Goal: Information Seeking & Learning: Learn about a topic

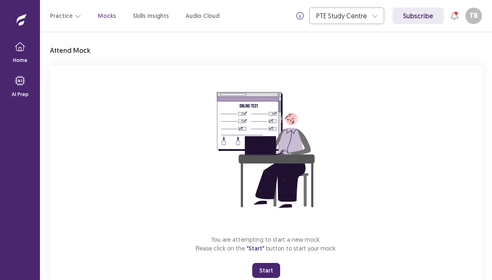
scroll to position [49, 0]
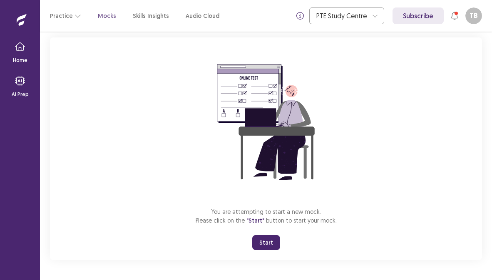
click at [259, 233] on div "You are attempting to start a new mock. Please click on the "Start" button to s…" at bounding box center [266, 148] width 432 height 223
click at [260, 244] on button "Start" at bounding box center [266, 242] width 28 height 15
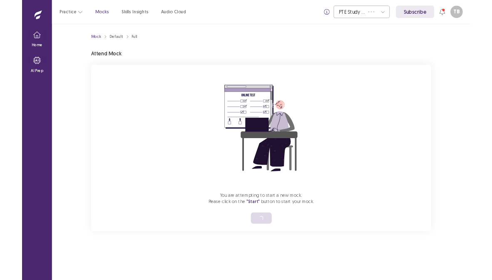
scroll to position [0, 0]
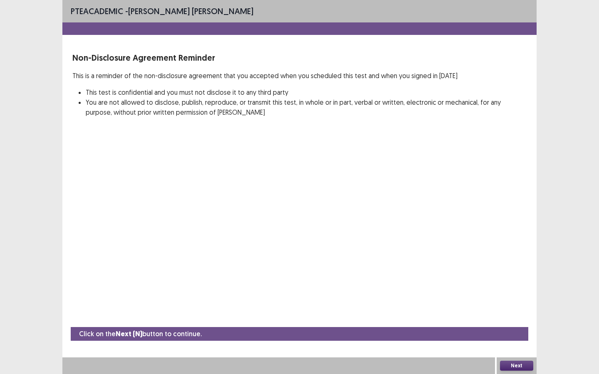
click at [491, 280] on button "Next" at bounding box center [516, 366] width 33 height 10
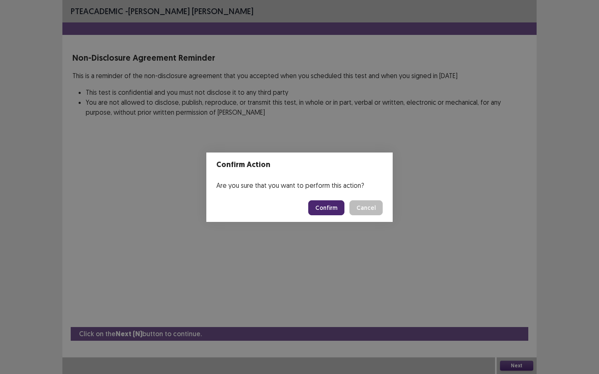
click at [329, 208] on button "Confirm" at bounding box center [326, 208] width 36 height 15
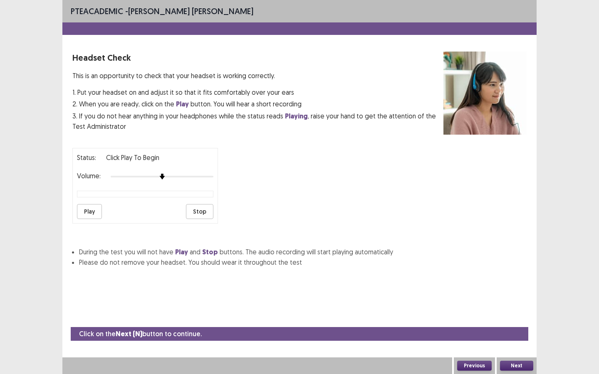
click at [87, 212] on button "Play" at bounding box center [89, 211] width 25 height 15
click at [491, 280] on div "Next" at bounding box center [517, 366] width 40 height 17
click at [491, 280] on button "Next" at bounding box center [516, 366] width 33 height 10
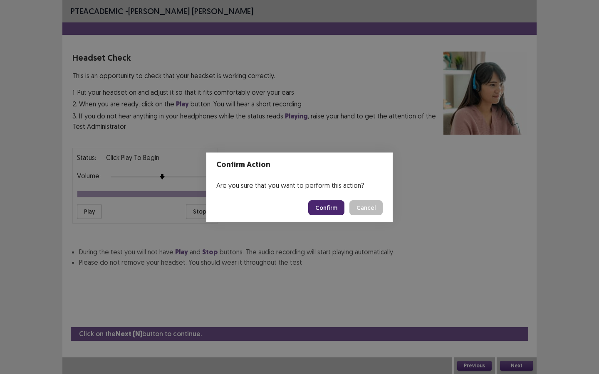
click at [332, 205] on button "Confirm" at bounding box center [326, 208] width 36 height 15
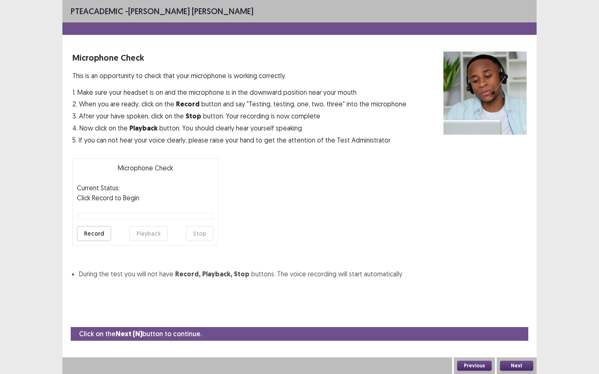
click at [103, 233] on button "Record" at bounding box center [94, 233] width 34 height 15
click at [196, 239] on button "Stop" at bounding box center [199, 233] width 27 height 15
click at [153, 232] on button "Playback" at bounding box center [148, 233] width 38 height 15
click at [102, 235] on button "Record" at bounding box center [94, 233] width 34 height 15
click at [191, 235] on button "Stop" at bounding box center [199, 233] width 27 height 15
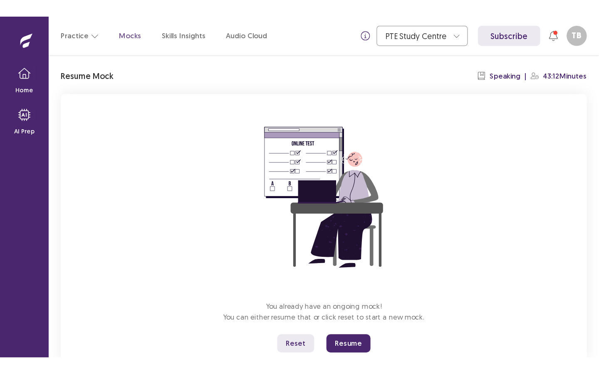
scroll to position [49, 0]
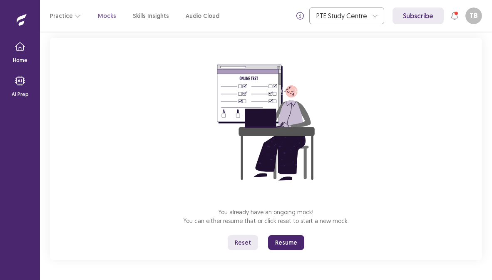
click at [281, 240] on button "Resume" at bounding box center [286, 242] width 36 height 15
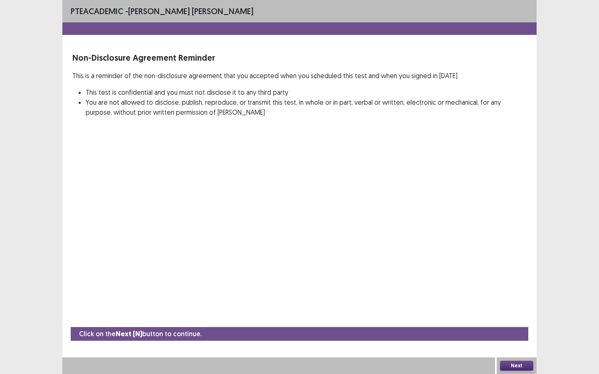
click at [491, 280] on button "Next" at bounding box center [516, 366] width 33 height 10
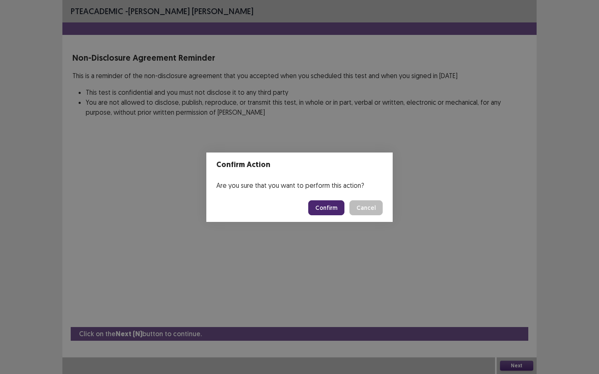
click at [335, 211] on button "Confirm" at bounding box center [326, 208] width 36 height 15
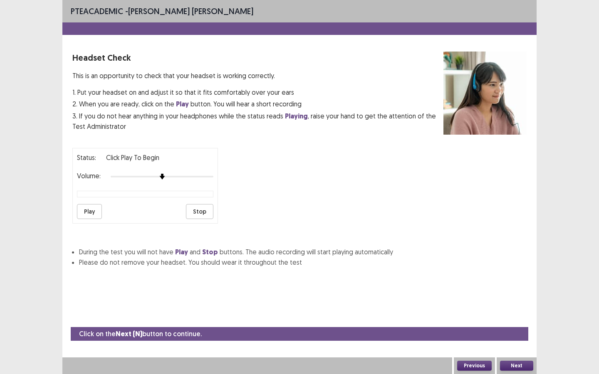
click at [84, 211] on button "Play" at bounding box center [89, 211] width 25 height 15
click at [201, 217] on button "Stop" at bounding box center [199, 211] width 27 height 15
click at [491, 280] on button "Next" at bounding box center [516, 366] width 33 height 10
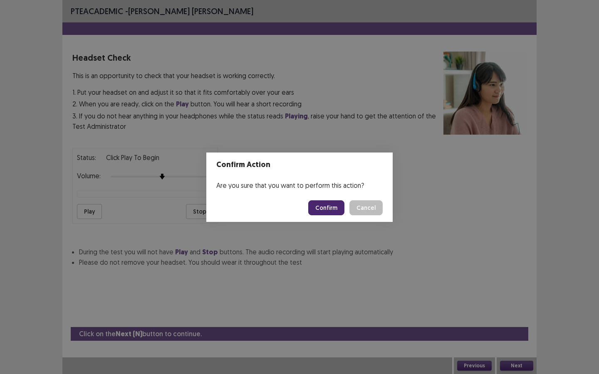
click at [333, 208] on button "Confirm" at bounding box center [326, 208] width 36 height 15
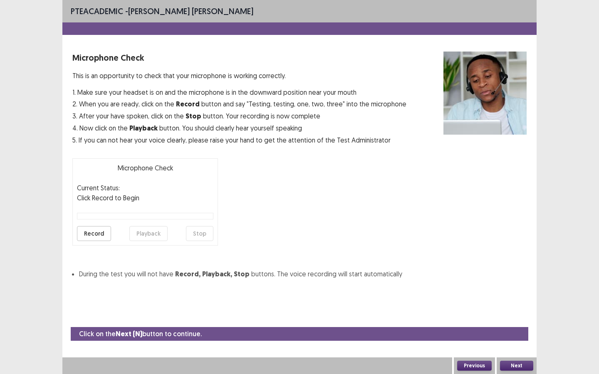
click at [106, 233] on button "Record" at bounding box center [94, 233] width 34 height 15
click at [227, 232] on div "Microphone Check This is an opportunity to check that your microphone is workin…" at bounding box center [299, 166] width 454 height 228
click at [199, 237] on button "Stop" at bounding box center [199, 233] width 27 height 15
click at [152, 237] on button "Playback" at bounding box center [148, 233] width 38 height 15
click at [491, 280] on button "Next" at bounding box center [516, 366] width 33 height 10
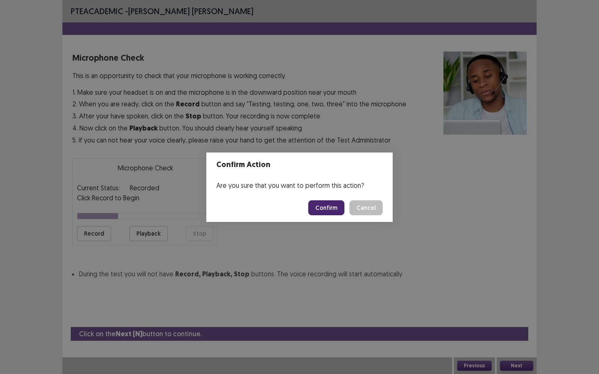
click at [327, 196] on footer "Confirm Cancel" at bounding box center [299, 208] width 186 height 28
click at [327, 204] on button "Confirm" at bounding box center [326, 208] width 36 height 15
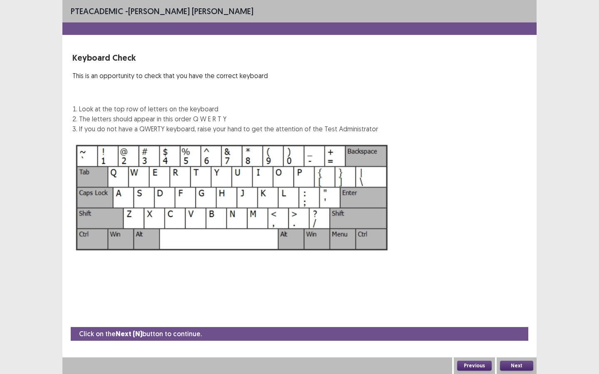
click at [491, 280] on button "Next" at bounding box center [516, 366] width 33 height 10
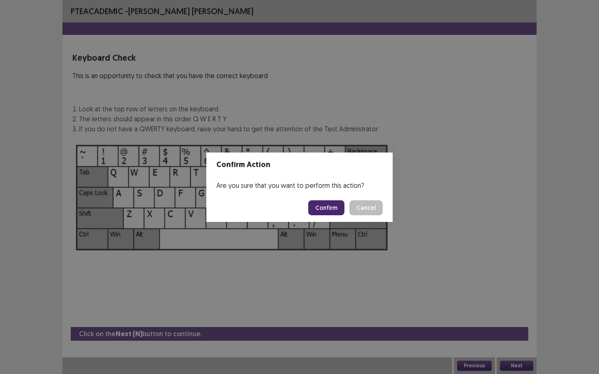
click at [343, 214] on button "Confirm" at bounding box center [326, 208] width 36 height 15
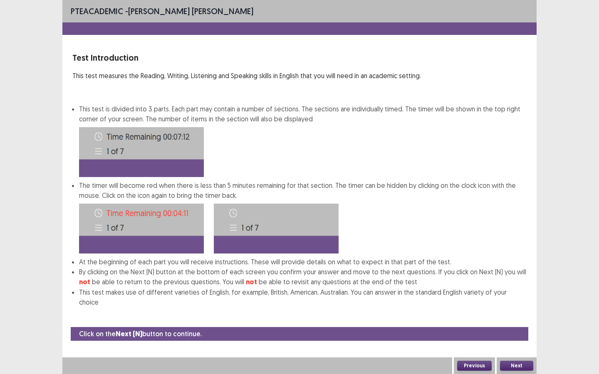
click at [491, 280] on button "Next" at bounding box center [516, 366] width 33 height 10
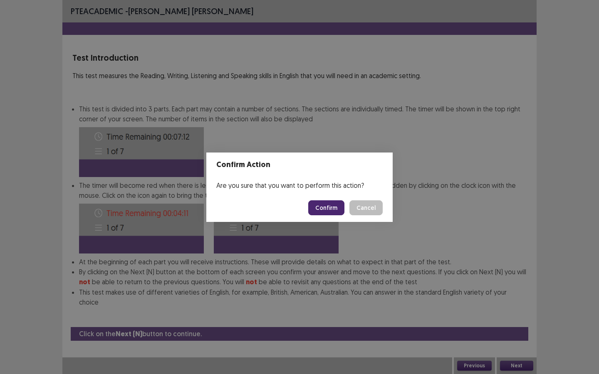
click at [327, 217] on footer "Confirm Cancel" at bounding box center [299, 208] width 186 height 28
click at [327, 210] on button "Confirm" at bounding box center [326, 208] width 36 height 15
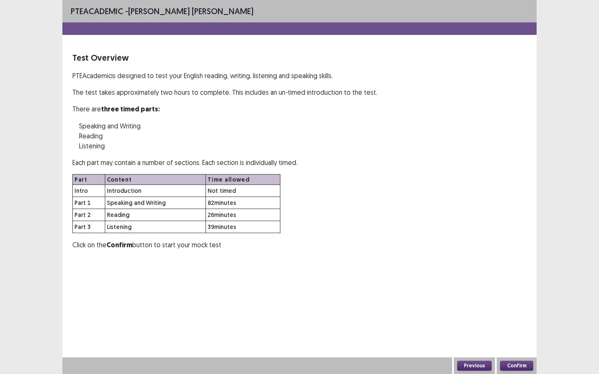
click at [491, 280] on button "Confirm" at bounding box center [516, 366] width 33 height 10
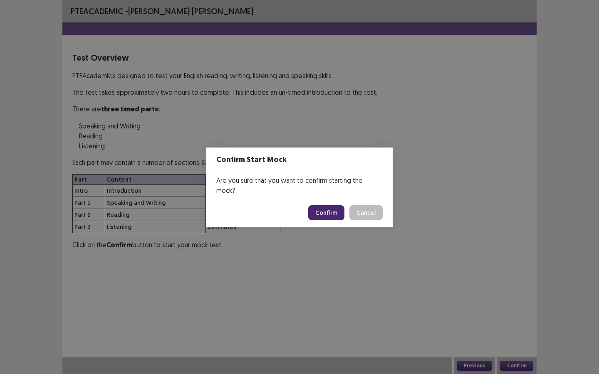
click at [330, 209] on button "Confirm" at bounding box center [326, 213] width 36 height 15
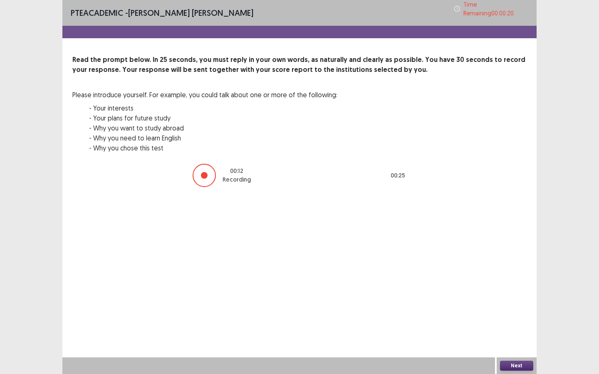
click at [491, 280] on button "Next" at bounding box center [516, 366] width 33 height 10
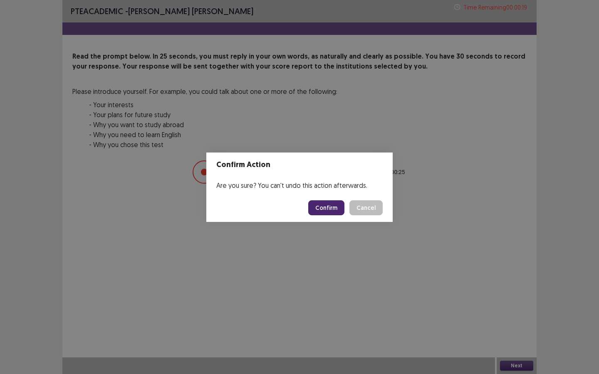
click at [333, 211] on button "Confirm" at bounding box center [326, 208] width 36 height 15
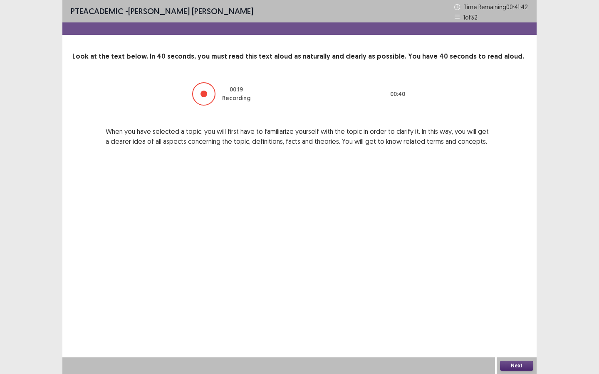
click at [491, 280] on div "Next" at bounding box center [517, 366] width 40 height 17
click at [491, 280] on button "Next" at bounding box center [516, 366] width 33 height 10
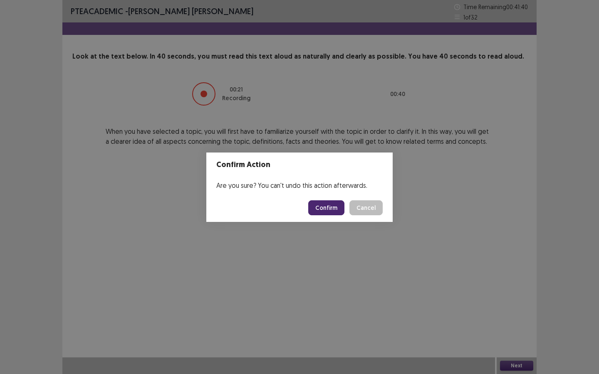
click at [329, 208] on button "Confirm" at bounding box center [326, 208] width 36 height 15
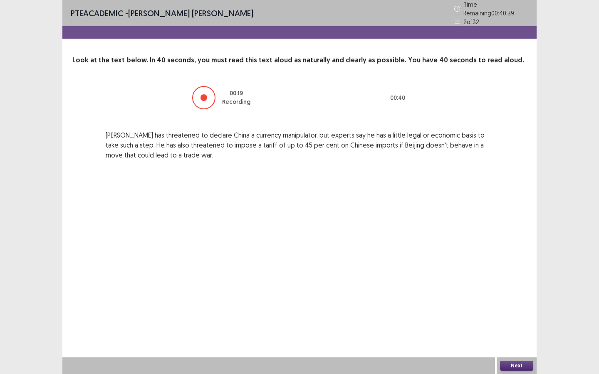
click at [491, 280] on button "Next" at bounding box center [516, 366] width 33 height 10
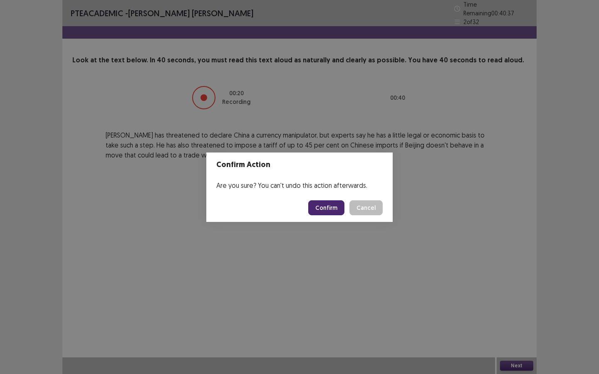
click at [315, 209] on button "Confirm" at bounding box center [326, 208] width 36 height 15
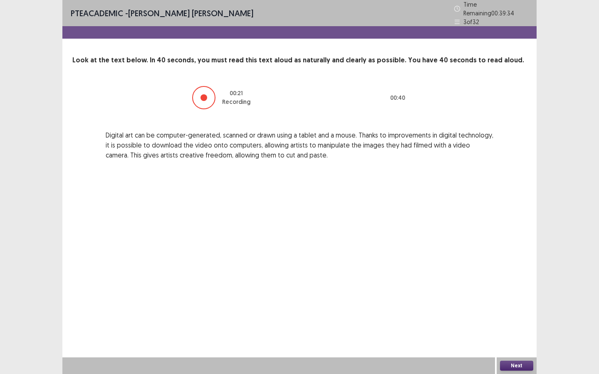
click at [491, 280] on button "Next" at bounding box center [516, 366] width 33 height 10
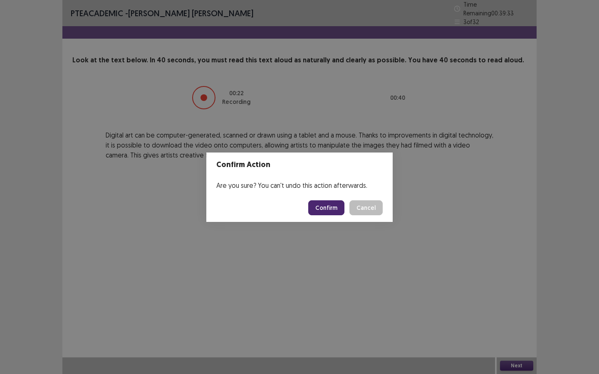
click at [334, 208] on button "Confirm" at bounding box center [326, 208] width 36 height 15
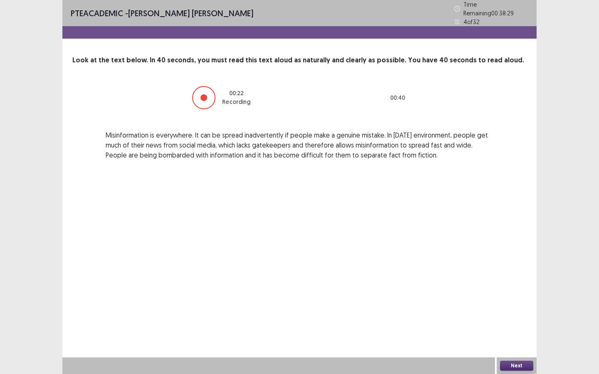
click at [491, 280] on button "Next" at bounding box center [516, 366] width 33 height 10
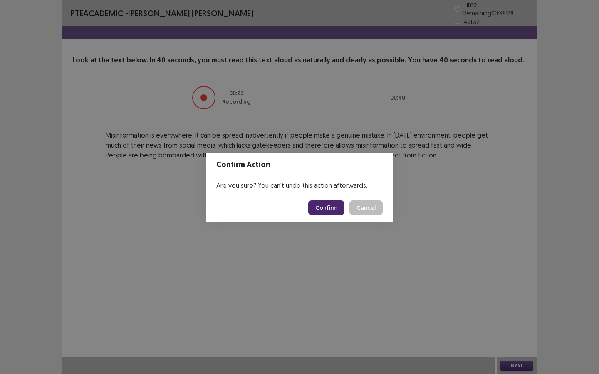
click at [336, 208] on button "Confirm" at bounding box center [326, 208] width 36 height 15
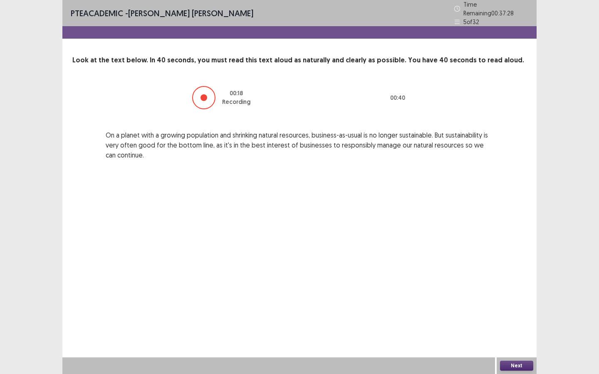
click at [491, 280] on button "Next" at bounding box center [516, 366] width 33 height 10
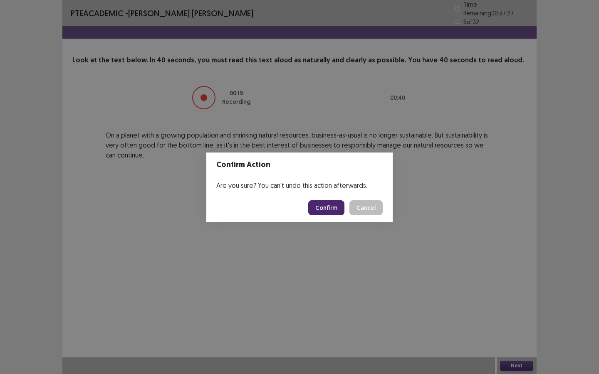
click at [329, 206] on button "Confirm" at bounding box center [326, 208] width 36 height 15
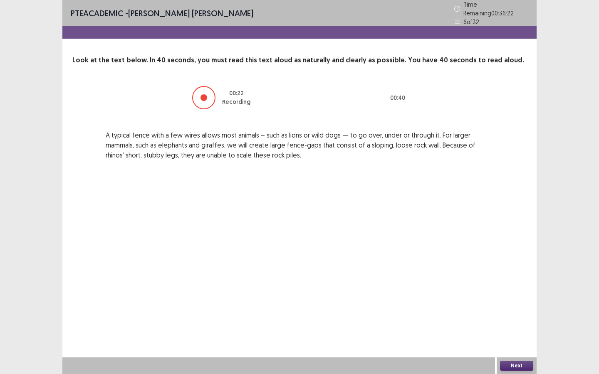
click at [491, 280] on button "Next" at bounding box center [516, 366] width 33 height 10
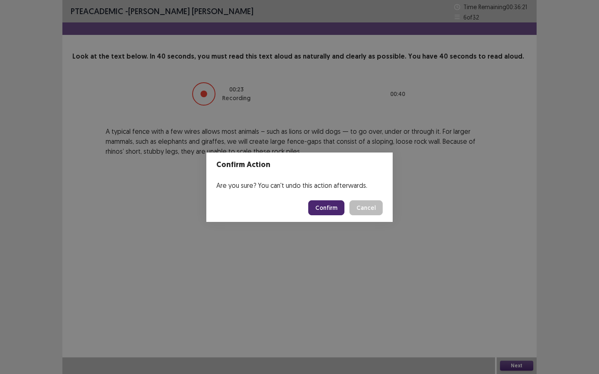
click at [333, 208] on button "Confirm" at bounding box center [326, 208] width 36 height 15
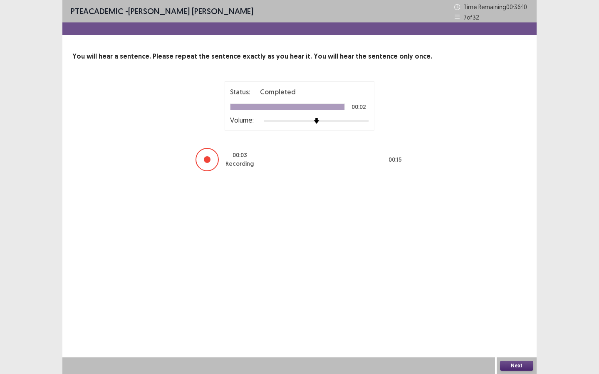
click at [491, 280] on button "Next" at bounding box center [516, 366] width 33 height 10
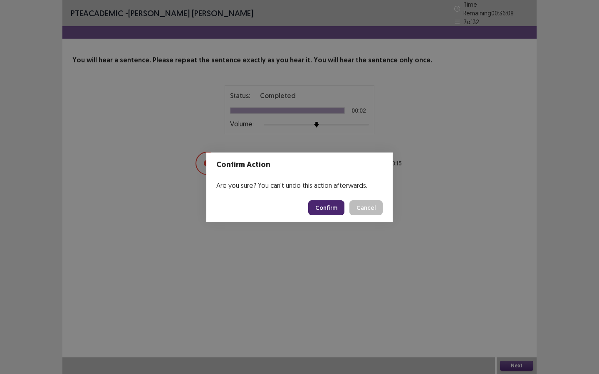
click at [328, 204] on button "Confirm" at bounding box center [326, 208] width 36 height 15
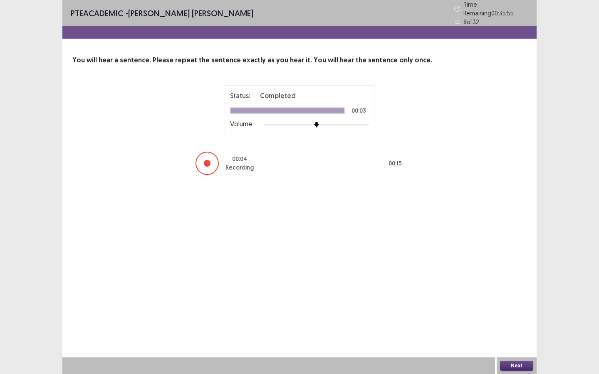
click at [491, 280] on button "Next" at bounding box center [516, 366] width 33 height 10
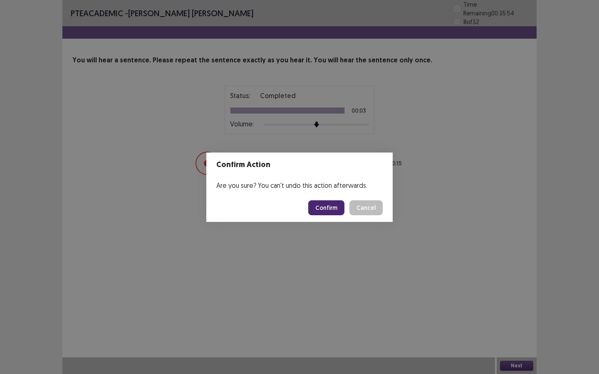
click at [323, 213] on button "Confirm" at bounding box center [326, 208] width 36 height 15
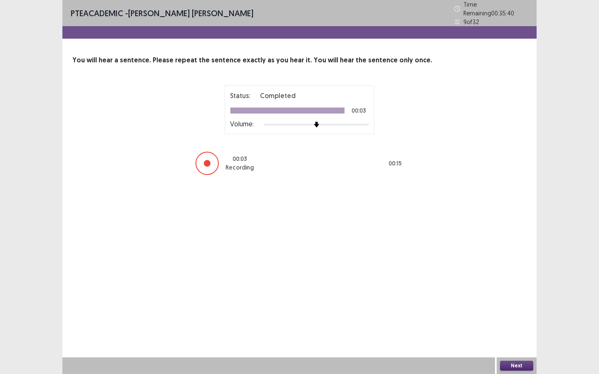
click at [491, 280] on button "Next" at bounding box center [516, 366] width 33 height 10
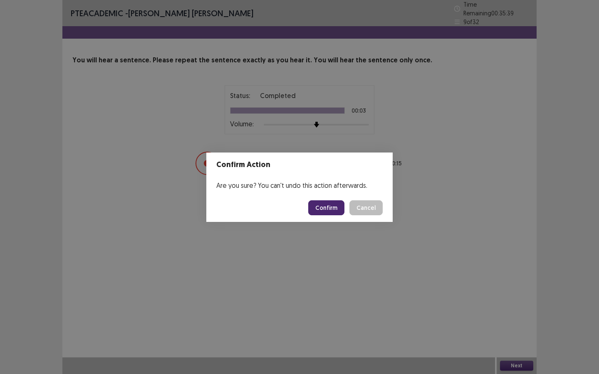
click at [330, 210] on button "Confirm" at bounding box center [326, 208] width 36 height 15
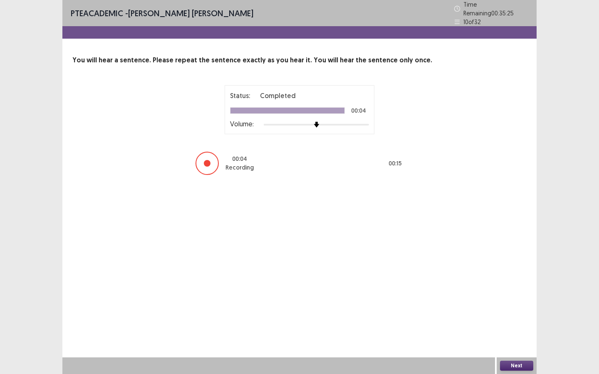
click at [491, 280] on button "Next" at bounding box center [516, 366] width 33 height 10
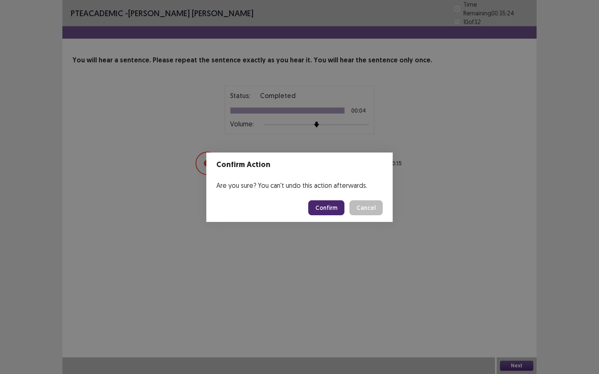
click at [341, 212] on button "Confirm" at bounding box center [326, 208] width 36 height 15
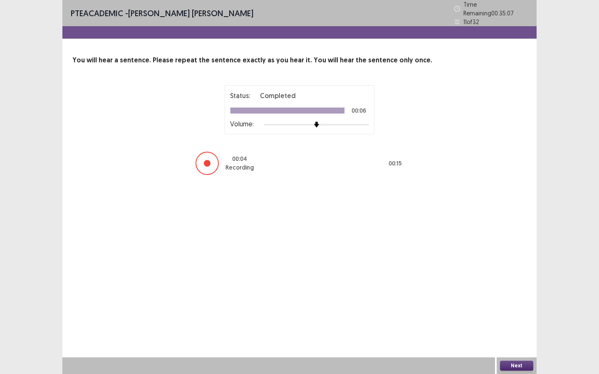
click at [458, 275] on div "PTE academic - [PERSON_NAME] [PERSON_NAME] Time Remaining 00 : 35 : 07 11 of 32…" at bounding box center [299, 187] width 474 height 374
click at [491, 280] on button "Next" at bounding box center [516, 366] width 33 height 10
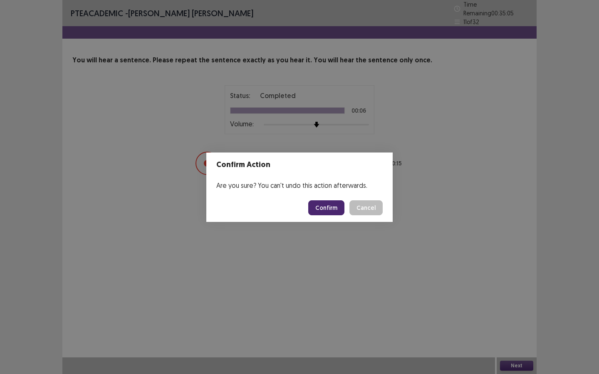
click at [322, 208] on button "Confirm" at bounding box center [326, 208] width 36 height 15
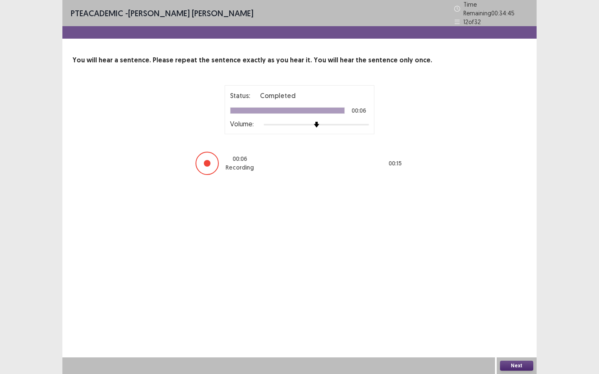
click at [491, 280] on button "Next" at bounding box center [516, 366] width 33 height 10
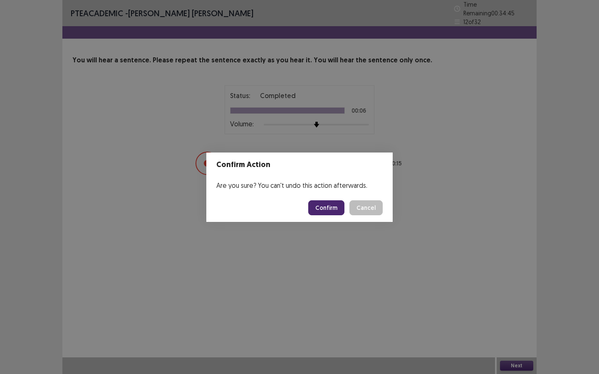
click at [324, 205] on button "Confirm" at bounding box center [326, 208] width 36 height 15
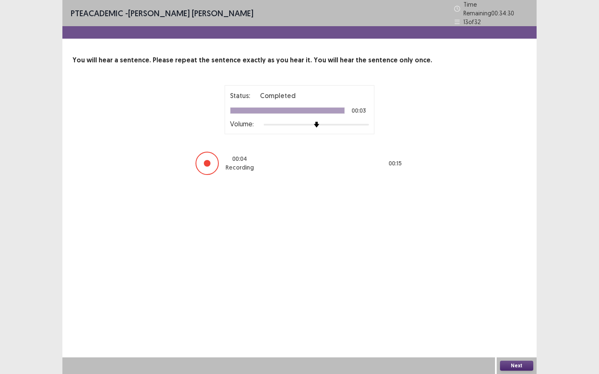
click at [491, 280] on button "Next" at bounding box center [516, 366] width 33 height 10
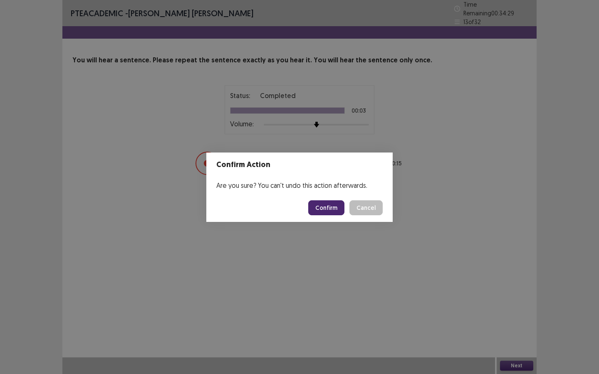
click at [323, 207] on button "Confirm" at bounding box center [326, 208] width 36 height 15
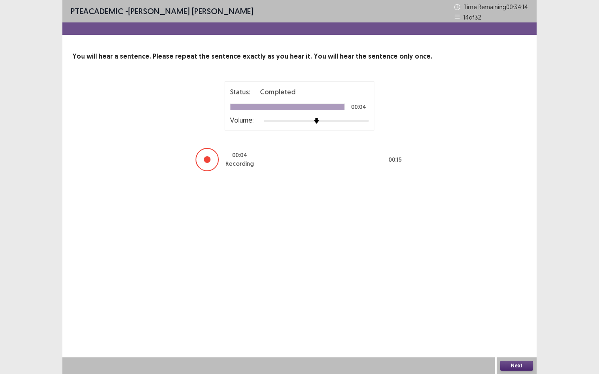
click at [491, 280] on button "Next" at bounding box center [516, 366] width 33 height 10
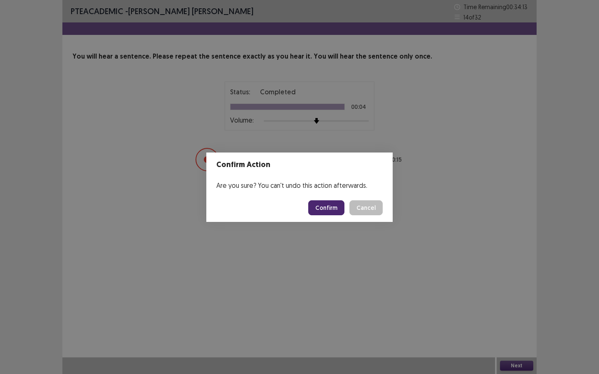
click at [322, 208] on button "Confirm" at bounding box center [326, 208] width 36 height 15
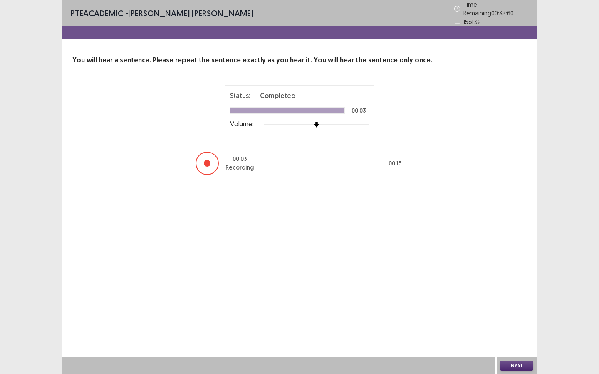
click at [491, 280] on button "Next" at bounding box center [516, 366] width 33 height 10
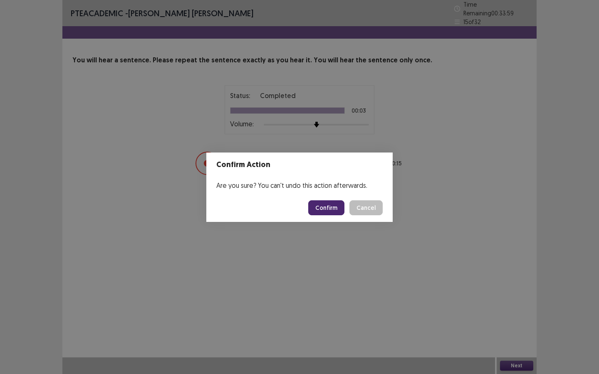
click at [321, 206] on button "Confirm" at bounding box center [326, 208] width 36 height 15
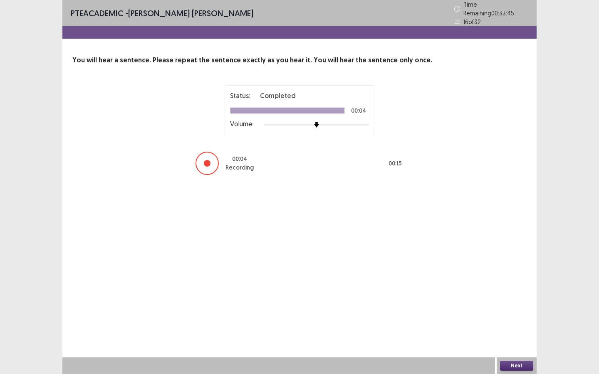
click at [491, 280] on button "Next" at bounding box center [516, 366] width 33 height 10
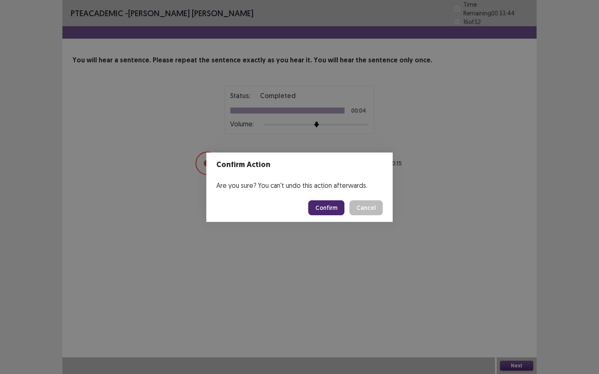
click at [325, 210] on button "Confirm" at bounding box center [326, 208] width 36 height 15
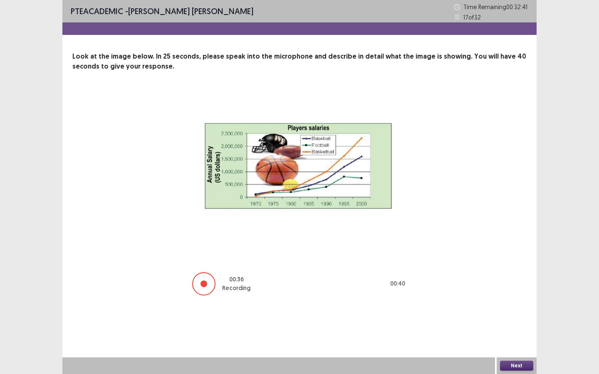
click at [491, 280] on button "Next" at bounding box center [516, 366] width 33 height 10
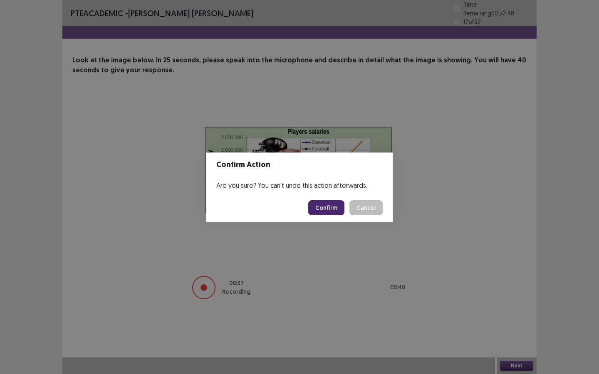
click at [329, 202] on button "Confirm" at bounding box center [326, 208] width 36 height 15
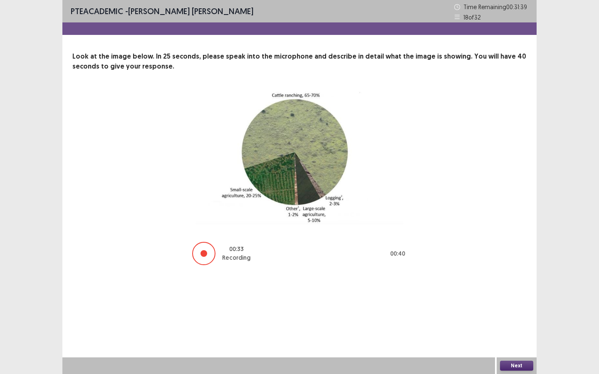
click at [491, 280] on button "Next" at bounding box center [516, 366] width 33 height 10
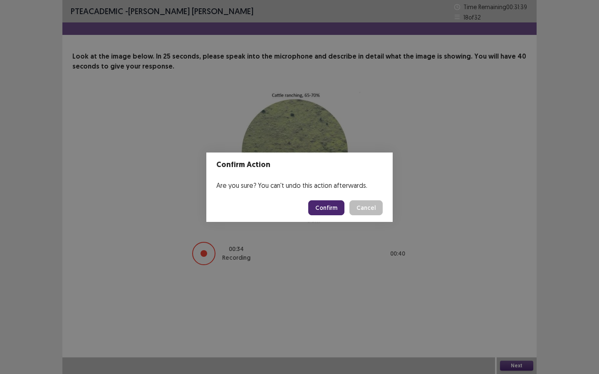
click at [319, 206] on button "Confirm" at bounding box center [326, 208] width 36 height 15
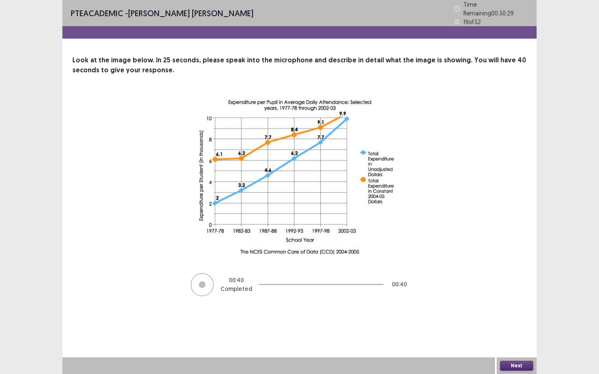
click at [491, 280] on button "Next" at bounding box center [516, 366] width 33 height 10
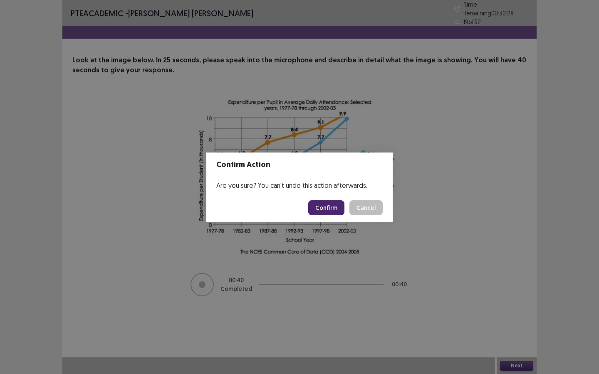
click at [315, 206] on button "Confirm" at bounding box center [326, 208] width 36 height 15
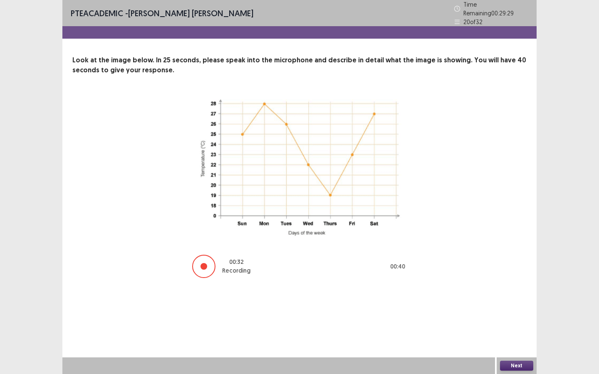
click at [491, 280] on button "Next" at bounding box center [516, 366] width 33 height 10
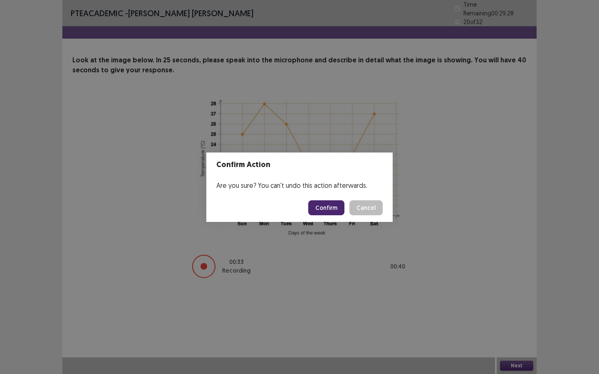
click at [332, 201] on button "Confirm" at bounding box center [326, 208] width 36 height 15
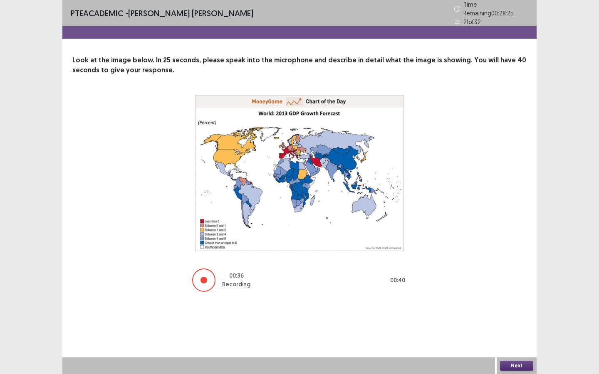
click at [491, 280] on button "Next" at bounding box center [516, 366] width 33 height 10
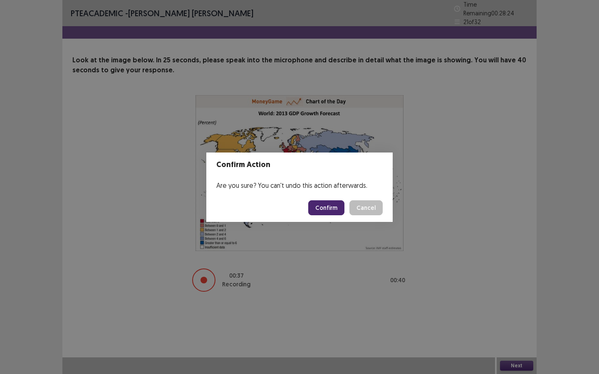
click at [328, 203] on button "Confirm" at bounding box center [326, 208] width 36 height 15
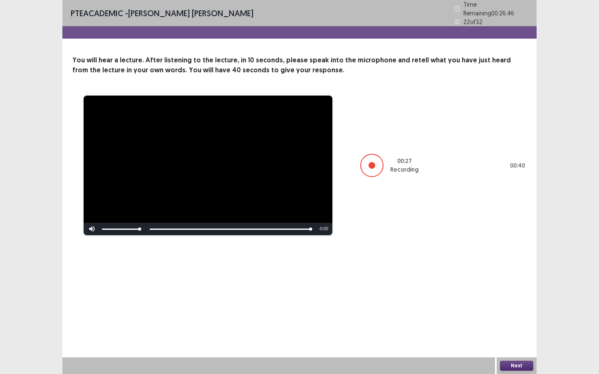
click at [491, 280] on button "Next" at bounding box center [516, 366] width 33 height 10
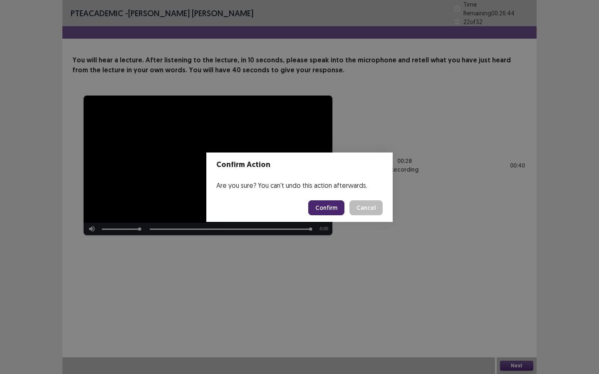
drag, startPoint x: 329, startPoint y: 208, endPoint x: 456, endPoint y: 29, distance: 219.4
click at [329, 208] on button "Confirm" at bounding box center [326, 208] width 36 height 15
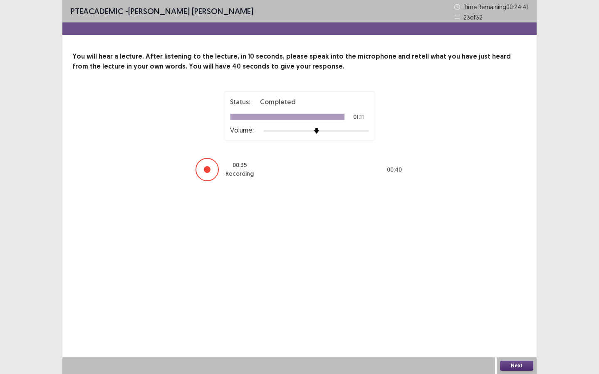
click at [491, 280] on button "Next" at bounding box center [516, 366] width 33 height 10
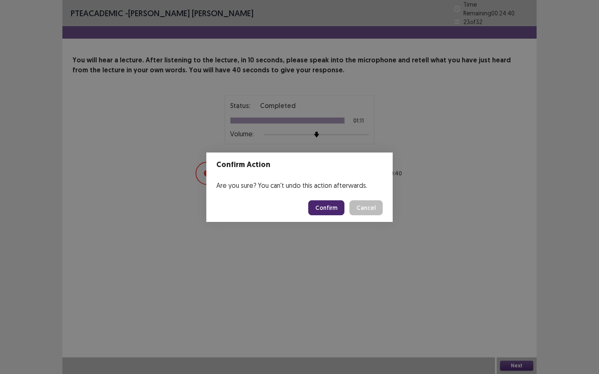
click at [327, 210] on button "Confirm" at bounding box center [326, 208] width 36 height 15
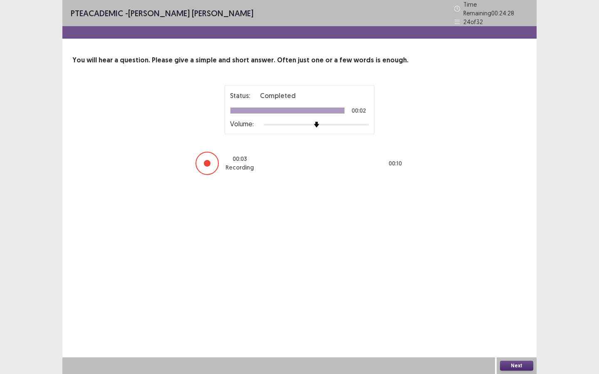
click at [491, 280] on button "Next" at bounding box center [516, 366] width 33 height 10
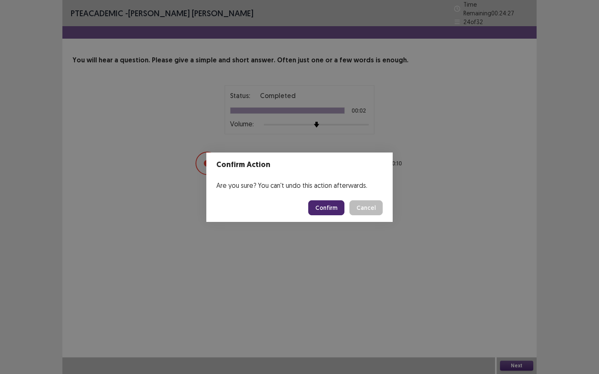
click at [331, 205] on button "Confirm" at bounding box center [326, 208] width 36 height 15
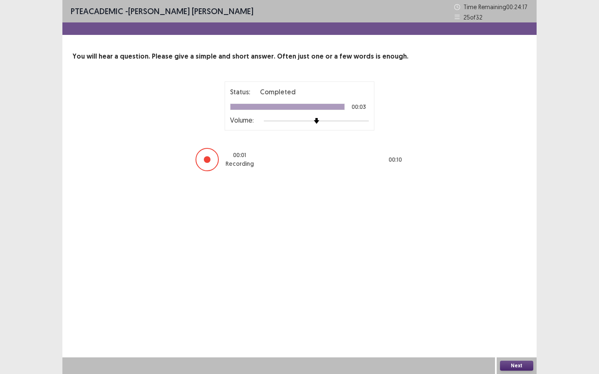
click at [491, 280] on button "Next" at bounding box center [516, 366] width 33 height 10
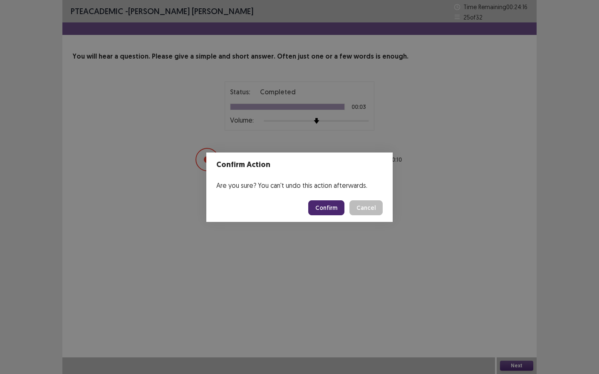
click at [324, 210] on button "Confirm" at bounding box center [326, 208] width 36 height 15
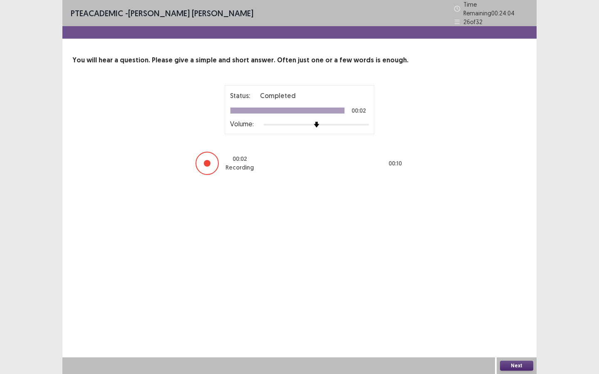
click at [491, 280] on button "Next" at bounding box center [516, 366] width 33 height 10
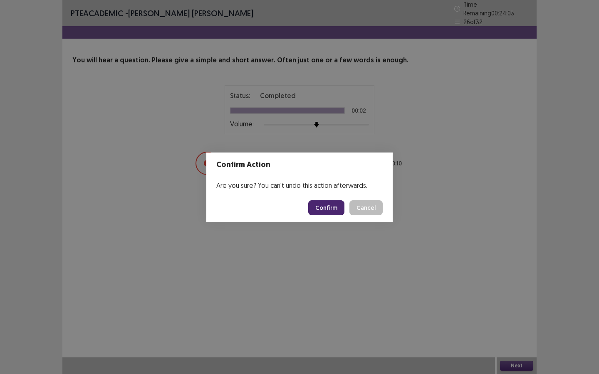
click at [329, 213] on button "Confirm" at bounding box center [326, 208] width 36 height 15
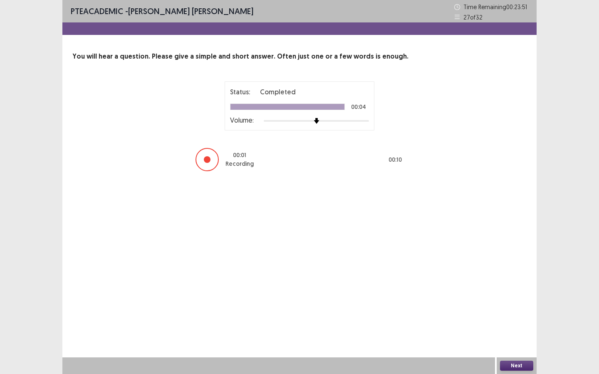
click at [491, 280] on button "Next" at bounding box center [516, 366] width 33 height 10
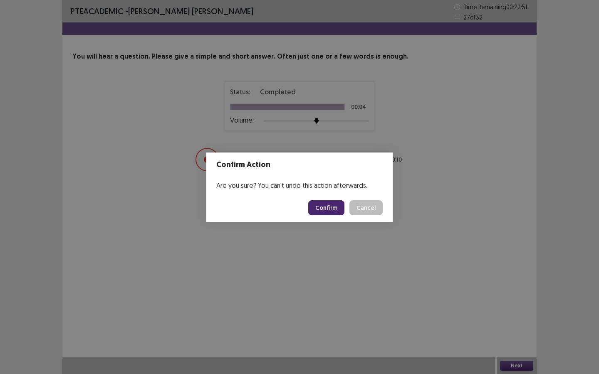
click at [322, 201] on button "Confirm" at bounding box center [326, 208] width 36 height 15
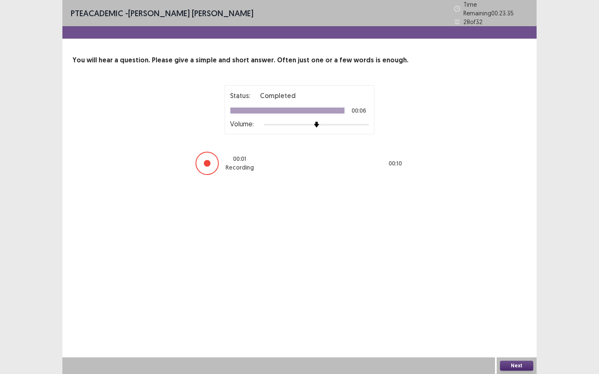
click at [491, 280] on button "Next" at bounding box center [516, 366] width 33 height 10
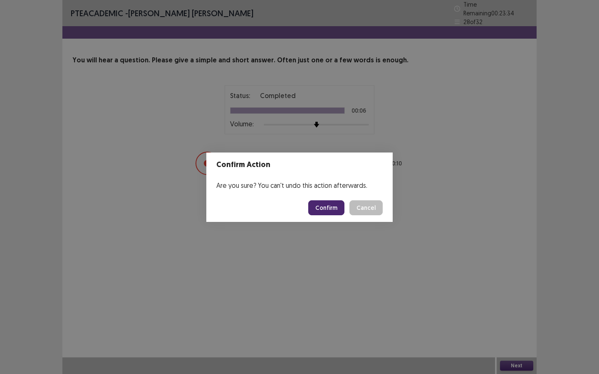
click at [315, 204] on button "Confirm" at bounding box center [326, 208] width 36 height 15
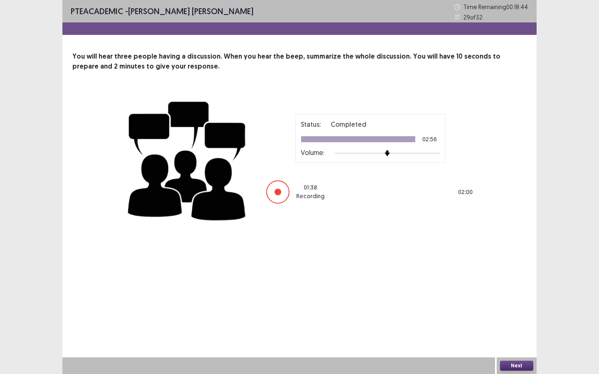
click at [491, 280] on button "Next" at bounding box center [516, 366] width 33 height 10
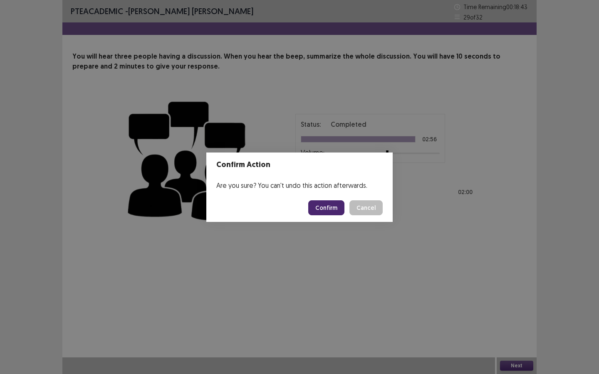
click at [316, 210] on button "Confirm" at bounding box center [326, 208] width 36 height 15
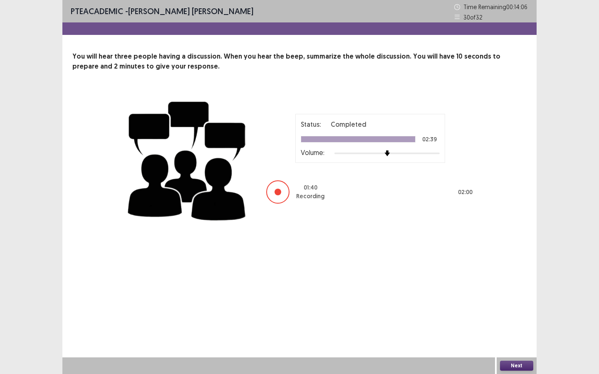
click at [491, 280] on button "Next" at bounding box center [516, 366] width 33 height 10
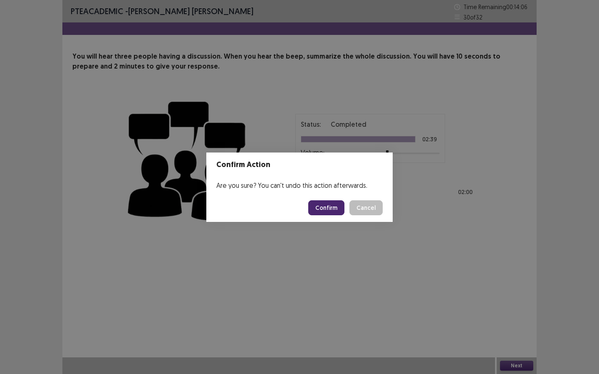
click at [330, 207] on button "Confirm" at bounding box center [326, 208] width 36 height 15
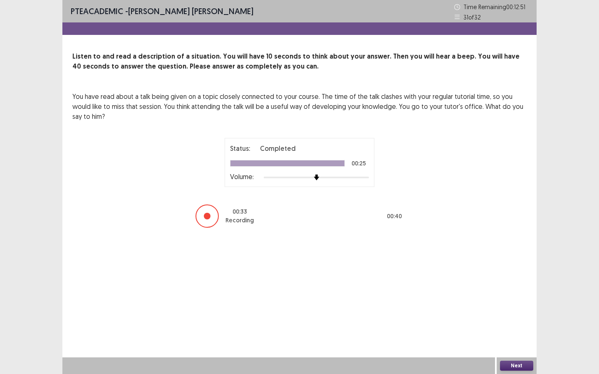
click at [491, 280] on button "Next" at bounding box center [516, 366] width 33 height 10
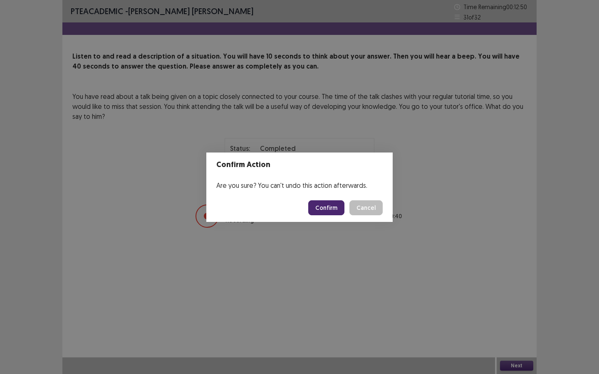
click at [328, 215] on footer "Confirm Cancel" at bounding box center [299, 208] width 186 height 28
click at [328, 209] on button "Confirm" at bounding box center [326, 208] width 36 height 15
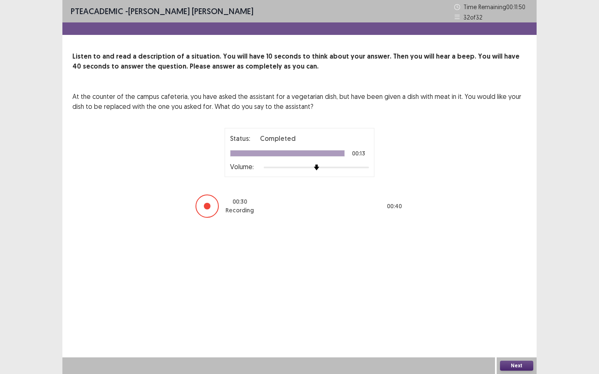
click at [491, 280] on button "Next" at bounding box center [516, 366] width 33 height 10
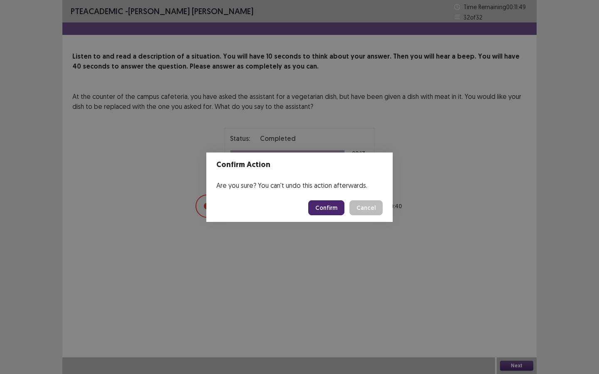
click at [323, 211] on button "Confirm" at bounding box center [326, 208] width 36 height 15
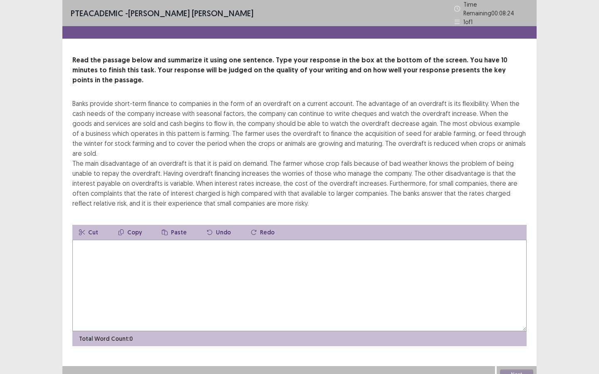
click at [311, 258] on textarea at bounding box center [299, 286] width 454 height 92
click at [141, 240] on textarea "**********" at bounding box center [299, 286] width 454 height 92
click at [205, 240] on textarea "**********" at bounding box center [299, 286] width 454 height 92
drag, startPoint x: 211, startPoint y: 234, endPoint x: 65, endPoint y: 227, distance: 145.8
click at [65, 227] on div "Read the passage below and summarize it using one sentence. Type your response …" at bounding box center [299, 200] width 474 height 291
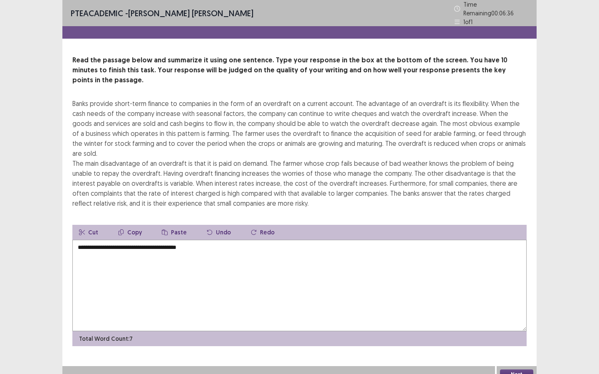
click at [175, 280] on textarea "**********" at bounding box center [299, 286] width 454 height 92
click at [224, 240] on textarea "**********" at bounding box center [299, 286] width 454 height 92
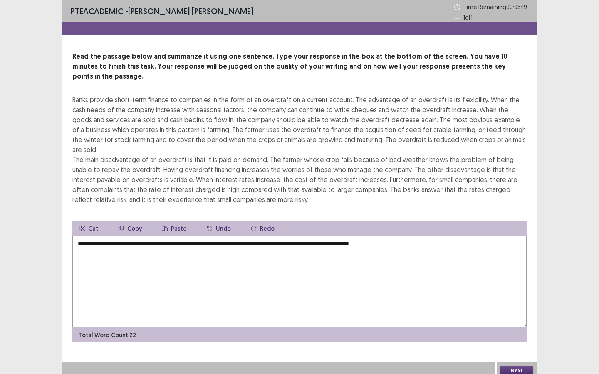
click at [247, 237] on textarea "**********" at bounding box center [299, 282] width 454 height 92
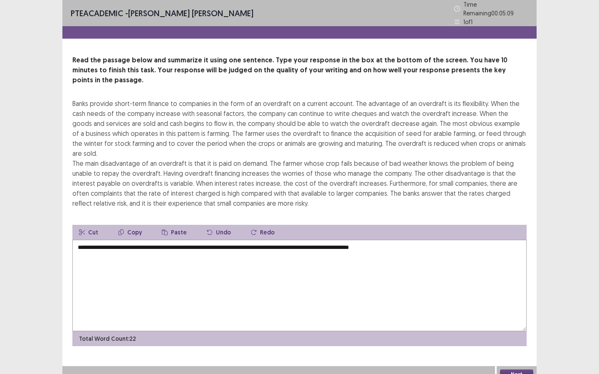
click at [292, 240] on textarea "**********" at bounding box center [299, 286] width 454 height 92
drag, startPoint x: 196, startPoint y: 234, endPoint x: 342, endPoint y: 252, distance: 147.1
click at [342, 252] on textarea "**********" at bounding box center [299, 286] width 454 height 92
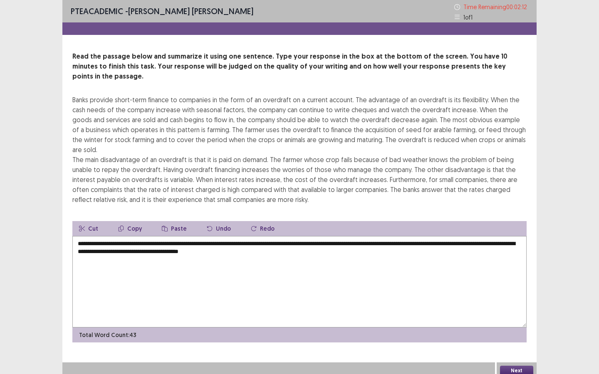
click at [139, 243] on textarea "**********" at bounding box center [299, 282] width 454 height 92
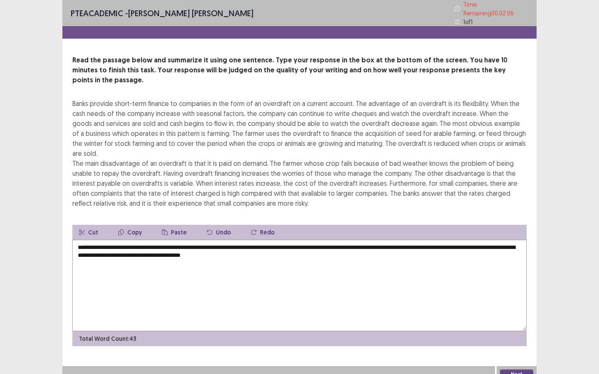
click at [292, 245] on textarea "**********" at bounding box center [299, 286] width 454 height 92
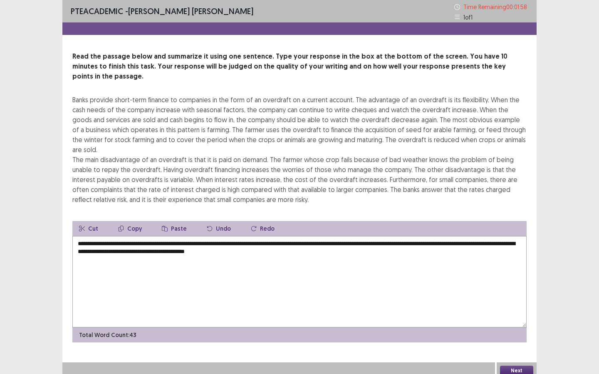
click at [193, 236] on textarea "**********" at bounding box center [299, 282] width 454 height 92
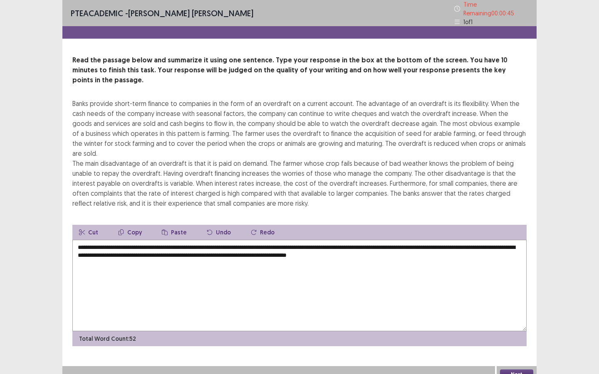
click at [444, 240] on textarea "**********" at bounding box center [299, 286] width 454 height 92
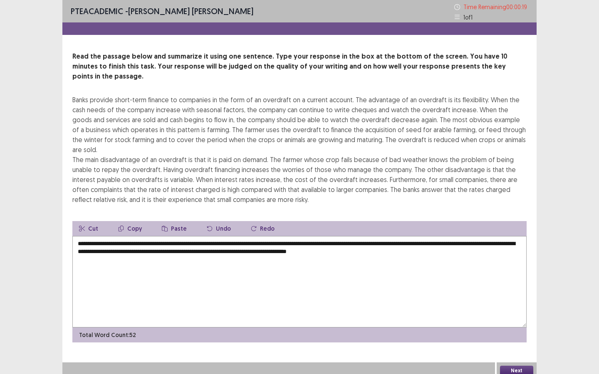
click at [201, 245] on textarea "**********" at bounding box center [299, 282] width 454 height 92
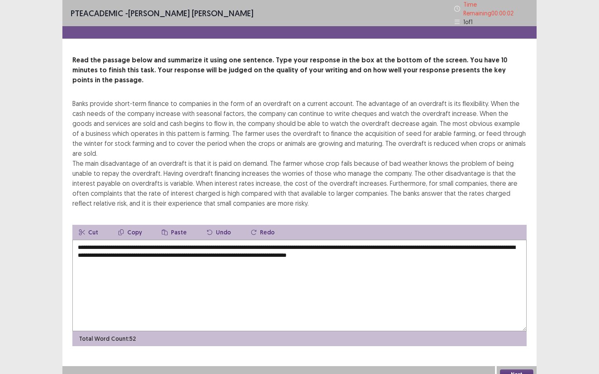
type textarea "**********"
click at [491, 280] on button "Next" at bounding box center [516, 375] width 33 height 10
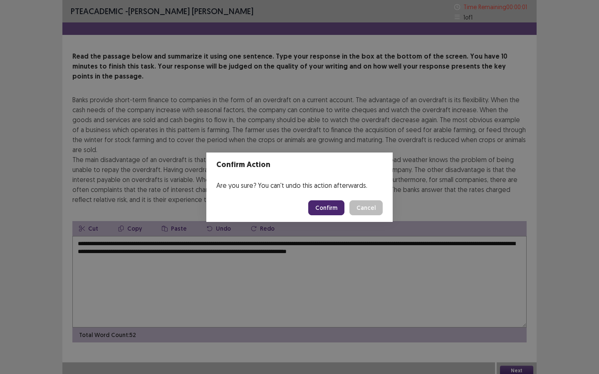
click at [336, 211] on button "Confirm" at bounding box center [326, 208] width 36 height 15
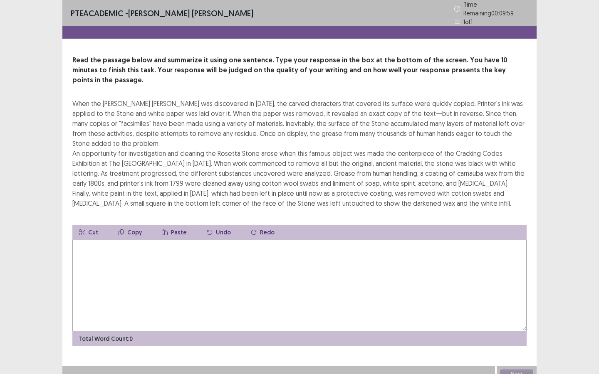
click at [263, 257] on textarea at bounding box center [299, 286] width 454 height 92
type textarea "*"
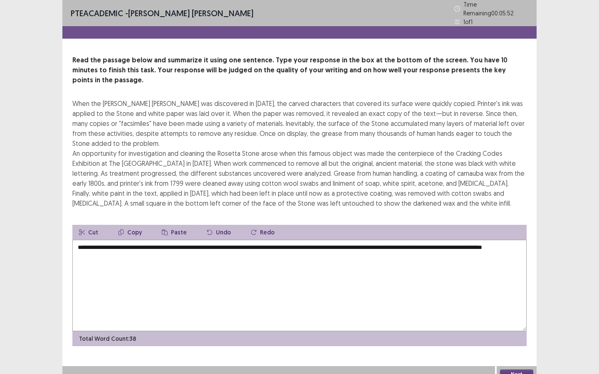
drag, startPoint x: 238, startPoint y: 244, endPoint x: 457, endPoint y: 224, distance: 219.7
click at [457, 240] on textarea "**********" at bounding box center [299, 286] width 454 height 92
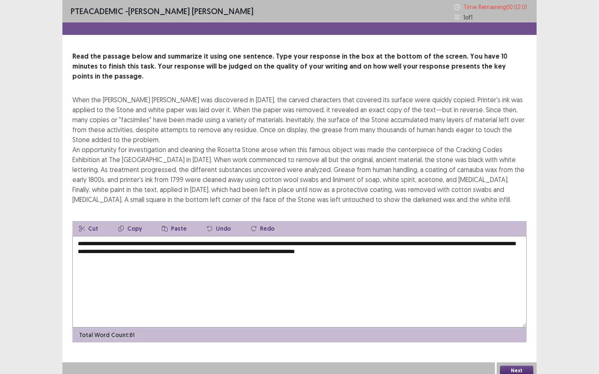
click at [457, 236] on textarea "**********" at bounding box center [299, 282] width 454 height 92
drag, startPoint x: 293, startPoint y: 233, endPoint x: 284, endPoint y: 232, distance: 9.6
click at [284, 236] on textarea "**********" at bounding box center [299, 282] width 454 height 92
click at [315, 236] on textarea "**********" at bounding box center [299, 282] width 454 height 92
click at [144, 236] on textarea "**********" at bounding box center [299, 282] width 454 height 92
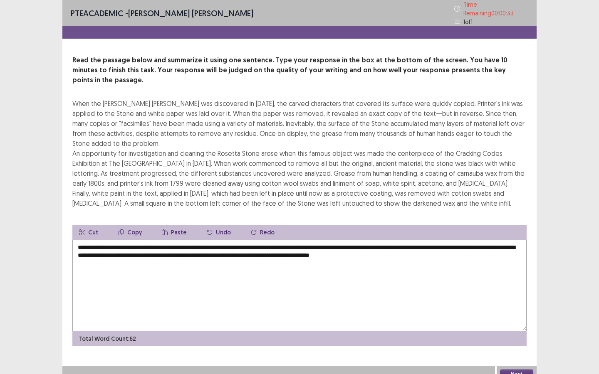
type textarea "**********"
click at [491, 280] on button "Next" at bounding box center [516, 375] width 33 height 10
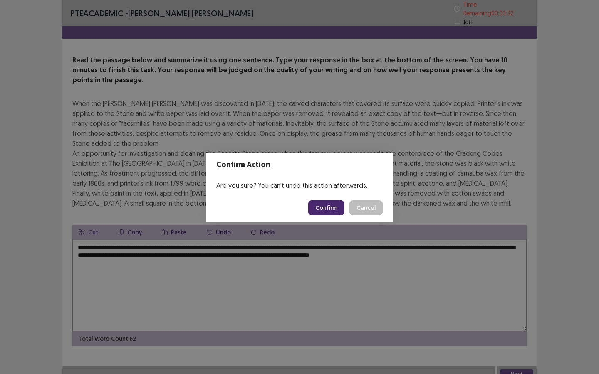
click at [318, 207] on button "Confirm" at bounding box center [326, 208] width 36 height 15
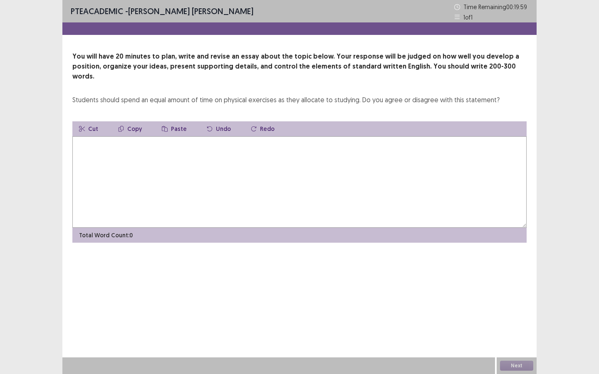
click at [284, 192] on textarea at bounding box center [299, 182] width 454 height 92
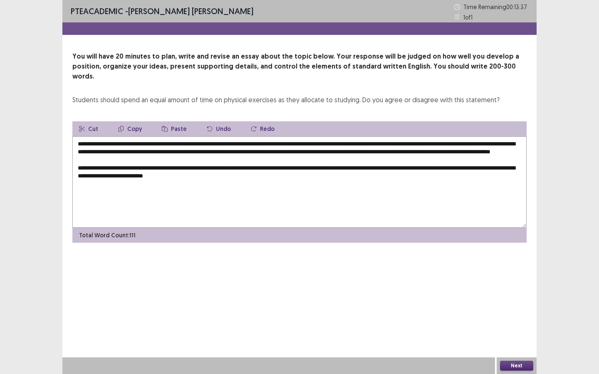
drag, startPoint x: 154, startPoint y: 175, endPoint x: 109, endPoint y: 174, distance: 44.5
click at [109, 174] on textarea "**********" at bounding box center [299, 182] width 454 height 92
click at [212, 175] on textarea "**********" at bounding box center [299, 182] width 454 height 92
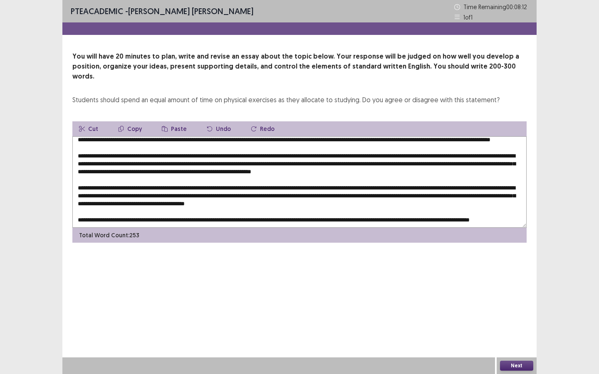
scroll to position [0, 0]
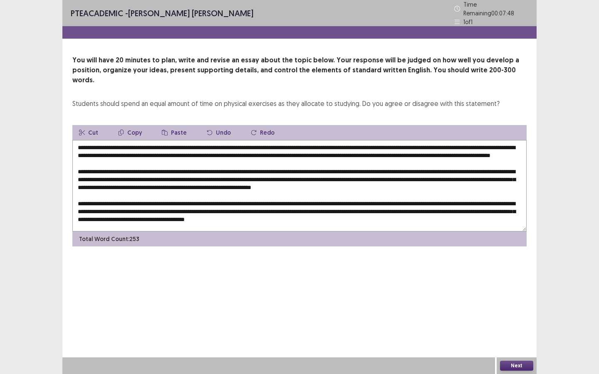
click at [373, 140] on textarea at bounding box center [299, 186] width 454 height 92
drag, startPoint x: 386, startPoint y: 134, endPoint x: 390, endPoint y: 136, distance: 4.7
click at [386, 140] on textarea at bounding box center [299, 186] width 454 height 92
click at [469, 140] on textarea at bounding box center [299, 186] width 454 height 92
click at [491, 140] on textarea at bounding box center [299, 186] width 454 height 92
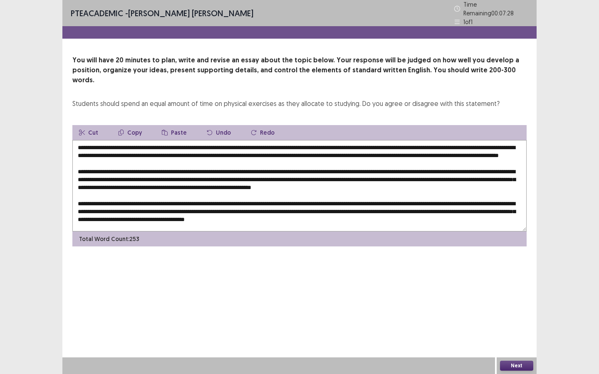
click at [491, 140] on textarea at bounding box center [299, 186] width 454 height 92
drag, startPoint x: 138, startPoint y: 143, endPoint x: 157, endPoint y: 146, distance: 19.3
click at [139, 143] on textarea at bounding box center [299, 186] width 454 height 92
click at [158, 146] on textarea at bounding box center [299, 186] width 454 height 92
click at [158, 143] on textarea at bounding box center [299, 186] width 454 height 92
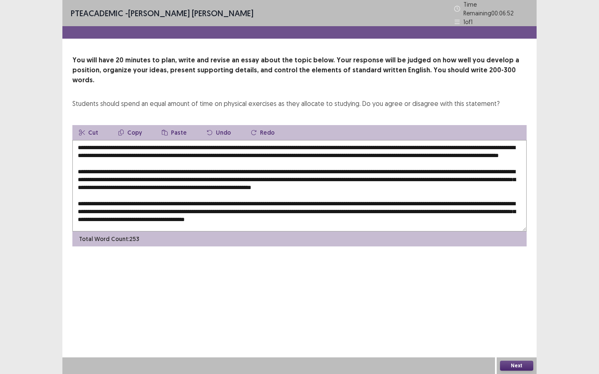
click at [166, 145] on textarea at bounding box center [299, 186] width 454 height 92
click at [319, 143] on textarea at bounding box center [299, 186] width 454 height 92
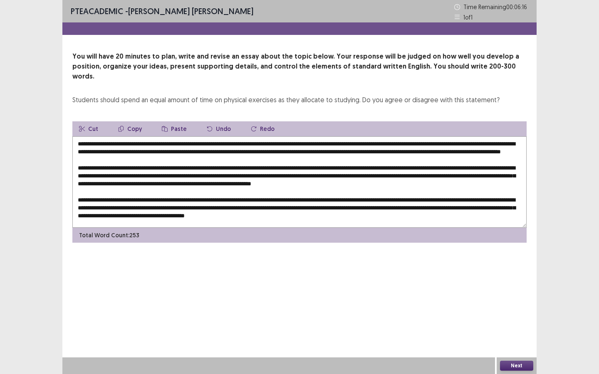
drag, startPoint x: 106, startPoint y: 151, endPoint x: 114, endPoint y: 151, distance: 8.3
click at [107, 151] on textarea at bounding box center [299, 182] width 454 height 92
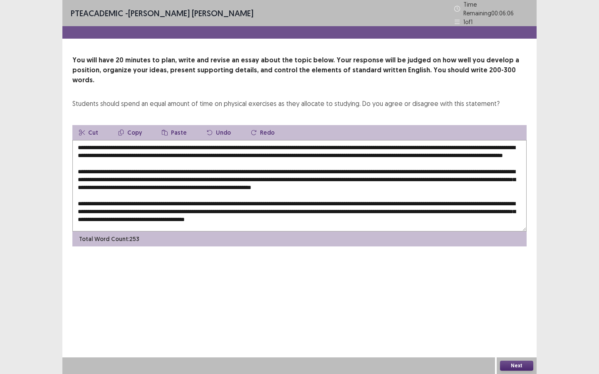
click at [109, 167] on textarea at bounding box center [299, 186] width 454 height 92
click at [110, 164] on textarea at bounding box center [299, 186] width 454 height 92
click at [194, 168] on textarea at bounding box center [299, 186] width 454 height 92
click at [196, 168] on textarea at bounding box center [299, 186] width 454 height 92
click at [106, 174] on textarea at bounding box center [299, 186] width 454 height 92
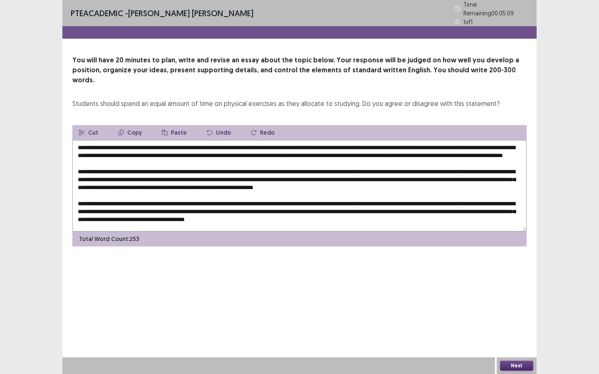
click at [387, 175] on textarea at bounding box center [299, 186] width 454 height 92
click at [279, 185] on textarea at bounding box center [299, 186] width 454 height 92
click at [423, 183] on textarea at bounding box center [299, 186] width 454 height 92
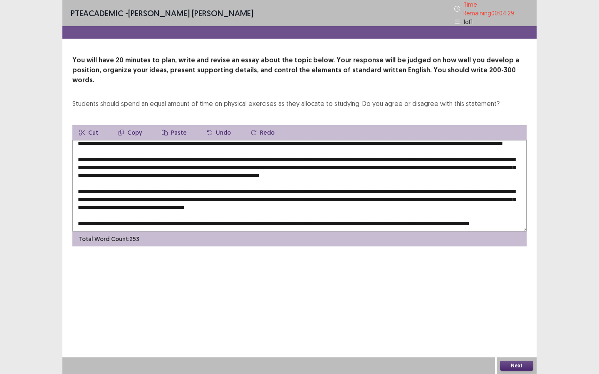
scroll to position [25, 0]
click at [180, 175] on textarea at bounding box center [299, 186] width 454 height 92
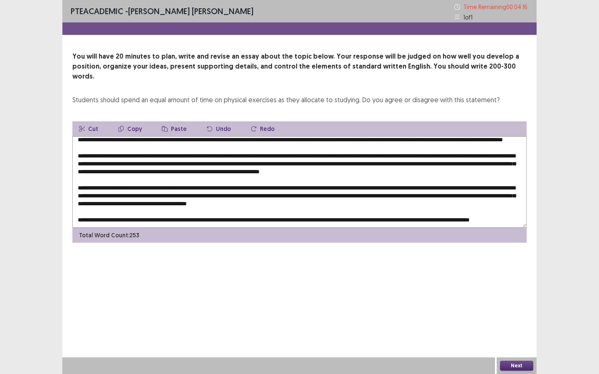
drag, startPoint x: 254, startPoint y: 173, endPoint x: 227, endPoint y: 173, distance: 26.6
click at [227, 173] on textarea at bounding box center [299, 182] width 454 height 92
drag, startPoint x: 220, startPoint y: 173, endPoint x: 253, endPoint y: 176, distance: 33.3
click at [253, 176] on textarea at bounding box center [299, 182] width 454 height 92
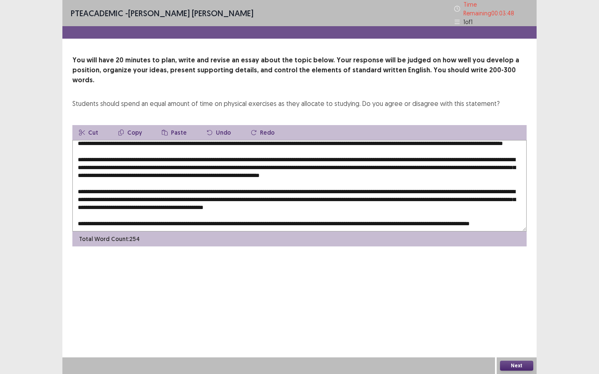
click at [109, 183] on textarea at bounding box center [299, 186] width 454 height 92
drag, startPoint x: 288, startPoint y: 181, endPoint x: 275, endPoint y: 181, distance: 13.8
click at [275, 181] on textarea at bounding box center [299, 186] width 454 height 92
click at [296, 183] on textarea at bounding box center [299, 186] width 454 height 92
click at [491, 183] on textarea at bounding box center [299, 186] width 454 height 92
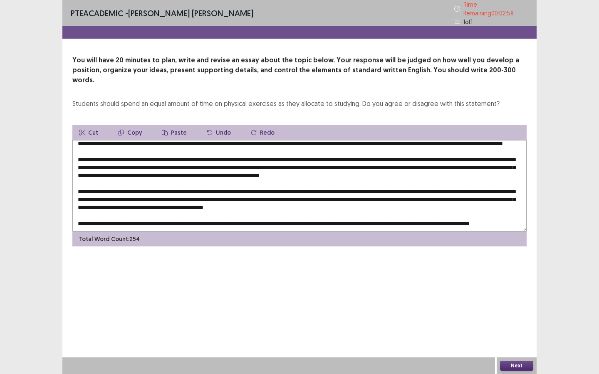
click at [132, 190] on textarea at bounding box center [299, 186] width 454 height 92
click at [195, 191] on textarea at bounding box center [299, 186] width 454 height 92
click at [219, 192] on textarea at bounding box center [299, 186] width 454 height 92
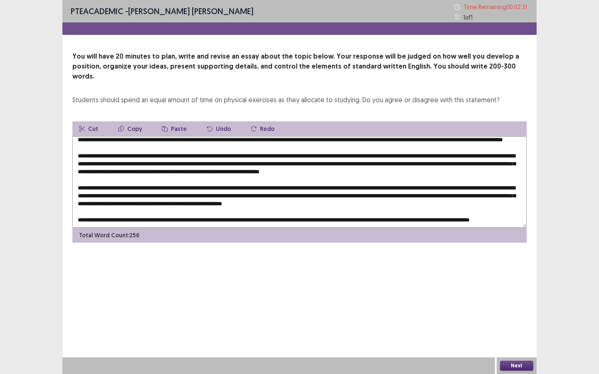
drag, startPoint x: 387, startPoint y: 190, endPoint x: 364, endPoint y: 189, distance: 22.9
click at [364, 189] on textarea at bounding box center [299, 182] width 454 height 92
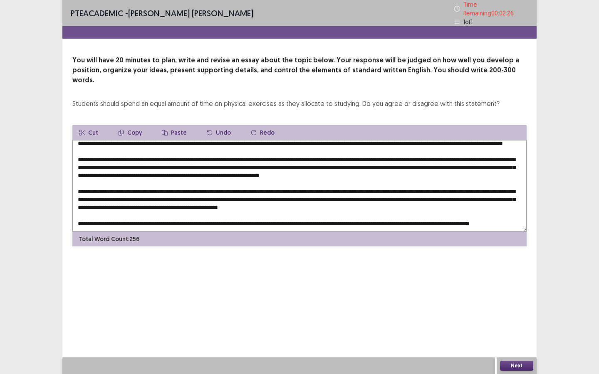
click at [407, 192] on textarea at bounding box center [299, 186] width 454 height 92
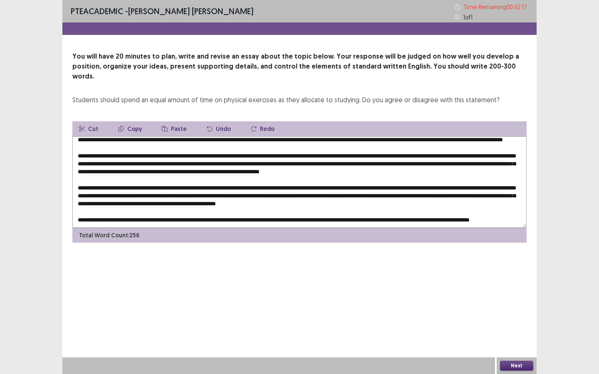
click at [162, 195] on textarea at bounding box center [299, 182] width 454 height 92
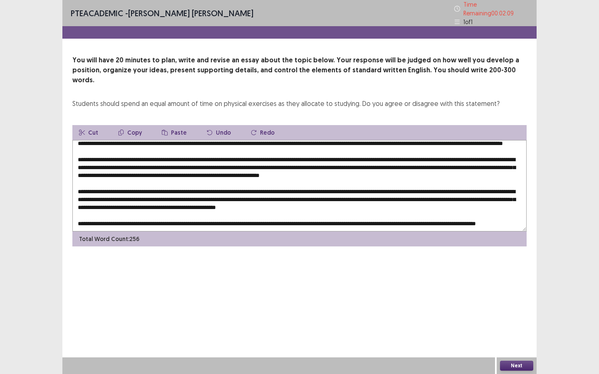
click at [172, 195] on textarea at bounding box center [299, 186] width 454 height 92
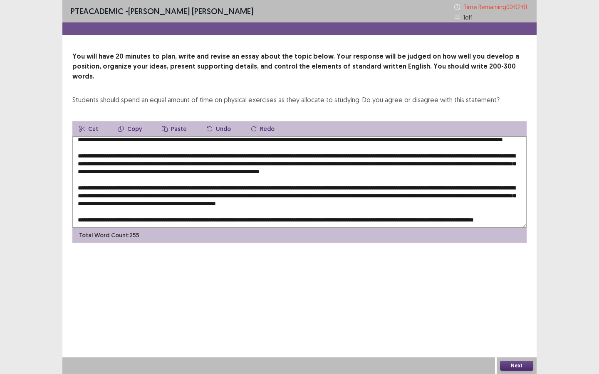
drag, startPoint x: 225, startPoint y: 194, endPoint x: 210, endPoint y: 194, distance: 14.2
click at [210, 194] on textarea at bounding box center [299, 182] width 454 height 92
click at [323, 195] on textarea at bounding box center [299, 182] width 454 height 92
click at [108, 203] on textarea at bounding box center [299, 182] width 454 height 92
click at [122, 205] on textarea at bounding box center [299, 182] width 454 height 92
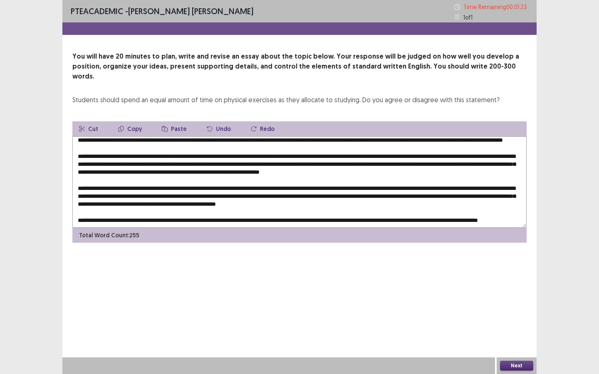
scroll to position [0, 0]
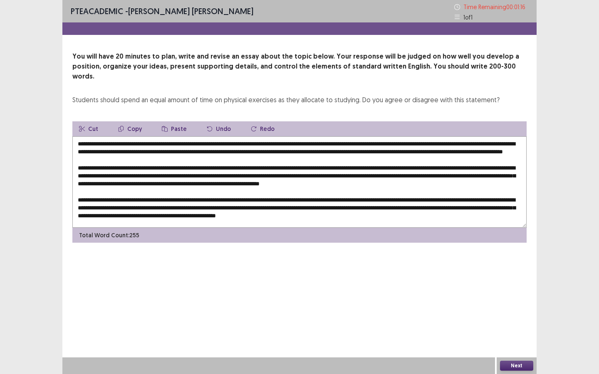
click at [203, 136] on textarea at bounding box center [299, 182] width 454 height 92
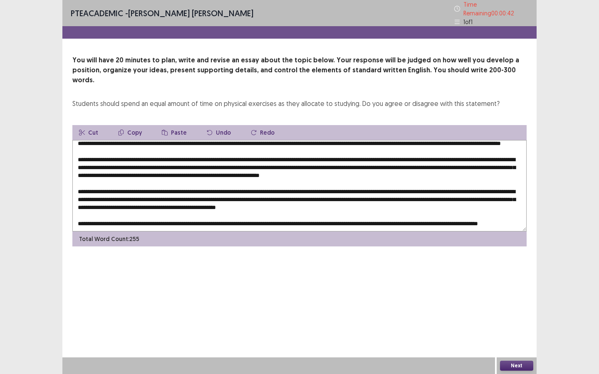
scroll to position [20, 0]
click at [105, 154] on textarea at bounding box center [299, 186] width 454 height 92
type textarea "**********"
click at [491, 280] on button "Next" at bounding box center [516, 366] width 33 height 10
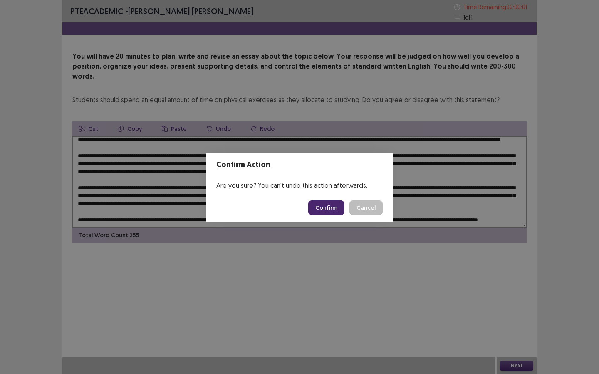
click at [339, 208] on body "PTE academic - [PERSON_NAME] [PERSON_NAME] Time Remaining 00 : 00 : 01 1 of 1 Y…" at bounding box center [299, 187] width 599 height 374
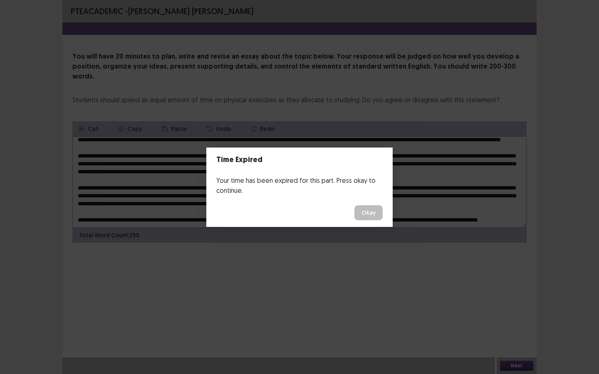
click at [367, 213] on button "Okay" at bounding box center [368, 213] width 28 height 15
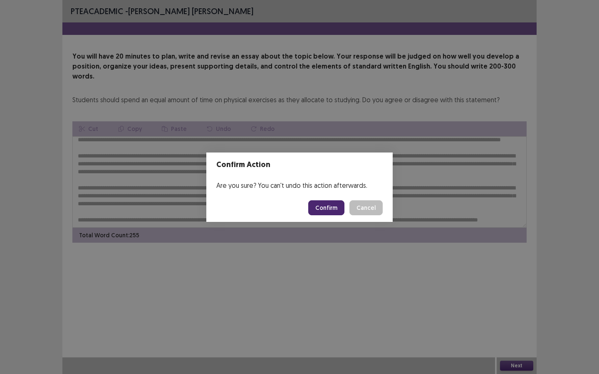
click at [336, 208] on button "Confirm" at bounding box center [326, 208] width 36 height 15
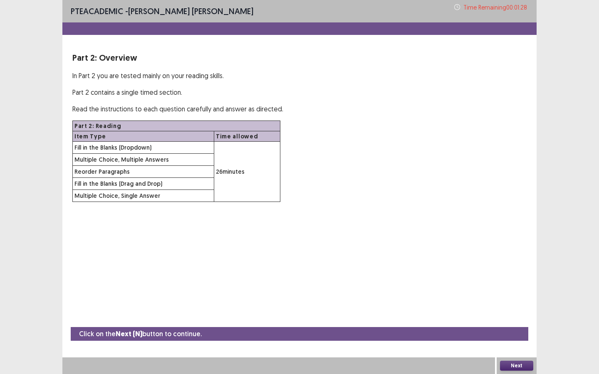
click at [491, 280] on button "Next" at bounding box center [516, 366] width 33 height 10
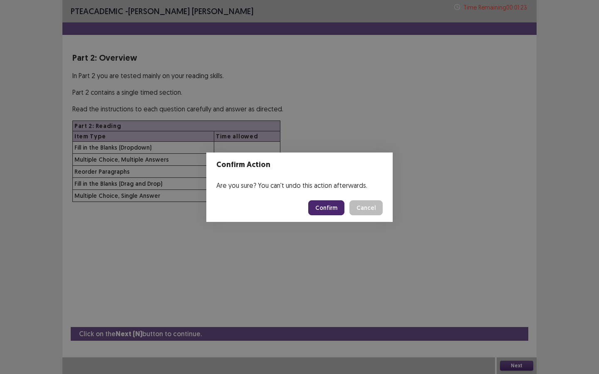
click at [315, 207] on button "Confirm" at bounding box center [326, 208] width 36 height 15
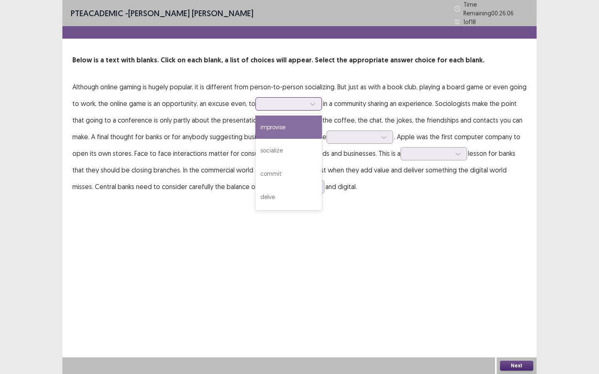
click at [267, 103] on div at bounding box center [284, 104] width 43 height 8
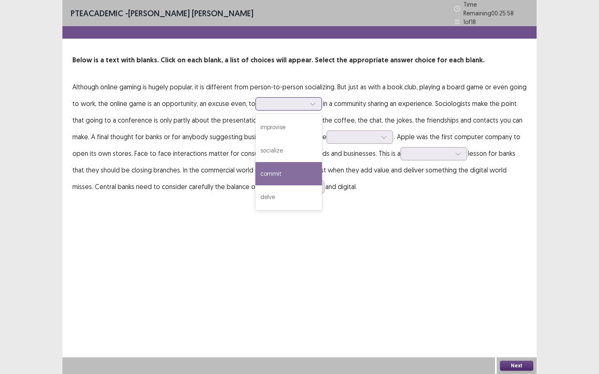
click at [292, 180] on div "commit" at bounding box center [288, 173] width 67 height 23
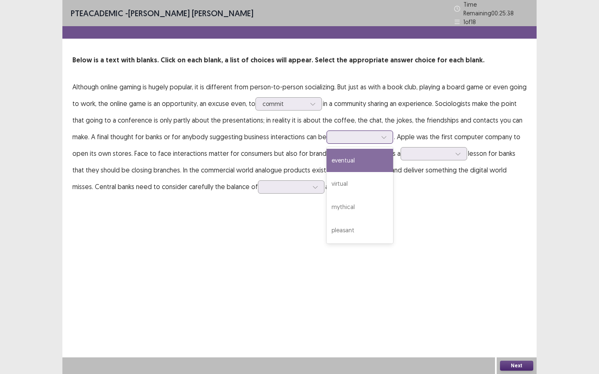
click at [336, 133] on div at bounding box center [355, 137] width 43 height 8
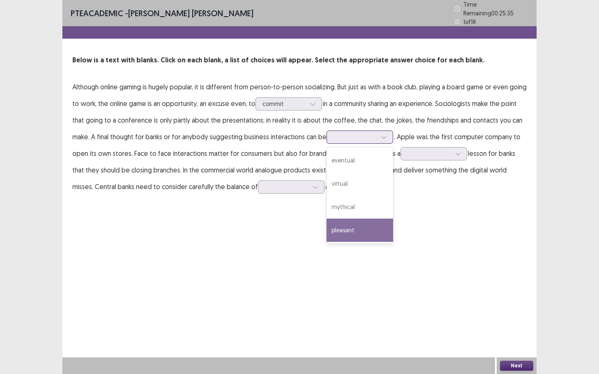
click at [358, 223] on div "pleasant" at bounding box center [360, 230] width 67 height 23
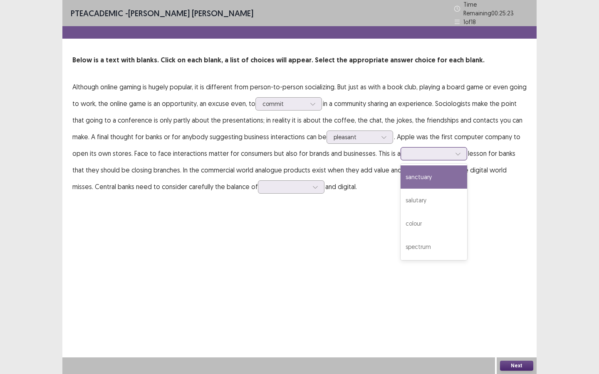
click at [408, 151] on input "text" at bounding box center [409, 154] width 2 height 6
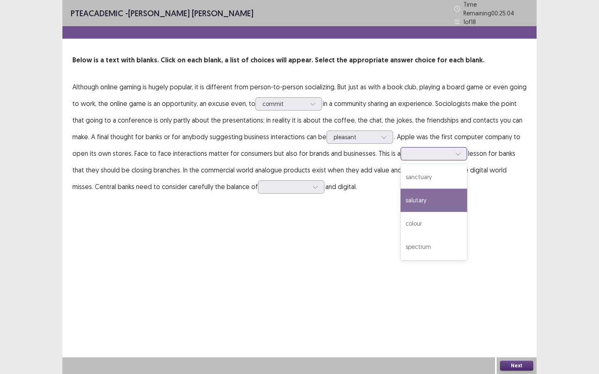
click at [426, 198] on div "salutary" at bounding box center [434, 200] width 67 height 23
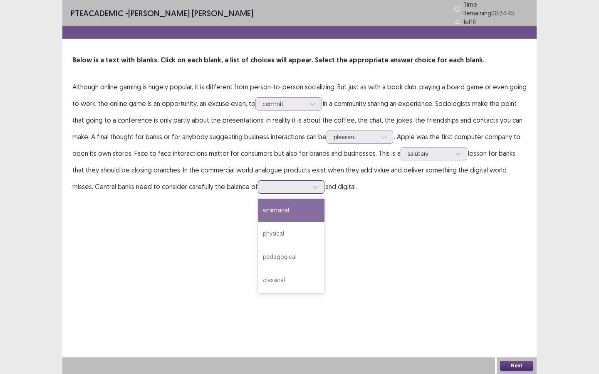
click at [265, 187] on div at bounding box center [286, 187] width 43 height 8
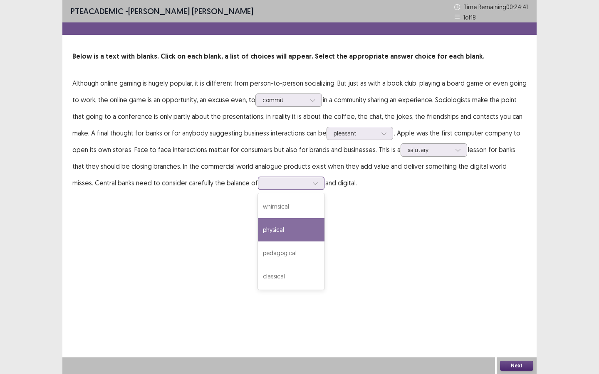
click at [271, 230] on div "physical" at bounding box center [291, 229] width 67 height 23
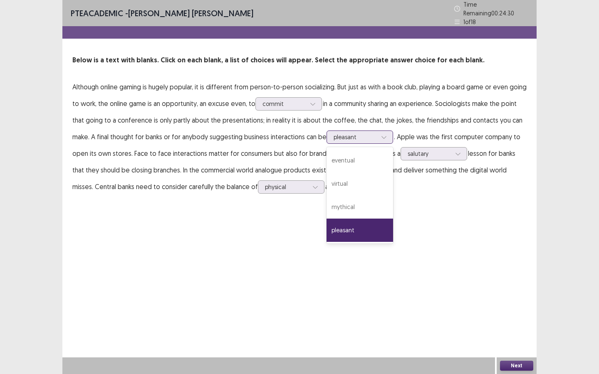
click at [344, 135] on div at bounding box center [355, 137] width 43 height 8
click at [365, 223] on div "pleasant" at bounding box center [360, 230] width 67 height 23
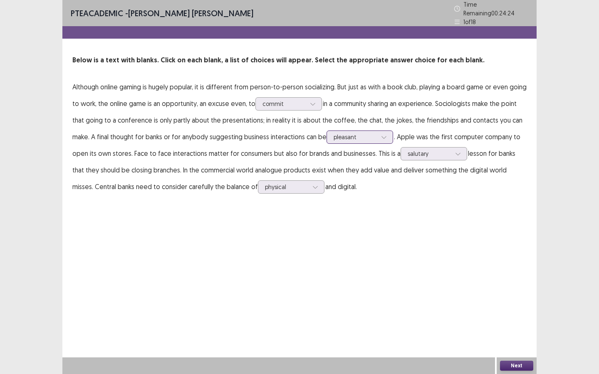
click at [348, 133] on div at bounding box center [355, 137] width 43 height 8
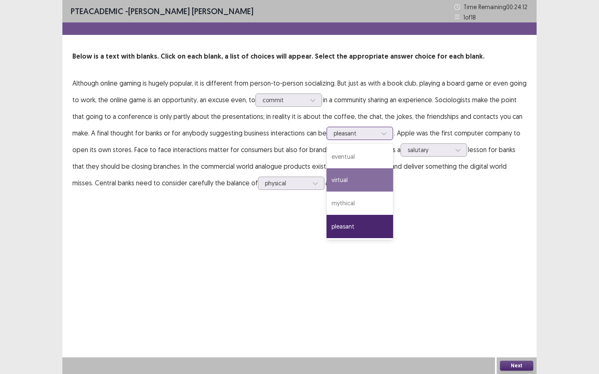
click at [350, 176] on div "virtual" at bounding box center [360, 179] width 67 height 23
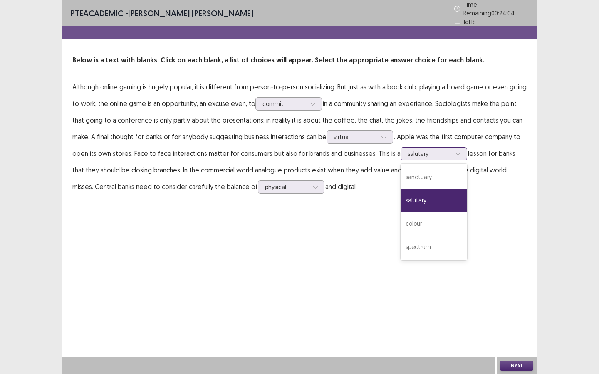
click at [424, 150] on div at bounding box center [429, 154] width 43 height 8
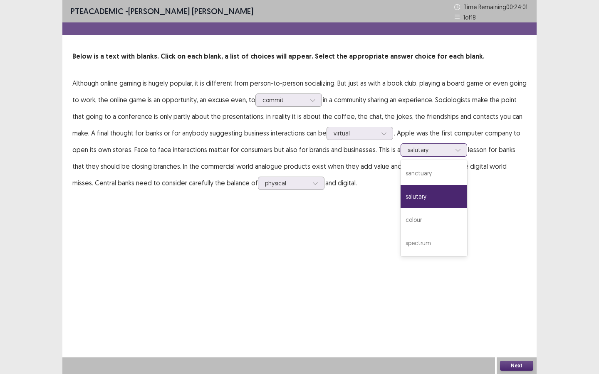
click at [433, 198] on div "salutary" at bounding box center [434, 196] width 67 height 23
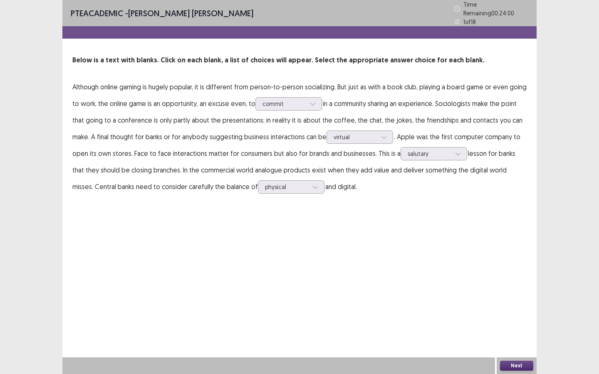
click at [491, 280] on div "Next" at bounding box center [517, 366] width 40 height 17
click at [491, 280] on button "Next" at bounding box center [516, 366] width 33 height 10
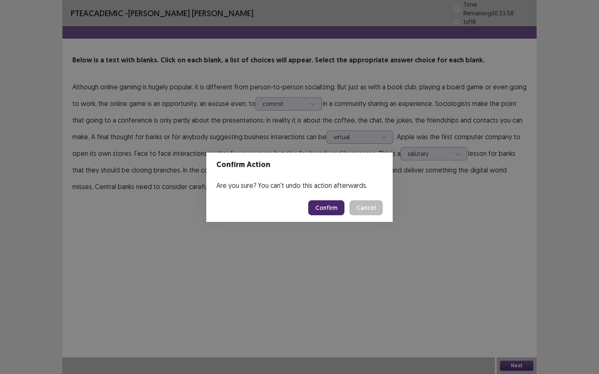
click at [327, 209] on button "Confirm" at bounding box center [326, 208] width 36 height 15
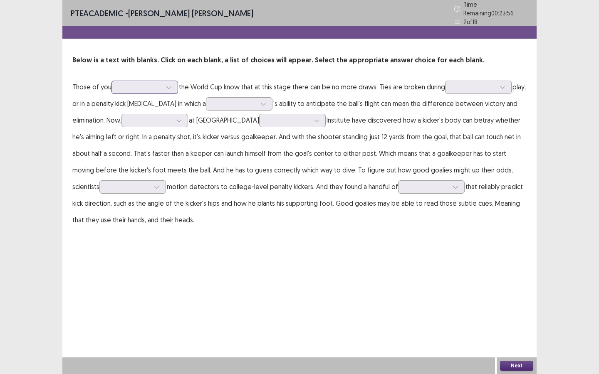
click at [131, 87] on div at bounding box center [140, 87] width 43 height 8
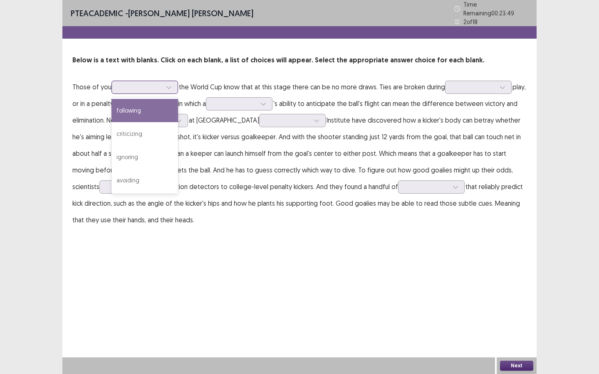
click at [156, 106] on div "following" at bounding box center [144, 110] width 67 height 23
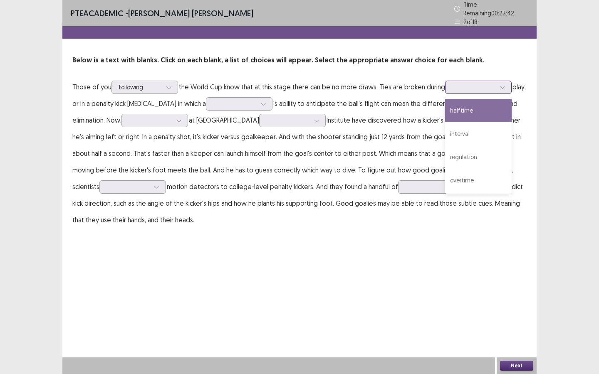
click at [451, 82] on div at bounding box center [473, 87] width 45 height 10
click at [461, 106] on div "halftime" at bounding box center [478, 110] width 67 height 23
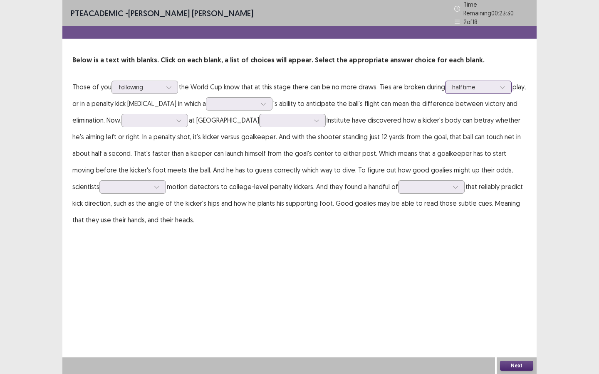
click at [466, 83] on div at bounding box center [473, 87] width 43 height 8
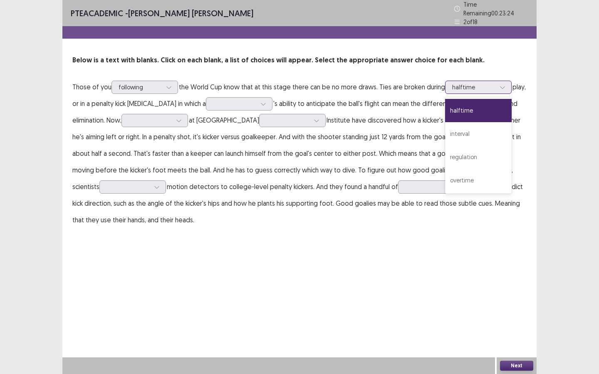
click at [455, 108] on div "halftime" at bounding box center [478, 110] width 67 height 23
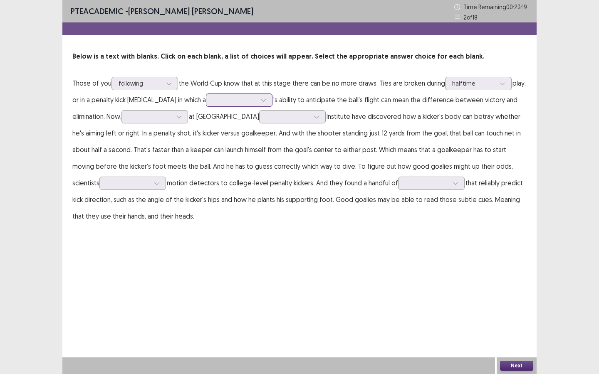
click at [224, 100] on div at bounding box center [234, 100] width 43 height 8
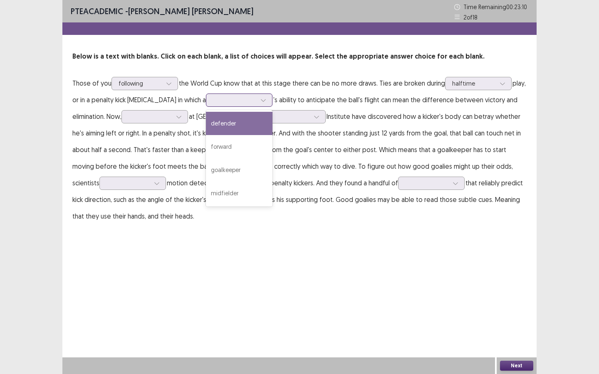
click at [231, 123] on div "defender" at bounding box center [239, 123] width 67 height 23
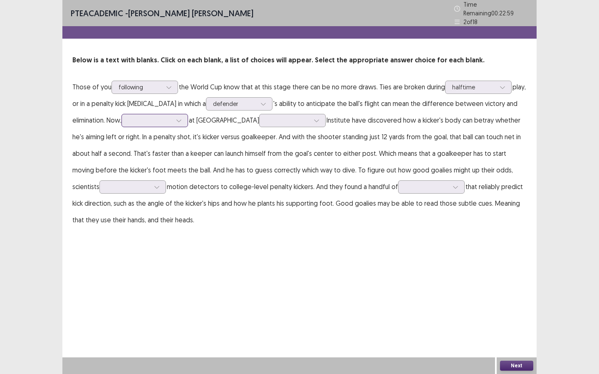
click at [144, 116] on div at bounding box center [150, 120] width 43 height 8
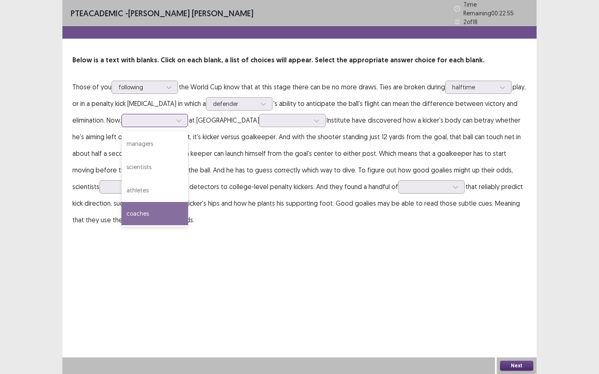
click at [158, 214] on div "coaches" at bounding box center [154, 213] width 67 height 23
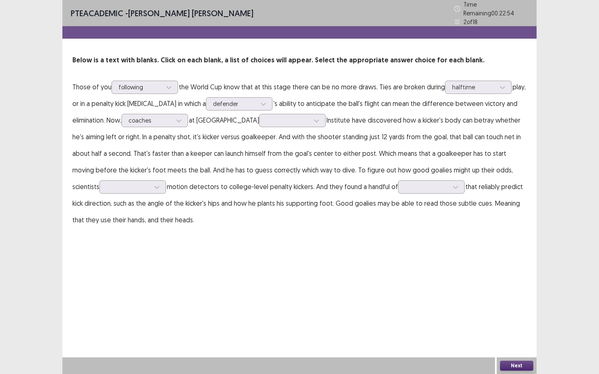
click at [253, 126] on p "Those of you following the World Cup know that at this stage there can be no mo…" at bounding box center [299, 154] width 454 height 150
click at [266, 120] on div at bounding box center [287, 120] width 43 height 8
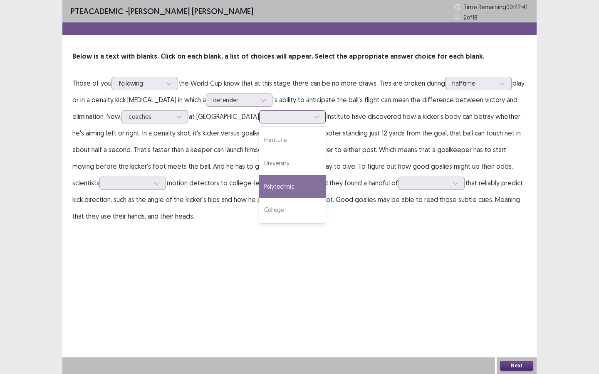
click at [262, 195] on div "Polytechnic" at bounding box center [292, 186] width 67 height 23
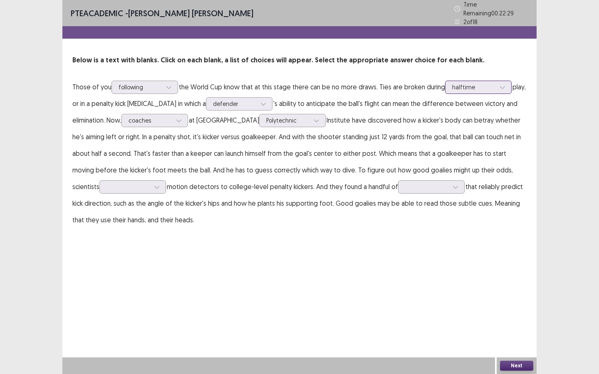
click at [479, 85] on div at bounding box center [473, 87] width 43 height 8
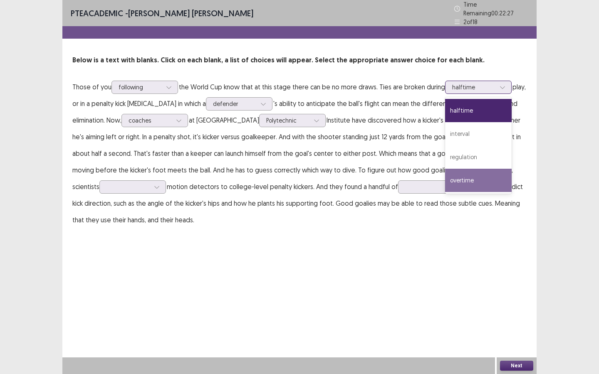
click at [483, 175] on div "overtime" at bounding box center [478, 180] width 67 height 23
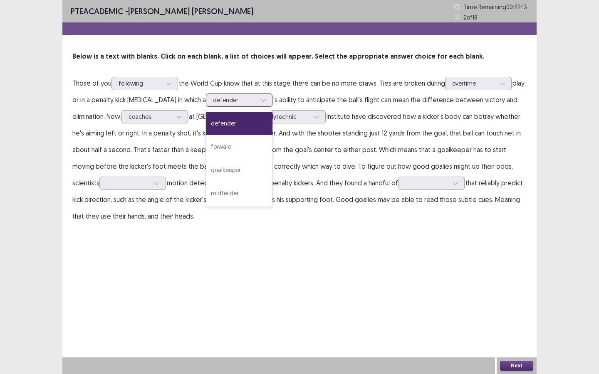
click at [240, 103] on div at bounding box center [234, 100] width 43 height 8
click at [230, 168] on div "goalkeeper" at bounding box center [239, 169] width 67 height 23
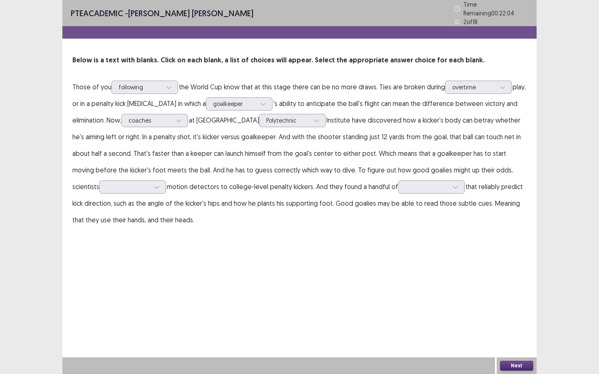
click at [166, 124] on p "Those of you following the World Cup know that at this stage there can be no mo…" at bounding box center [299, 154] width 454 height 150
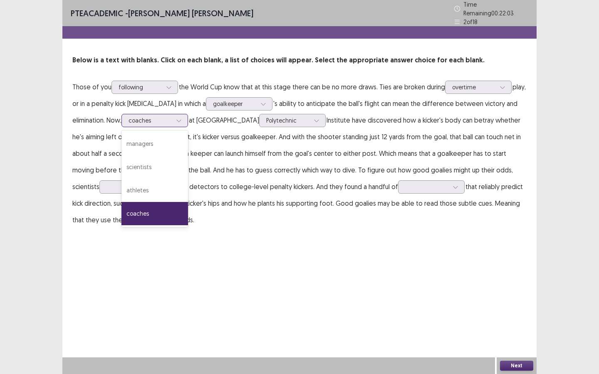
click at [166, 120] on div at bounding box center [150, 120] width 43 height 8
click at [157, 169] on div "scientists" at bounding box center [154, 167] width 67 height 23
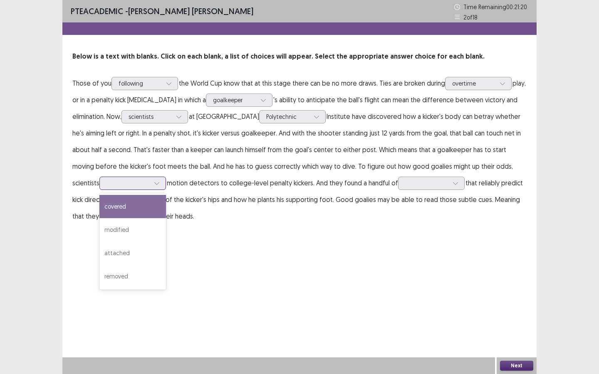
click at [121, 183] on div at bounding box center [127, 183] width 43 height 8
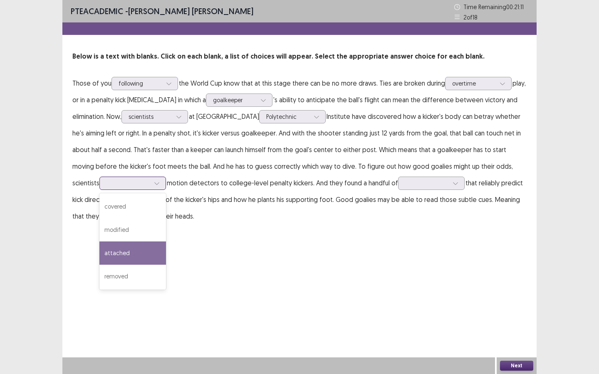
click at [105, 258] on div "attached" at bounding box center [132, 253] width 67 height 23
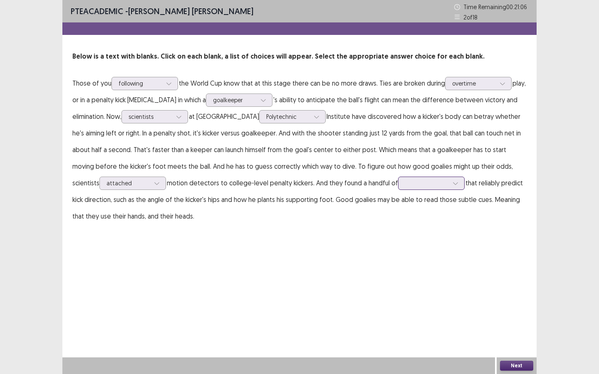
click at [405, 186] on div at bounding box center [426, 183] width 43 height 8
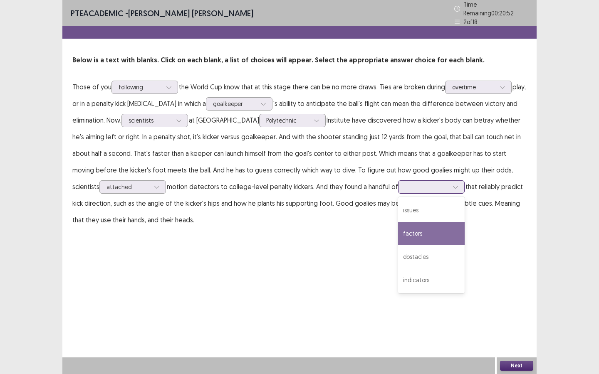
click at [398, 234] on div "factors" at bounding box center [431, 233] width 67 height 23
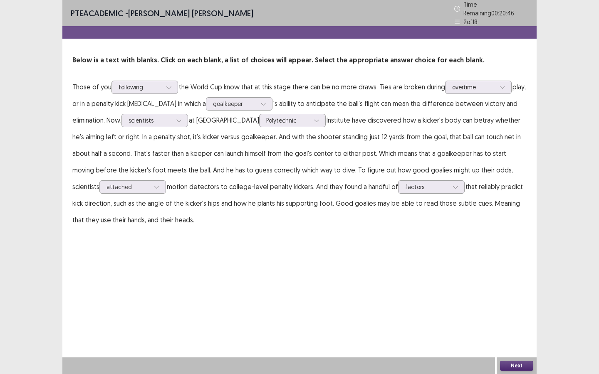
click at [491, 280] on button "Next" at bounding box center [516, 366] width 33 height 10
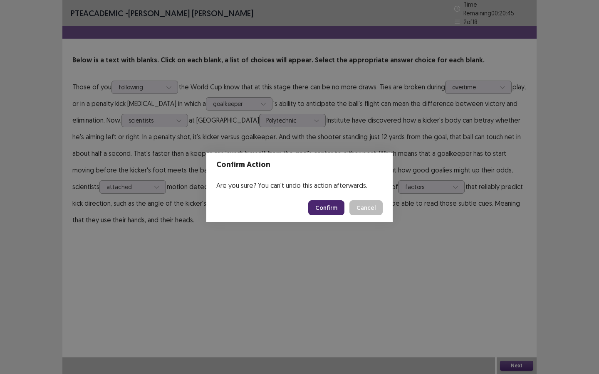
click at [322, 211] on button "Confirm" at bounding box center [326, 208] width 36 height 15
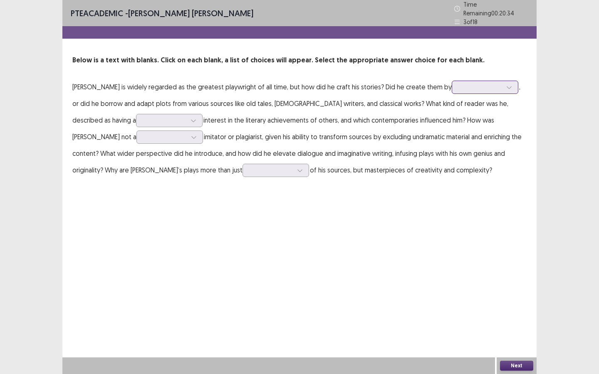
click at [459, 85] on div at bounding box center [480, 87] width 43 height 8
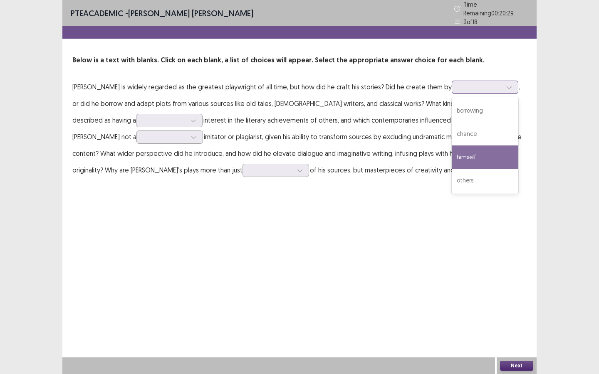
click at [471, 152] on div "himself" at bounding box center [485, 157] width 67 height 23
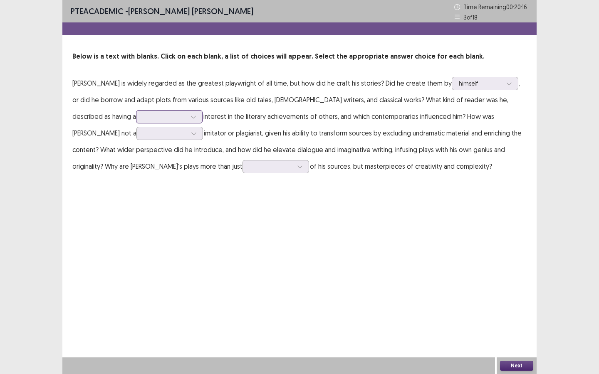
click at [143, 119] on div at bounding box center [164, 117] width 43 height 8
click at [230, 156] on p "[PERSON_NAME] is widely regarded as the greatest playwright of all time, but ho…" at bounding box center [299, 125] width 454 height 100
click at [143, 138] on div at bounding box center [165, 134] width 45 height 10
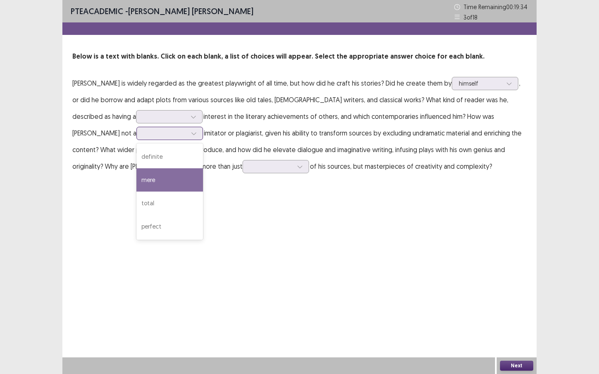
click at [136, 184] on div "mere" at bounding box center [169, 179] width 67 height 23
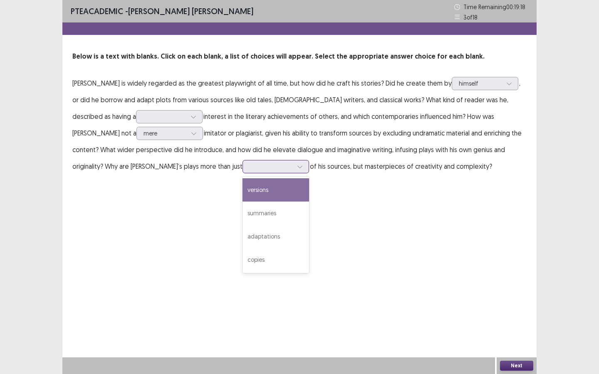
click at [249, 171] on div at bounding box center [271, 167] width 45 height 10
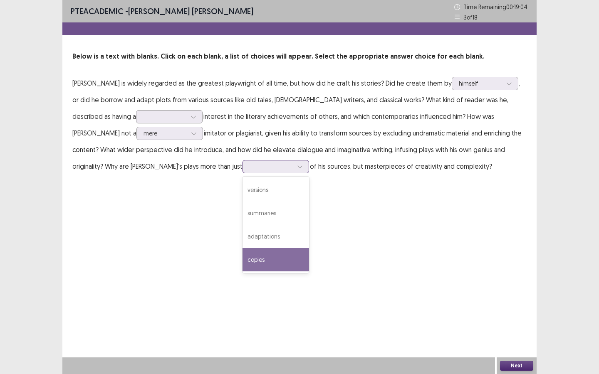
drag, startPoint x: 199, startPoint y: 265, endPoint x: 123, endPoint y: 163, distance: 127.5
click at [243, 265] on div "copies" at bounding box center [276, 259] width 67 height 23
click at [143, 116] on div at bounding box center [164, 117] width 43 height 8
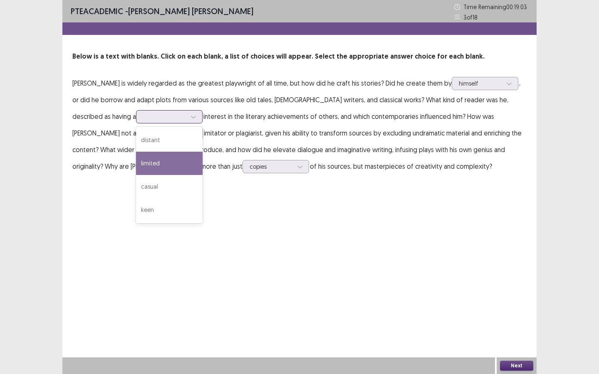
click at [136, 171] on div "limited" at bounding box center [169, 163] width 67 height 23
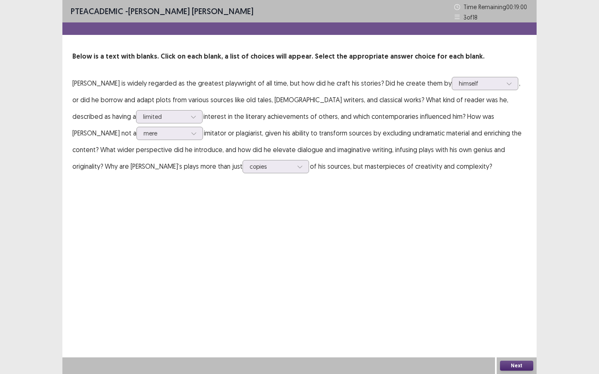
drag, startPoint x: 539, startPoint y: 364, endPoint x: 523, endPoint y: 365, distance: 16.3
click at [491, 280] on div "PTE academic - [PERSON_NAME] [PERSON_NAME] Time Remaining 00 : 19 : 00 3 of 18 …" at bounding box center [299, 187] width 599 height 374
click at [491, 280] on button "Next" at bounding box center [516, 366] width 33 height 10
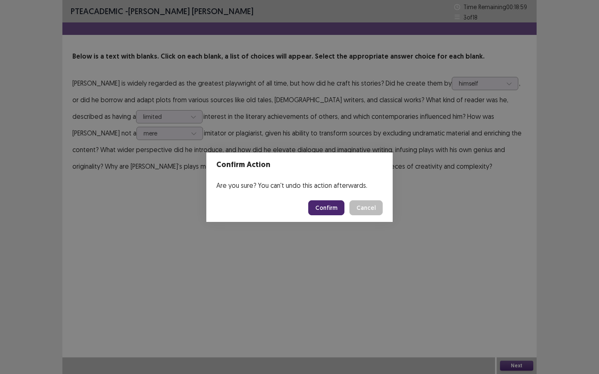
click at [324, 206] on button "Confirm" at bounding box center [326, 208] width 36 height 15
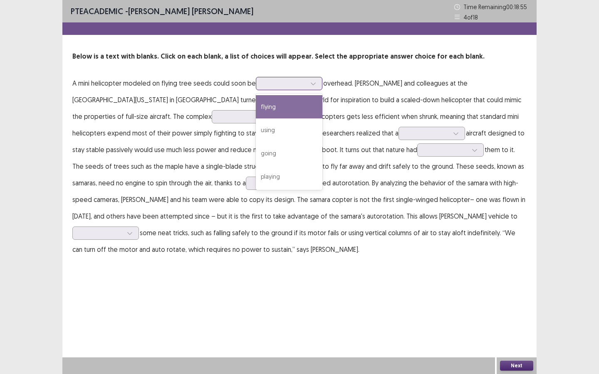
click at [265, 83] on div at bounding box center [284, 83] width 43 height 8
click at [271, 107] on div "flying" at bounding box center [289, 106] width 67 height 23
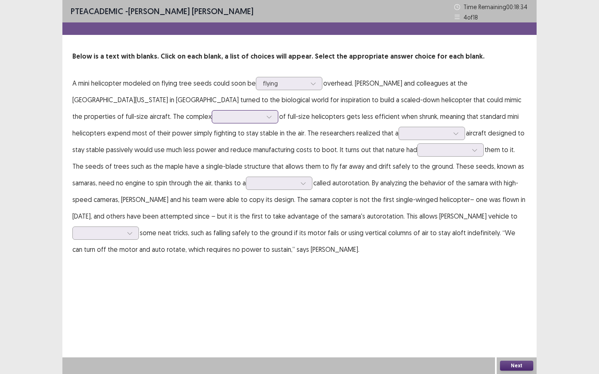
click at [219, 119] on div at bounding box center [240, 117] width 43 height 8
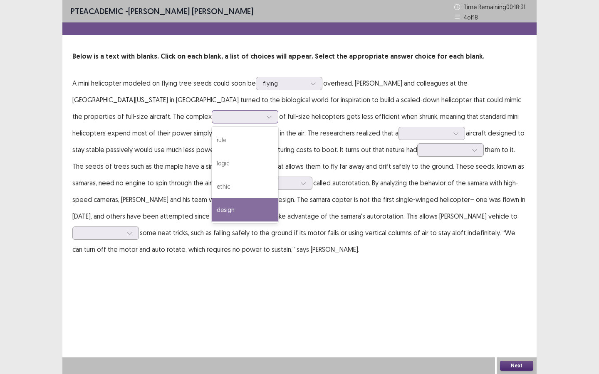
click at [212, 210] on div "design" at bounding box center [245, 209] width 67 height 23
click at [219, 114] on div at bounding box center [240, 117] width 43 height 8
click at [212, 215] on div "design" at bounding box center [245, 209] width 67 height 23
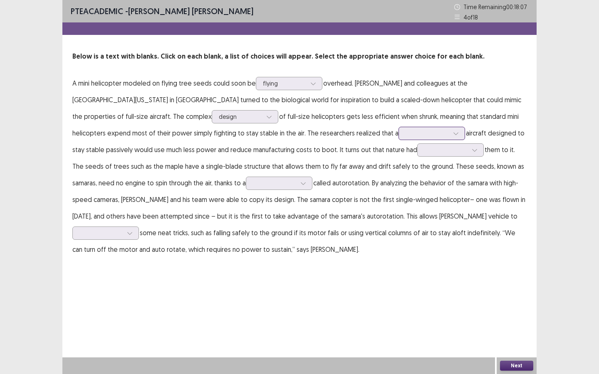
click at [406, 135] on div at bounding box center [427, 133] width 43 height 8
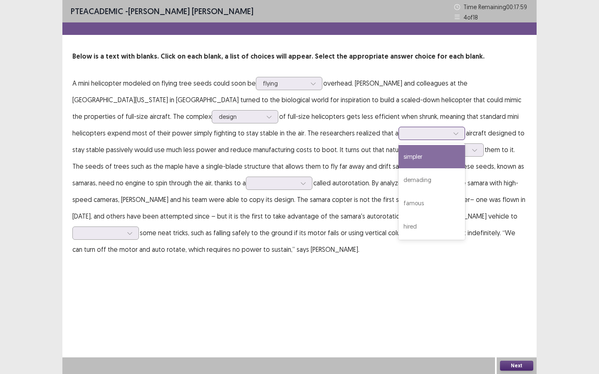
click at [399, 162] on div "simpler" at bounding box center [432, 156] width 67 height 23
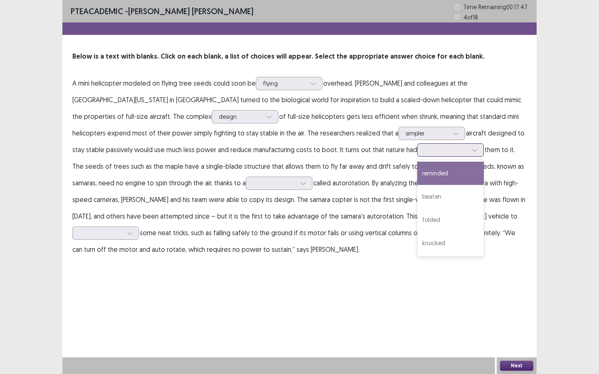
click at [417, 154] on div at bounding box center [450, 150] width 67 height 13
click at [417, 177] on div "reminded" at bounding box center [450, 173] width 67 height 23
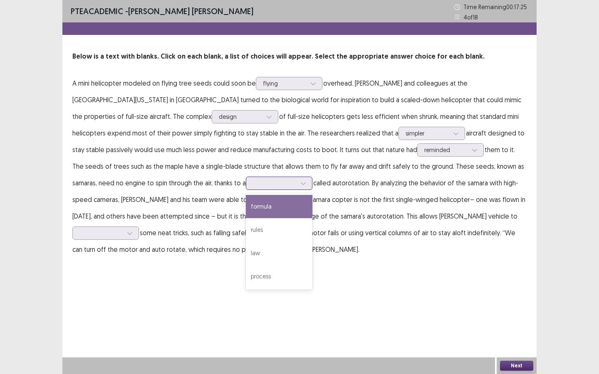
click at [253, 185] on div at bounding box center [274, 183] width 43 height 8
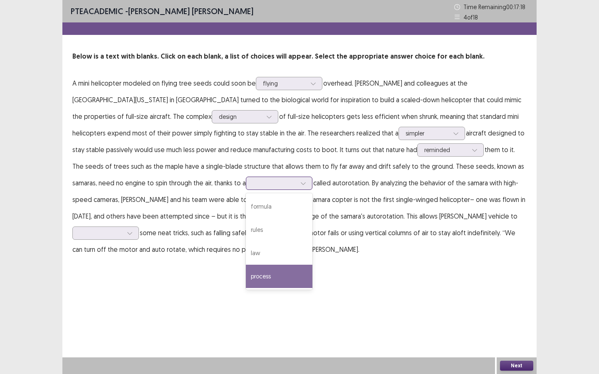
click at [246, 279] on div "process" at bounding box center [279, 276] width 67 height 23
click at [253, 185] on div at bounding box center [274, 183] width 43 height 8
click at [246, 273] on div "process" at bounding box center [279, 276] width 67 height 23
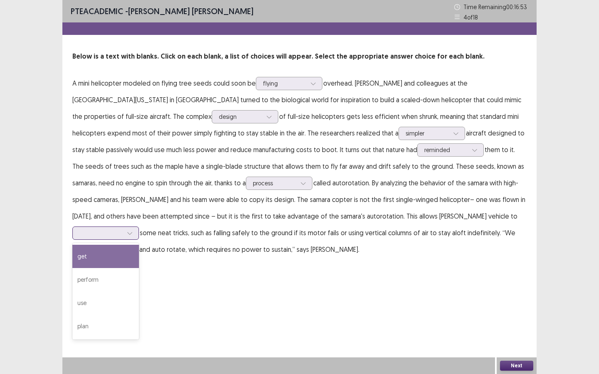
click at [123, 229] on div at bounding box center [100, 233] width 43 height 8
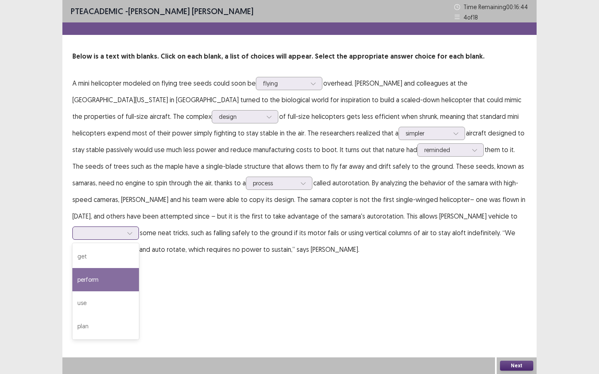
click at [139, 268] on div "perform" at bounding box center [105, 279] width 67 height 23
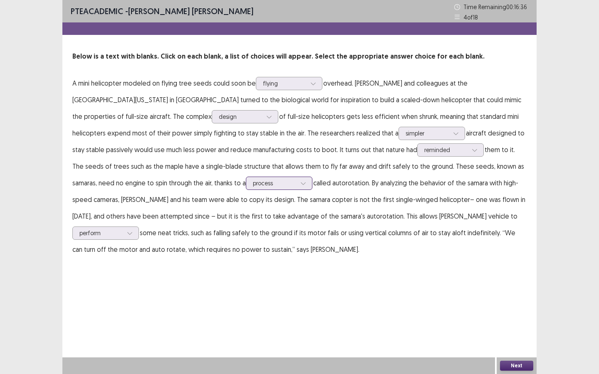
click at [253, 186] on div at bounding box center [274, 183] width 43 height 8
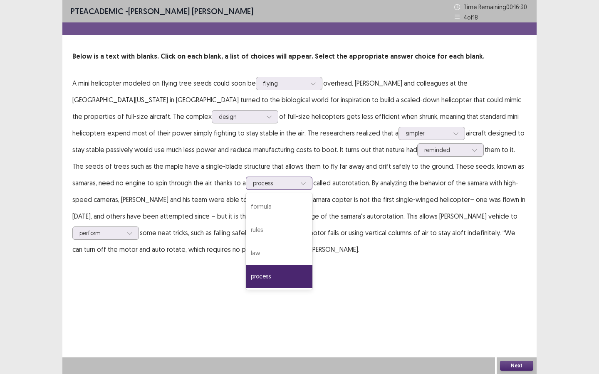
click at [246, 280] on div "process" at bounding box center [279, 276] width 67 height 23
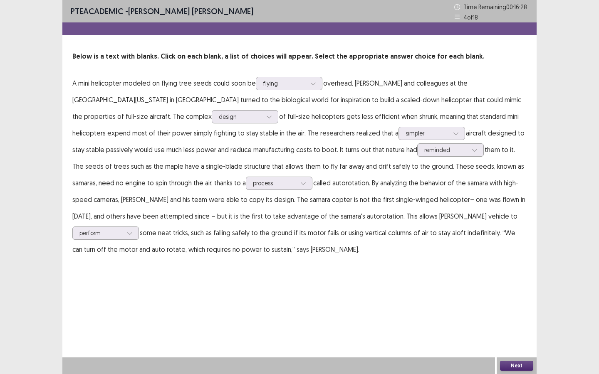
click at [491, 280] on button "Next" at bounding box center [516, 366] width 33 height 10
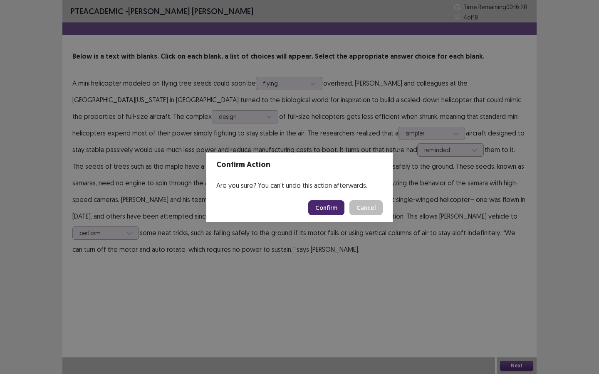
click at [344, 206] on button "Confirm" at bounding box center [326, 208] width 36 height 15
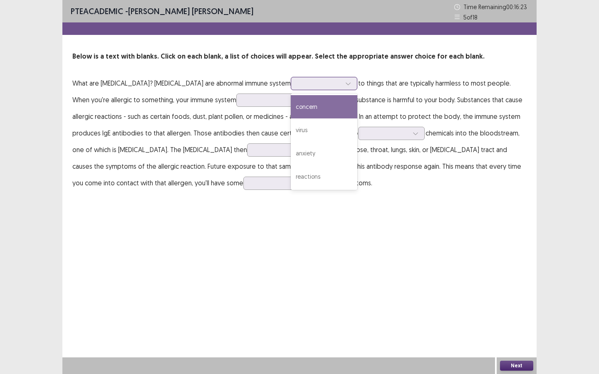
click at [298, 83] on div at bounding box center [319, 83] width 43 height 8
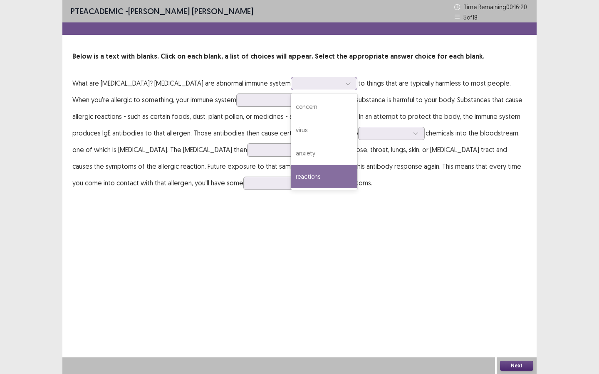
click at [291, 176] on div "reactions" at bounding box center [324, 176] width 67 height 23
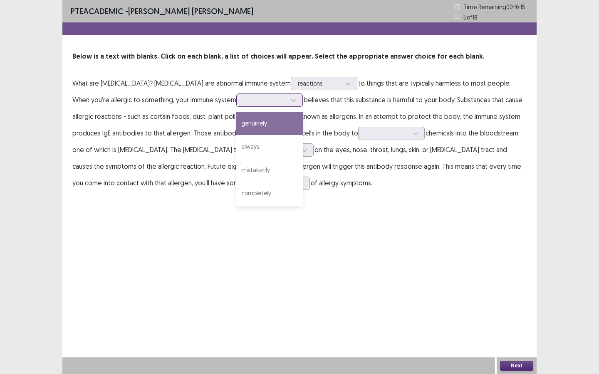
click at [243, 102] on div at bounding box center [264, 100] width 43 height 8
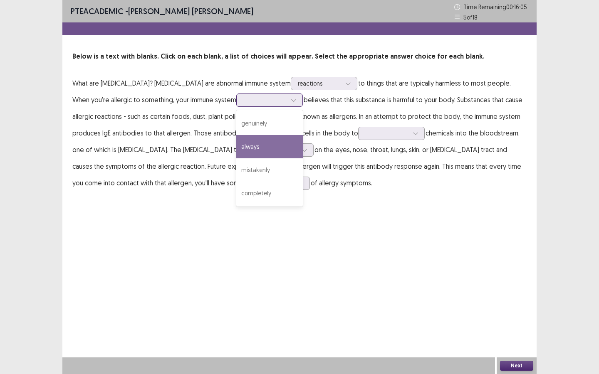
click at [236, 154] on div "always" at bounding box center [269, 146] width 67 height 23
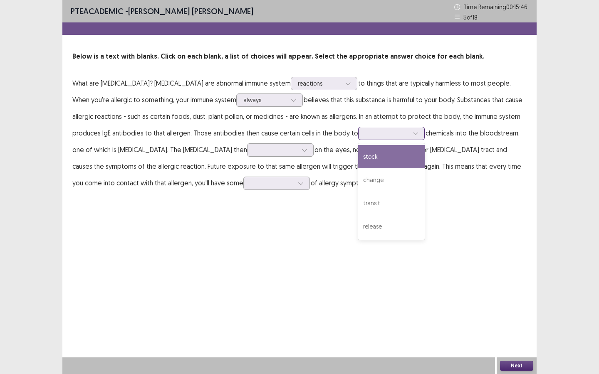
click at [365, 136] on div at bounding box center [386, 133] width 43 height 8
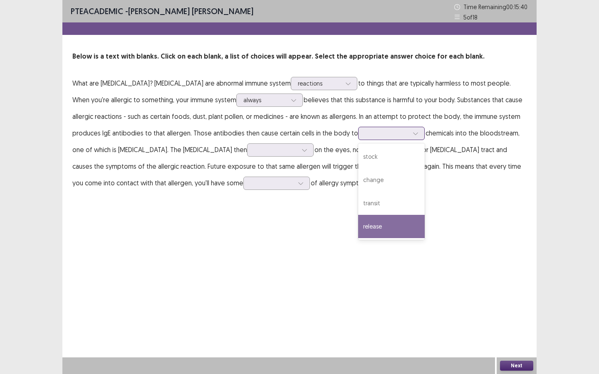
click at [358, 225] on div "release" at bounding box center [391, 226] width 67 height 23
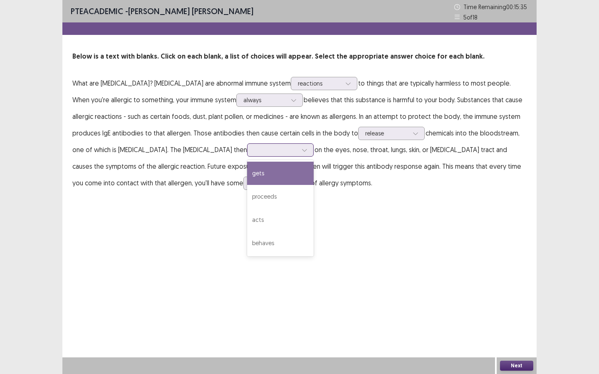
click at [254, 154] on div at bounding box center [275, 150] width 43 height 8
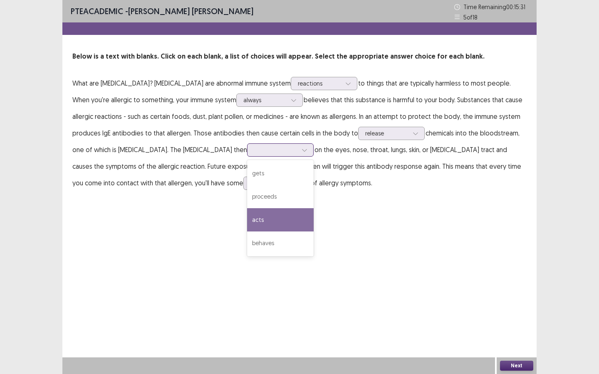
click at [247, 218] on div "acts" at bounding box center [280, 219] width 67 height 23
click at [254, 146] on div at bounding box center [275, 150] width 43 height 8
click at [247, 220] on div "acts" at bounding box center [280, 219] width 67 height 23
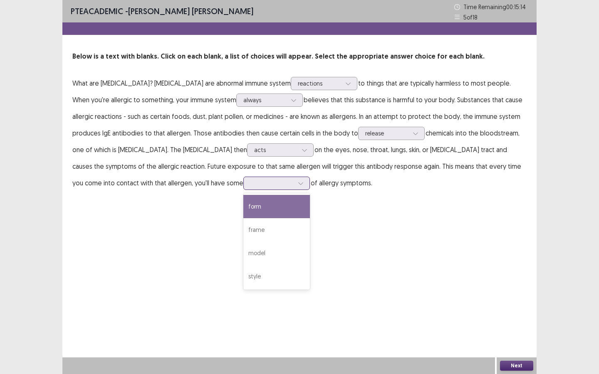
click at [243, 186] on div at bounding box center [276, 183] width 67 height 13
click at [243, 210] on div "form" at bounding box center [276, 206] width 67 height 23
click at [243, 102] on div at bounding box center [264, 100] width 43 height 8
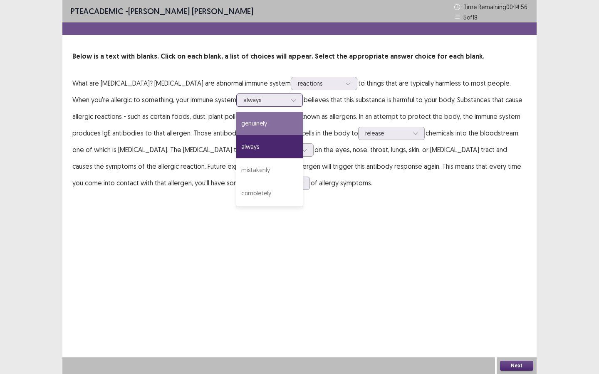
click at [236, 130] on div "genuinely" at bounding box center [269, 123] width 67 height 23
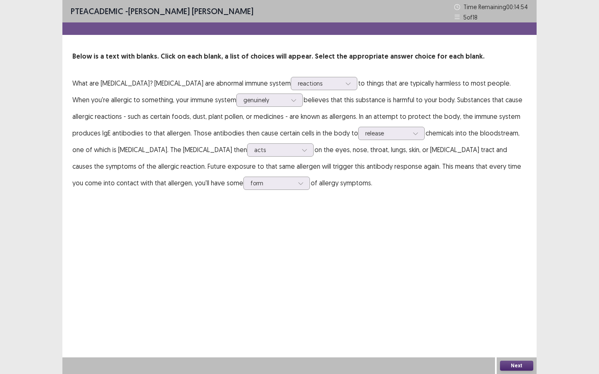
click at [491, 280] on div "Next" at bounding box center [517, 366] width 40 height 17
click at [491, 280] on button "Next" at bounding box center [516, 366] width 33 height 10
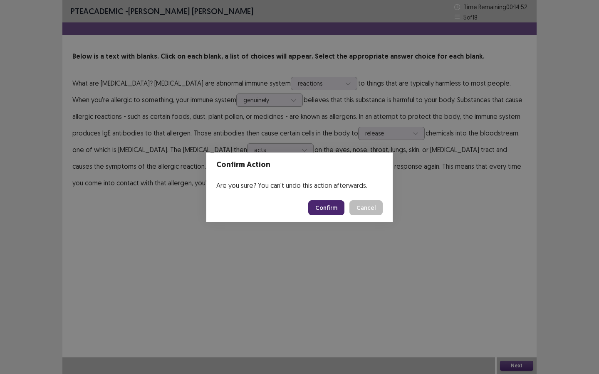
click at [319, 201] on button "Confirm" at bounding box center [326, 208] width 36 height 15
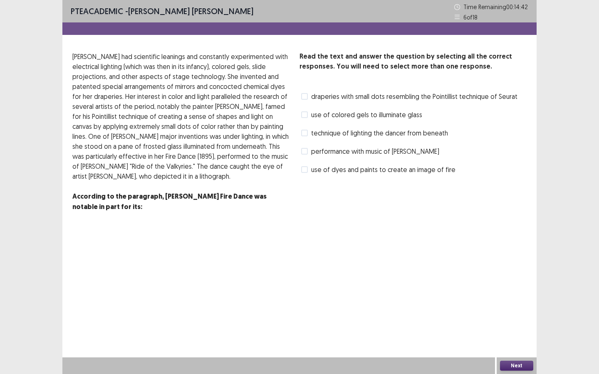
click at [305, 117] on span at bounding box center [304, 114] width 7 height 7
click at [306, 151] on span at bounding box center [304, 151] width 7 height 7
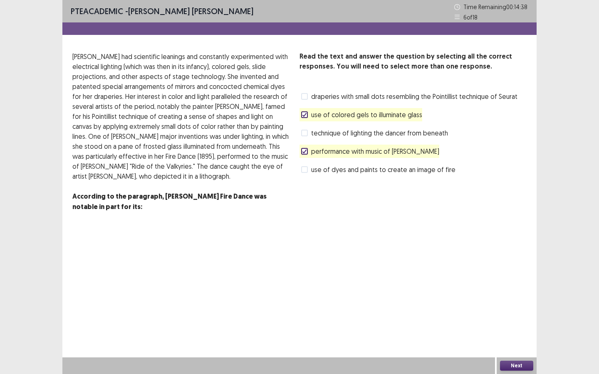
click at [306, 151] on icon at bounding box center [304, 151] width 5 height 4
click at [307, 166] on span at bounding box center [304, 169] width 7 height 7
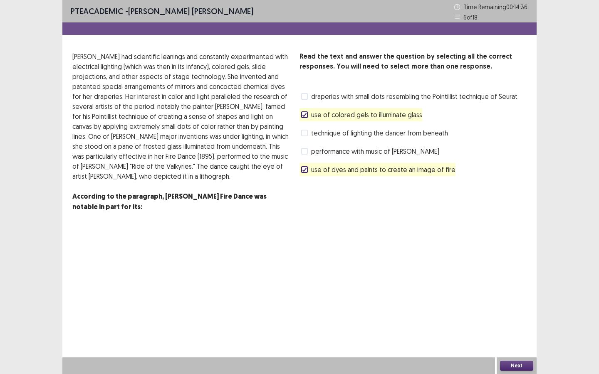
click at [491, 280] on button "Next" at bounding box center [516, 366] width 33 height 10
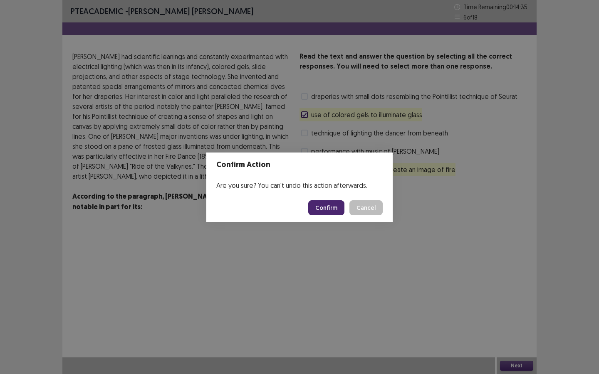
click at [339, 216] on footer "Confirm Cancel" at bounding box center [299, 208] width 186 height 28
click at [335, 208] on button "Confirm" at bounding box center [326, 208] width 36 height 15
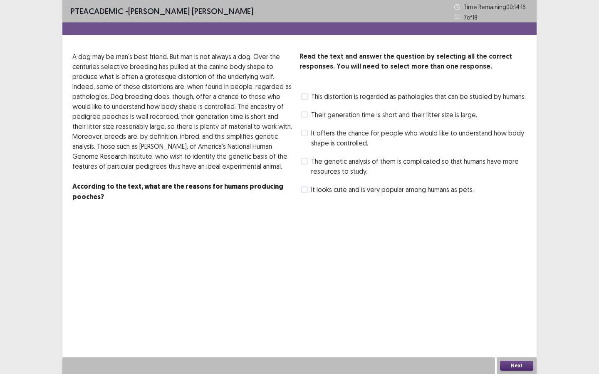
click at [332, 99] on span "This distortion is regarded as pathologies that can be studied by humans." at bounding box center [418, 97] width 215 height 10
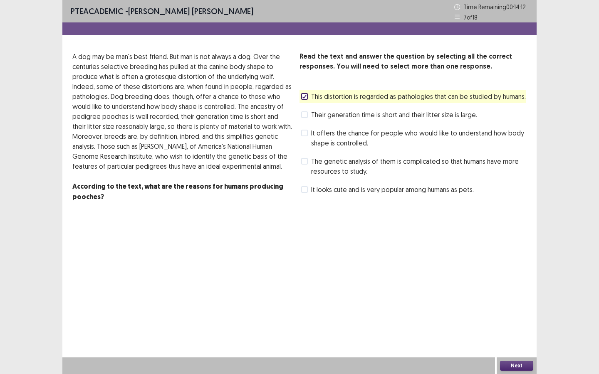
click at [324, 131] on span "It offers the chance for people who would like to understand how body shape is …" at bounding box center [418, 138] width 215 height 20
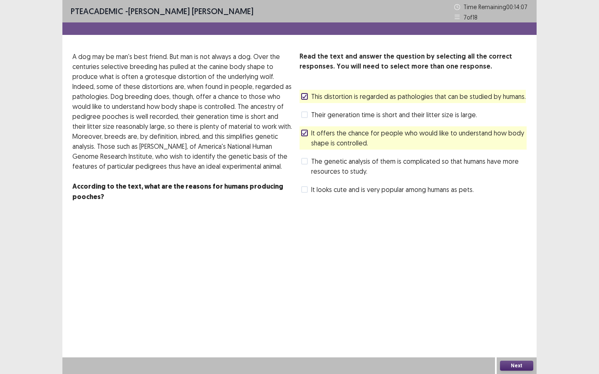
click at [491, 280] on button "Next" at bounding box center [516, 366] width 33 height 10
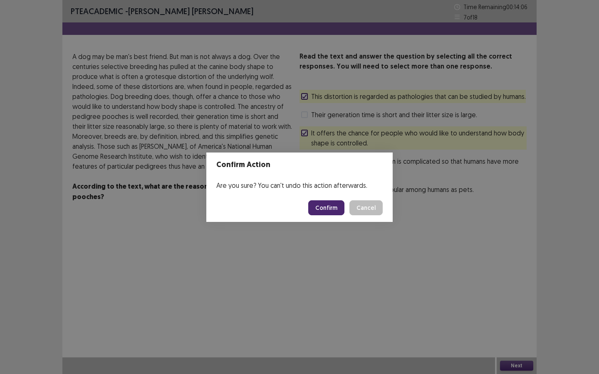
drag, startPoint x: 311, startPoint y: 198, endPoint x: 314, endPoint y: 203, distance: 6.0
click at [311, 198] on footer "Confirm Cancel" at bounding box center [299, 208] width 186 height 28
click at [321, 216] on footer "Confirm Cancel" at bounding box center [299, 208] width 186 height 28
click at [320, 210] on button "Confirm" at bounding box center [326, 208] width 36 height 15
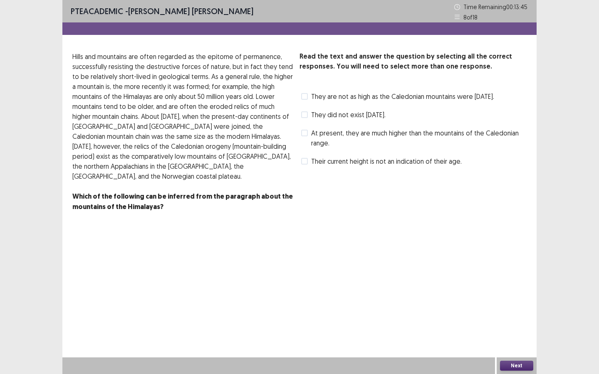
click at [317, 166] on span "Their current height is not an indication of their age." at bounding box center [386, 161] width 151 height 10
click at [307, 136] on span at bounding box center [304, 133] width 7 height 7
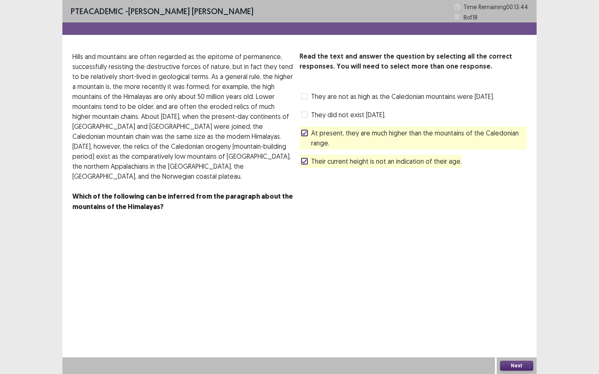
click at [491, 280] on div "Next" at bounding box center [517, 366] width 40 height 17
click at [491, 280] on button "Next" at bounding box center [516, 366] width 33 height 10
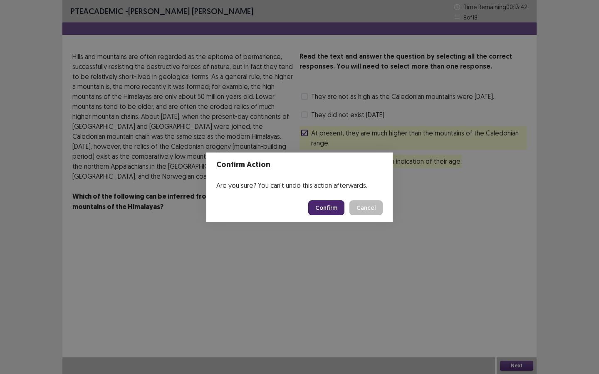
click at [338, 215] on button "Confirm" at bounding box center [326, 208] width 36 height 15
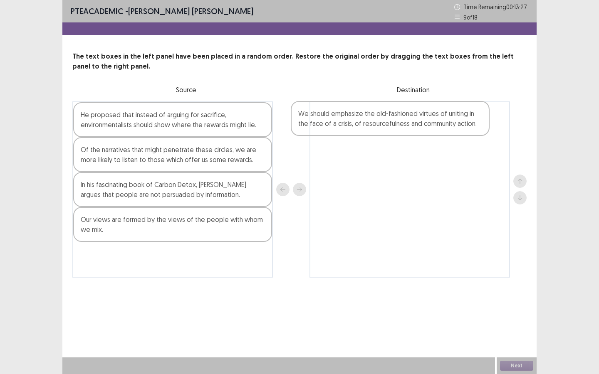
drag, startPoint x: 119, startPoint y: 131, endPoint x: 339, endPoint y: 131, distance: 220.1
click at [339, 131] on div "We should emphasize the old-fashioned virtues of uniting in the face of a crisi…" at bounding box center [299, 190] width 454 height 176
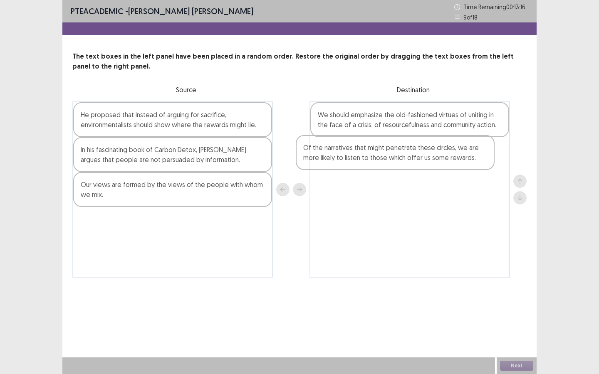
drag, startPoint x: 168, startPoint y: 163, endPoint x: 402, endPoint y: 161, distance: 233.8
click at [402, 161] on div "He proposed that instead of arguing for sacrifice, environmentalists should sho…" at bounding box center [299, 190] width 454 height 176
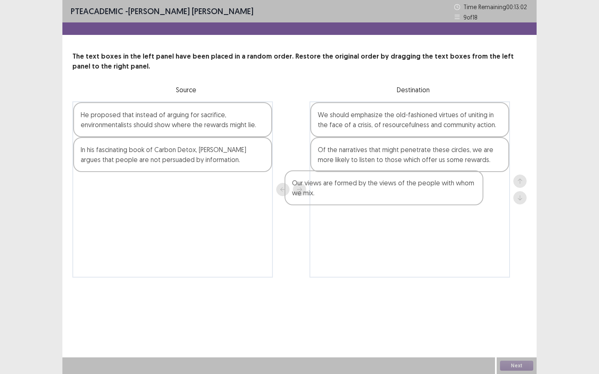
drag, startPoint x: 144, startPoint y: 200, endPoint x: 357, endPoint y: 198, distance: 213.4
click at [357, 198] on div "He proposed that instead of arguing for sacrifice, environmentalists should sho…" at bounding box center [299, 190] width 454 height 176
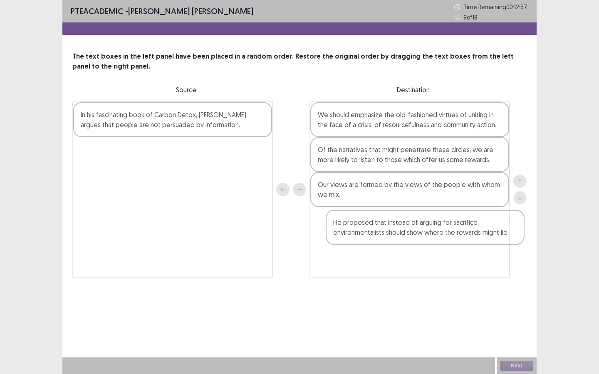
drag, startPoint x: 146, startPoint y: 120, endPoint x: 384, endPoint y: 229, distance: 261.5
click at [384, 229] on div "He proposed that instead of arguing for sacrifice, environmentalists should sho…" at bounding box center [299, 190] width 454 height 176
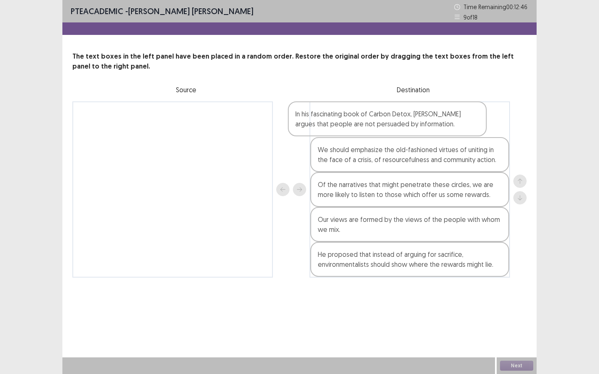
drag, startPoint x: 130, startPoint y: 134, endPoint x: 362, endPoint y: 131, distance: 232.6
click at [362, 131] on div "In his fascinating book of Carbon Detox, [PERSON_NAME] argues that people are n…" at bounding box center [299, 190] width 454 height 176
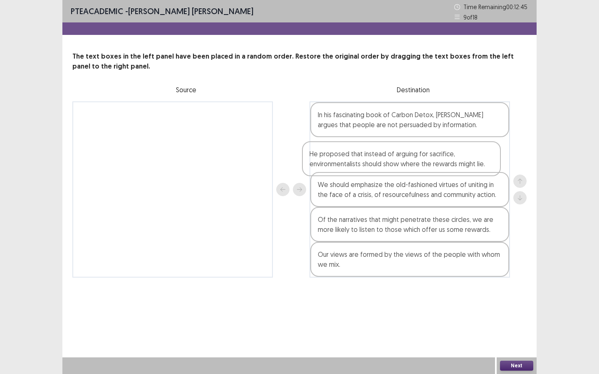
drag, startPoint x: 388, startPoint y: 263, endPoint x: 379, endPoint y: 150, distance: 112.7
click at [379, 150] on div "In his fascinating book of Carbon Detox, [PERSON_NAME] argues that people are n…" at bounding box center [410, 190] width 201 height 176
click at [373, 267] on div "In his fascinating book of Carbon Detox, [PERSON_NAME] argues that people are n…" at bounding box center [410, 190] width 201 height 176
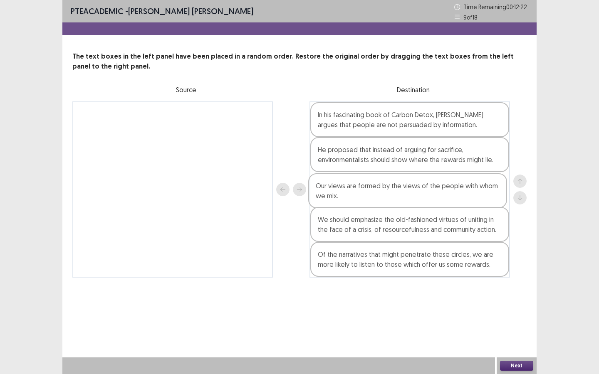
drag, startPoint x: 374, startPoint y: 268, endPoint x: 372, endPoint y: 196, distance: 72.4
click at [372, 196] on div "In his fascinating book of Carbon Detox, [PERSON_NAME] argues that people are n…" at bounding box center [410, 190] width 201 height 176
drag, startPoint x: 424, startPoint y: 273, endPoint x: 421, endPoint y: 239, distance: 34.7
click at [421, 239] on div "In his fascinating book of Carbon Detox, [PERSON_NAME] argues that people are n…" at bounding box center [410, 190] width 201 height 176
click at [491, 280] on button "Next" at bounding box center [516, 366] width 33 height 10
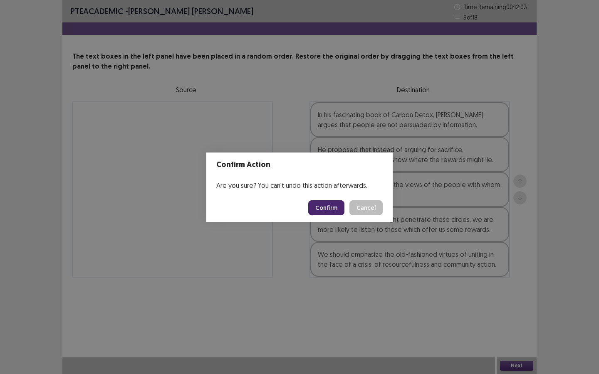
click at [322, 208] on button "Confirm" at bounding box center [326, 208] width 36 height 15
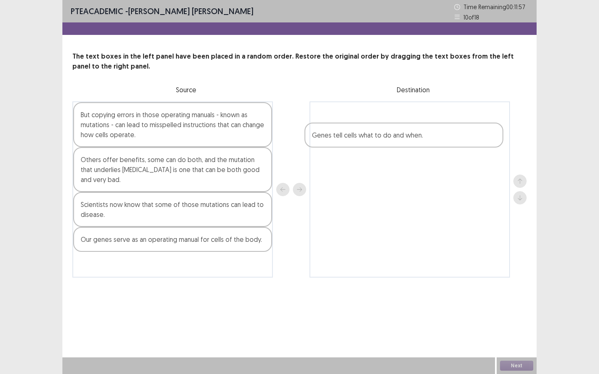
drag, startPoint x: 135, startPoint y: 168, endPoint x: 373, endPoint y: 143, distance: 239.3
click at [373, 143] on div "But copying errors in those operating manuals - known as mutations - can lead t…" at bounding box center [299, 190] width 454 height 176
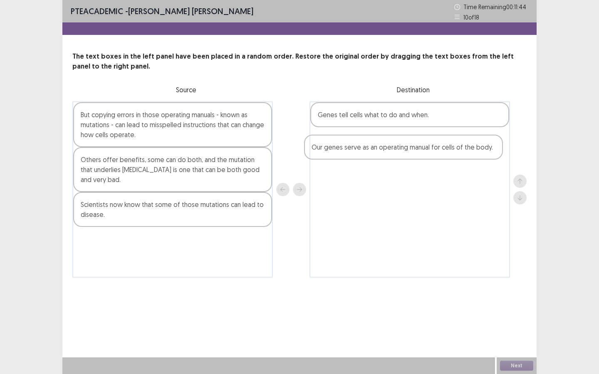
drag, startPoint x: 141, startPoint y: 248, endPoint x: 374, endPoint y: 156, distance: 251.4
click at [374, 156] on div "But copying errors in those operating manuals - known as mutations - can lead t…" at bounding box center [299, 190] width 454 height 176
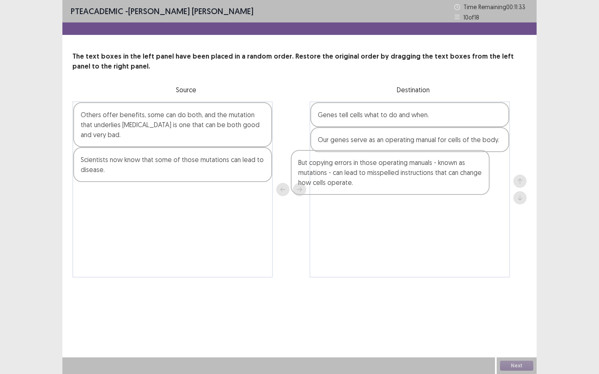
drag, startPoint x: 114, startPoint y: 138, endPoint x: 338, endPoint y: 188, distance: 229.8
click at [338, 188] on div "But copying errors in those operating manuals - known as mutations - can lead t…" at bounding box center [299, 190] width 454 height 176
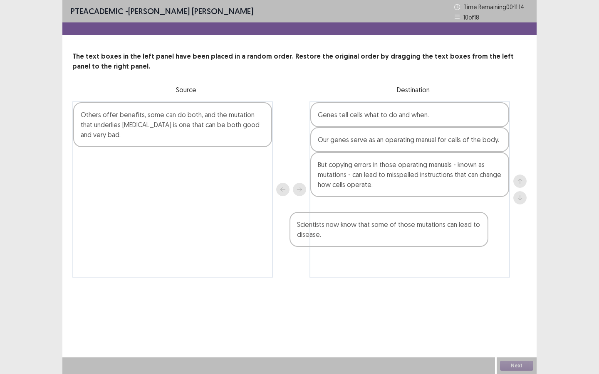
drag, startPoint x: 171, startPoint y: 167, endPoint x: 392, endPoint y: 234, distance: 230.8
click at [392, 235] on div "Others offer benefits, some can do both, and the mutation that underlies [MEDIC…" at bounding box center [299, 190] width 454 height 176
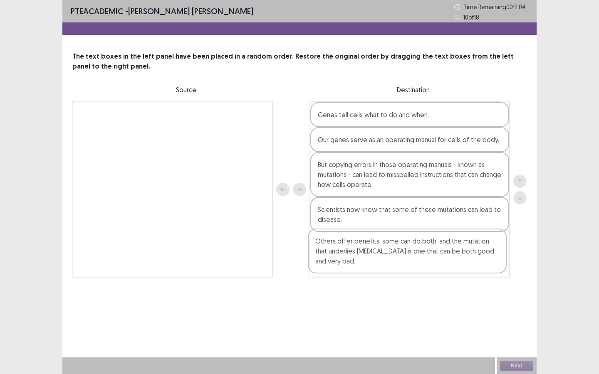
drag, startPoint x: 169, startPoint y: 124, endPoint x: 409, endPoint y: 255, distance: 273.5
click at [409, 255] on div "Others offer benefits, some can do both, and the mutation that underlies [MEDIC…" at bounding box center [299, 190] width 454 height 176
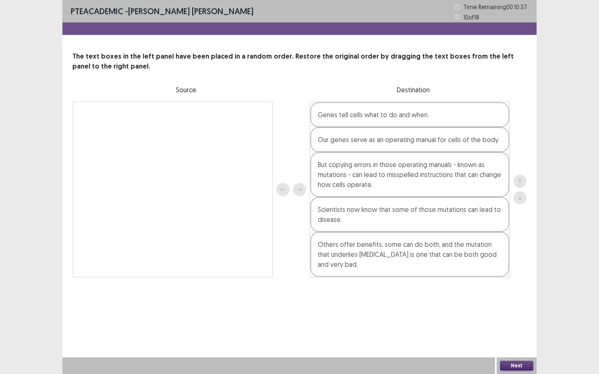
click at [491, 280] on button "Next" at bounding box center [516, 366] width 33 height 10
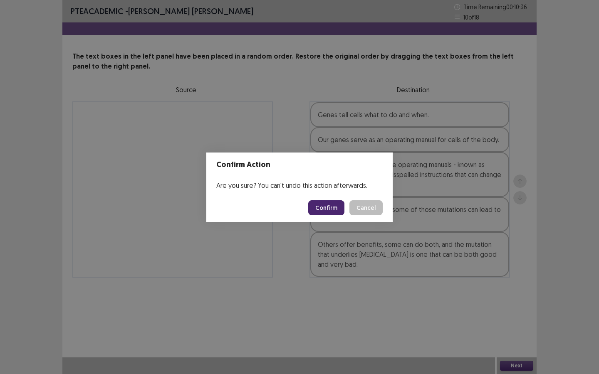
click at [341, 207] on button "Confirm" at bounding box center [326, 208] width 36 height 15
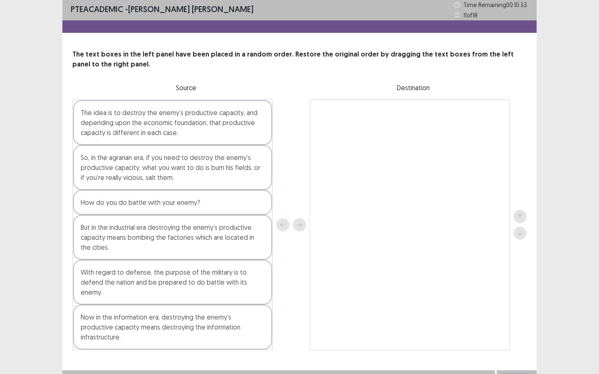
scroll to position [5, 0]
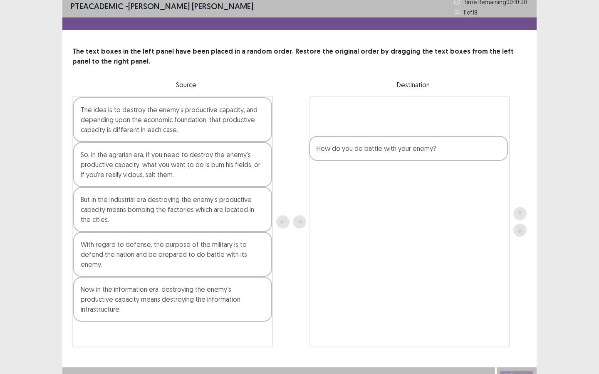
drag, startPoint x: 173, startPoint y: 211, endPoint x: 413, endPoint y: 158, distance: 244.9
click at [413, 158] on div "The idea is to destroy the enemy’s productive capacity, and depending upon the …" at bounding box center [299, 222] width 454 height 251
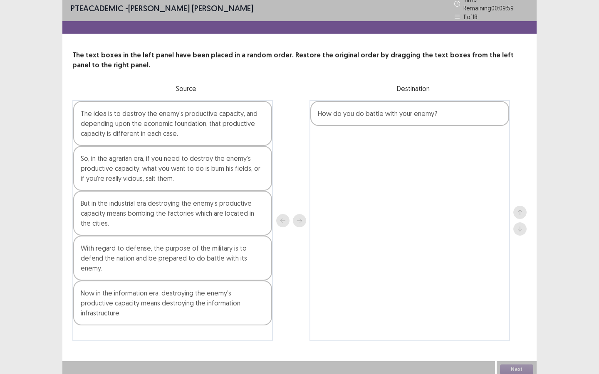
scroll to position [3, 0]
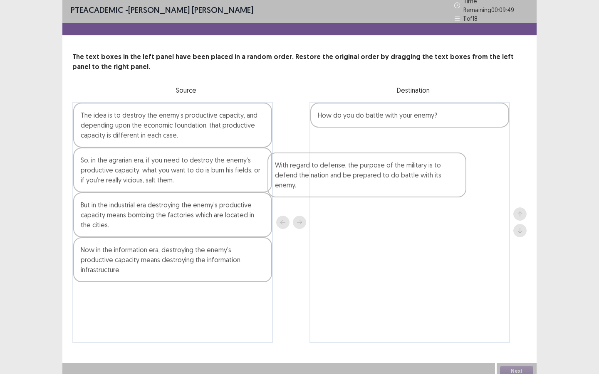
drag, startPoint x: 148, startPoint y: 268, endPoint x: 347, endPoint y: 186, distance: 215.0
click at [347, 186] on div "The idea is to destroy the enemy’s productive capacity, and depending upon the …" at bounding box center [299, 222] width 454 height 241
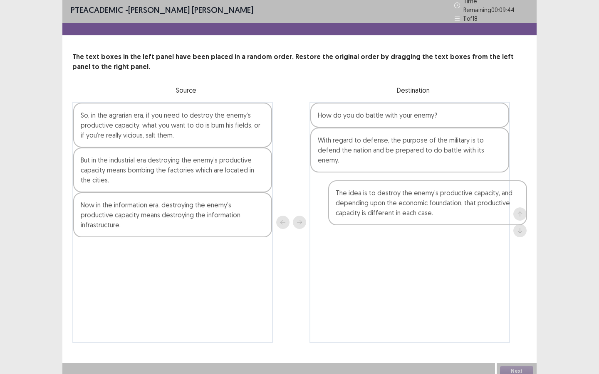
drag, startPoint x: 160, startPoint y: 128, endPoint x: 413, endPoint y: 198, distance: 262.8
click at [413, 198] on div "The idea is to destroy the enemy’s productive capacity, and depending upon the …" at bounding box center [299, 222] width 454 height 241
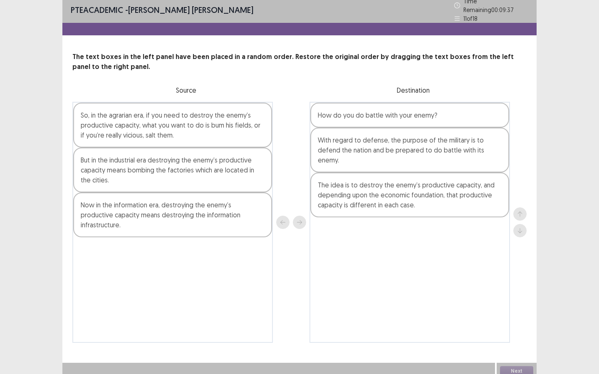
click at [155, 123] on div "So, in the agrarian era, if you need to destroy the enemy’s productive capacity…" at bounding box center [172, 125] width 199 height 45
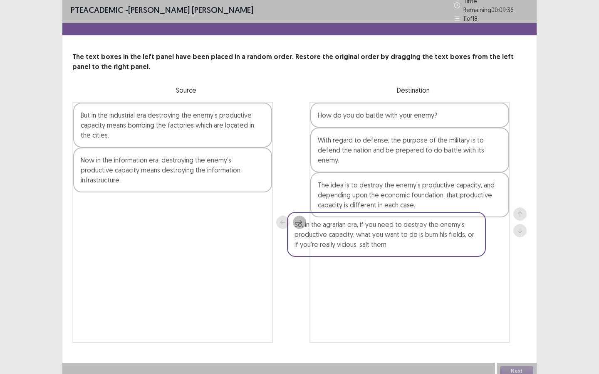
drag, startPoint x: 157, startPoint y: 126, endPoint x: 386, endPoint y: 236, distance: 254.5
click at [391, 240] on div "So, in the agrarian era, if you need to destroy the enemy’s productive capacity…" at bounding box center [299, 222] width 454 height 241
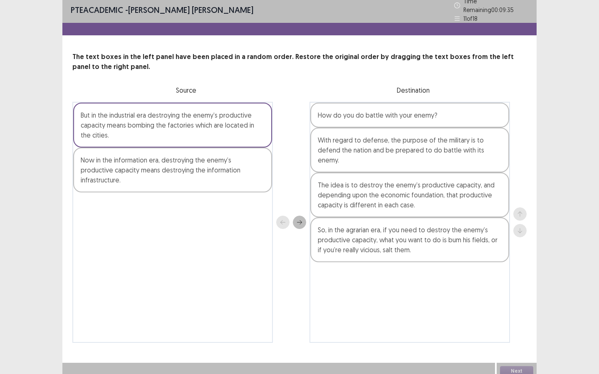
click at [189, 182] on div "But in the industrial era destroying the enemy’s productive capacity means bomb…" at bounding box center [172, 222] width 201 height 241
drag, startPoint x: 172, startPoint y: 131, endPoint x: 176, endPoint y: 136, distance: 6.4
click at [176, 136] on div "But in the industrial era destroying the enemy’s productive capacity means bomb…" at bounding box center [172, 222] width 201 height 241
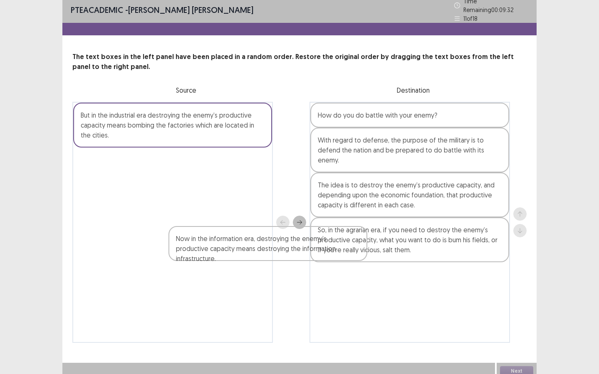
scroll to position [5, 0]
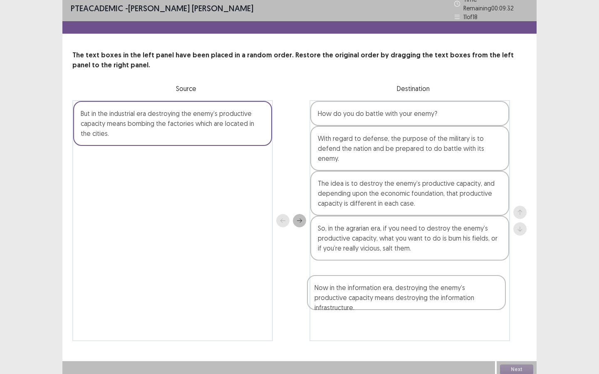
drag, startPoint x: 171, startPoint y: 166, endPoint x: 419, endPoint y: 264, distance: 266.4
click at [422, 266] on div "But in the industrial era destroying the enemy’s productive capacity means bomb…" at bounding box center [299, 220] width 454 height 241
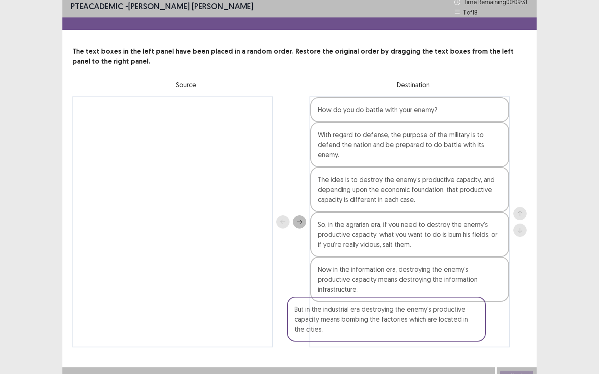
drag, startPoint x: 201, startPoint y: 119, endPoint x: 428, endPoint y: 312, distance: 297.9
click at [429, 280] on div "But in the industrial era destroying the enemy’s productive capacity means bomb…" at bounding box center [299, 222] width 454 height 251
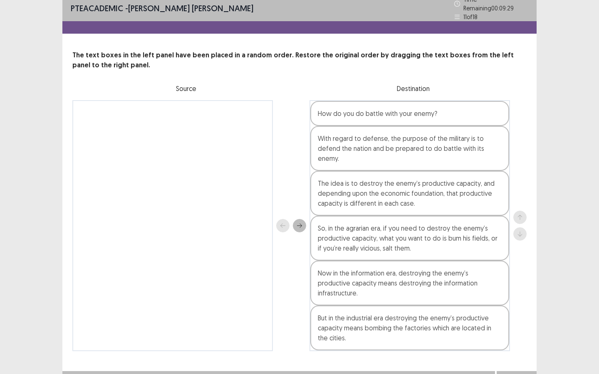
click at [491, 280] on button "Next" at bounding box center [516, 380] width 33 height 10
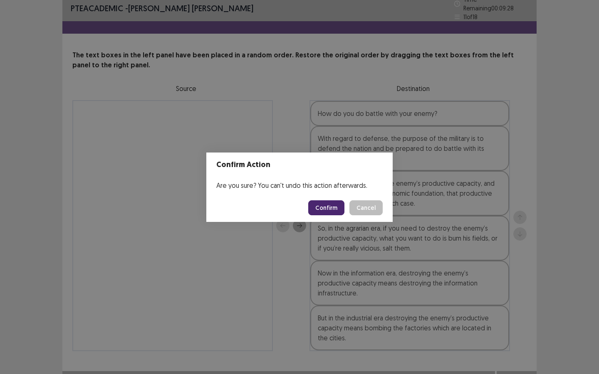
click at [320, 203] on button "Confirm" at bounding box center [326, 208] width 36 height 15
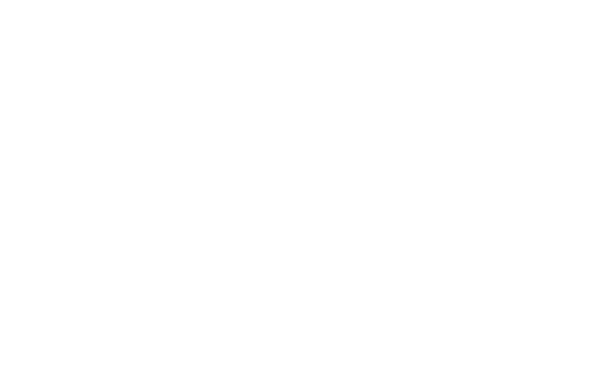
scroll to position [0, 0]
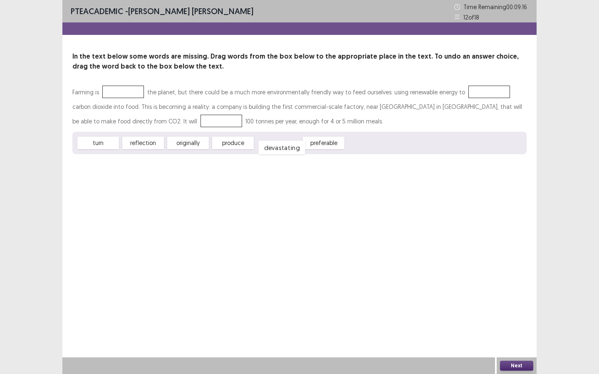
drag, startPoint x: 284, startPoint y: 147, endPoint x: 287, endPoint y: 151, distance: 5.9
click at [287, 151] on div "devastating" at bounding box center [282, 148] width 47 height 14
drag, startPoint x: 272, startPoint y: 146, endPoint x: 119, endPoint y: 96, distance: 161.3
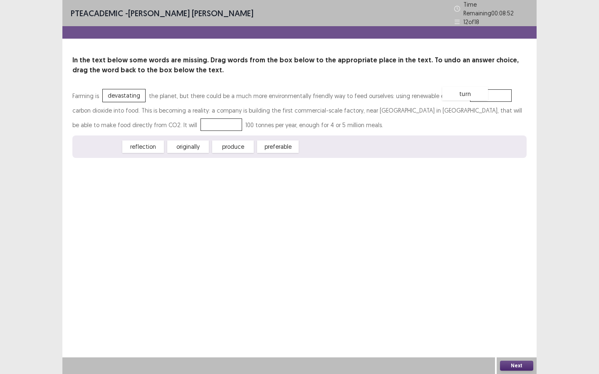
drag, startPoint x: 97, startPoint y: 139, endPoint x: 467, endPoint y: 86, distance: 373.3
drag, startPoint x: 186, startPoint y: 140, endPoint x: 100, endPoint y: 118, distance: 88.9
click at [491, 280] on button "Next" at bounding box center [516, 366] width 33 height 10
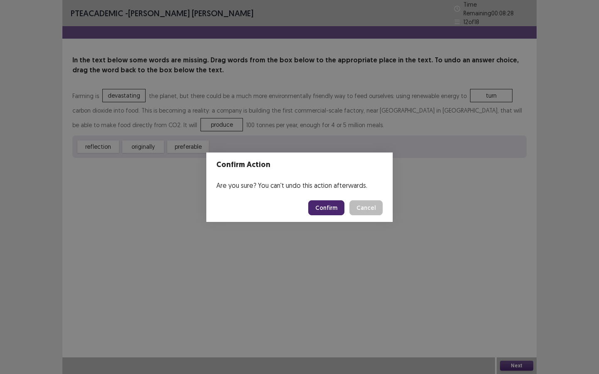
click at [320, 202] on button "Confirm" at bounding box center [326, 208] width 36 height 15
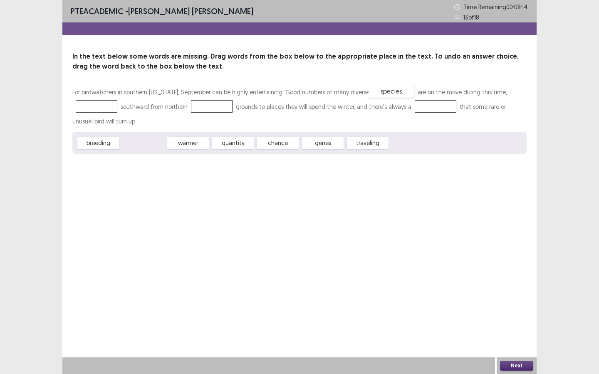
drag, startPoint x: 146, startPoint y: 146, endPoint x: 395, endPoint y: 94, distance: 253.7
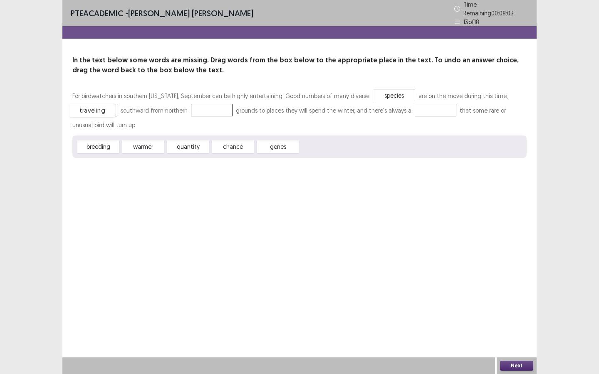
drag, startPoint x: 322, startPoint y: 142, endPoint x: 92, endPoint y: 106, distance: 233.3
drag, startPoint x: 131, startPoint y: 144, endPoint x: 201, endPoint y: 106, distance: 79.5
drag, startPoint x: 182, startPoint y: 143, endPoint x: 435, endPoint y: 102, distance: 255.9
click at [491, 280] on button "Next" at bounding box center [516, 366] width 33 height 10
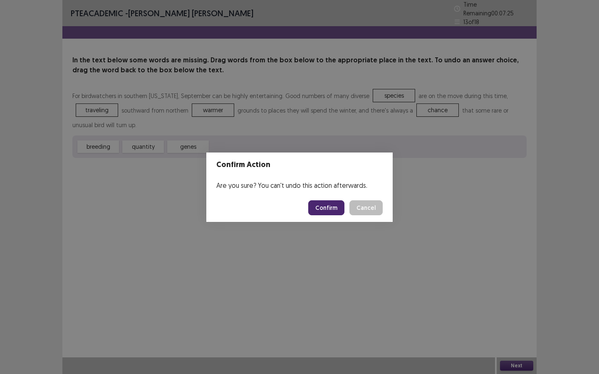
click at [327, 201] on button "Confirm" at bounding box center [326, 208] width 36 height 15
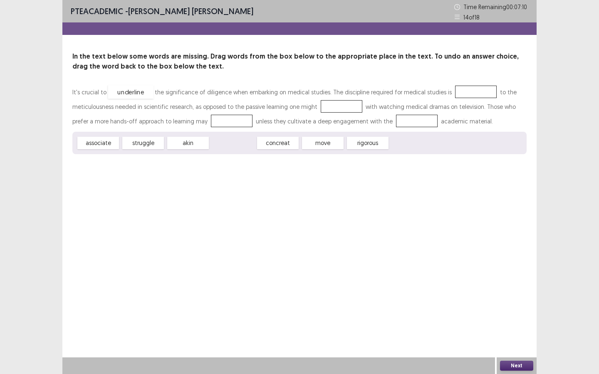
drag, startPoint x: 228, startPoint y: 145, endPoint x: 125, endPoint y: 94, distance: 114.8
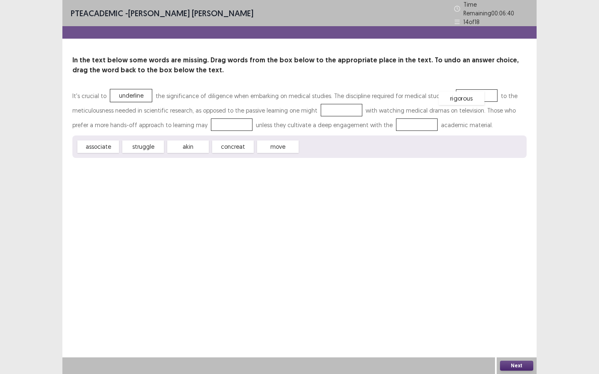
drag, startPoint x: 321, startPoint y: 142, endPoint x: 459, endPoint y: 93, distance: 147.0
drag, startPoint x: 145, startPoint y: 148, endPoint x: 134, endPoint y: 149, distance: 10.8
click at [134, 149] on div "struggle" at bounding box center [133, 148] width 46 height 14
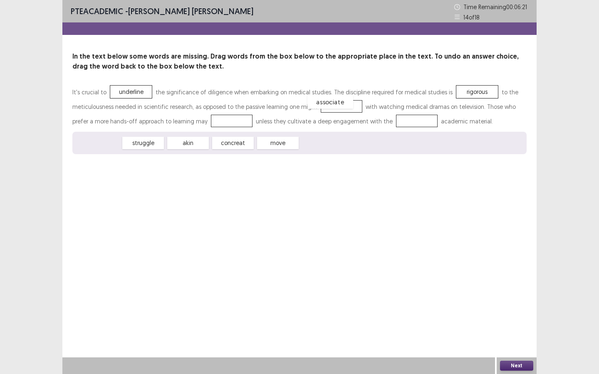
drag, startPoint x: 100, startPoint y: 148, endPoint x: 332, endPoint y: 106, distance: 235.8
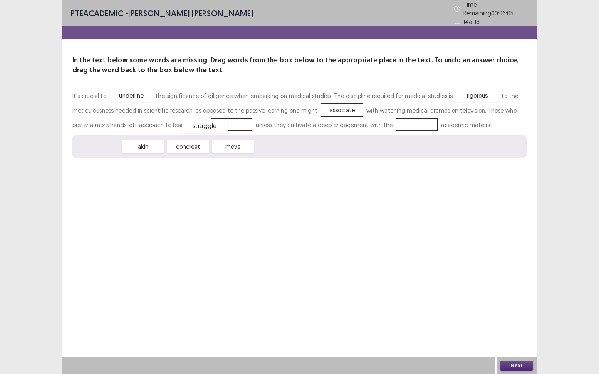
drag, startPoint x: 106, startPoint y: 143, endPoint x: 213, endPoint y: 122, distance: 108.5
drag, startPoint x: 106, startPoint y: 145, endPoint x: 106, endPoint y: 152, distance: 7.1
click at [106, 152] on div "akin" at bounding box center [99, 154] width 46 height 14
drag, startPoint x: 138, startPoint y: 147, endPoint x: 378, endPoint y: 129, distance: 240.7
click at [491, 280] on button "Next" at bounding box center [516, 366] width 33 height 10
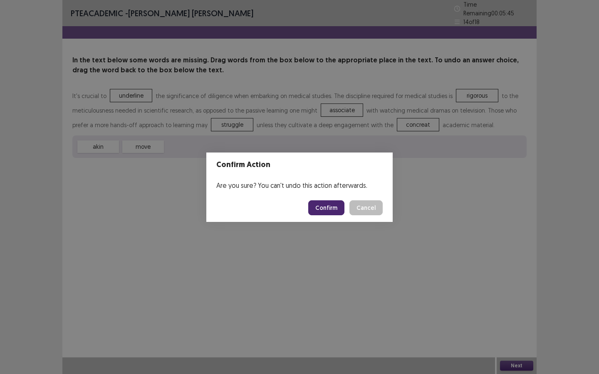
click at [322, 208] on button "Confirm" at bounding box center [326, 208] width 36 height 15
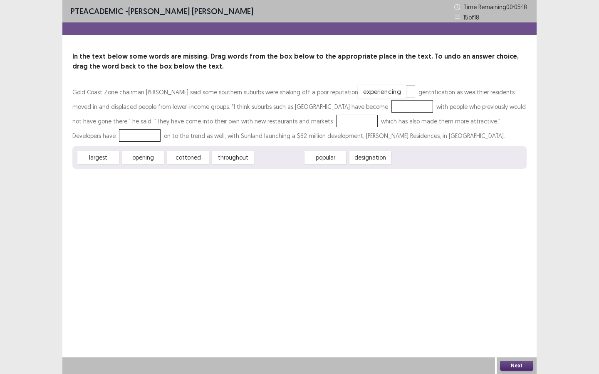
drag, startPoint x: 280, startPoint y: 158, endPoint x: 383, endPoint y: 92, distance: 122.0
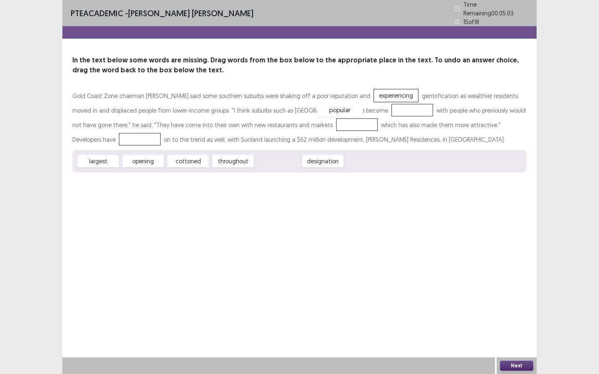
drag, startPoint x: 291, startPoint y: 156, endPoint x: 353, endPoint y: 104, distance: 80.6
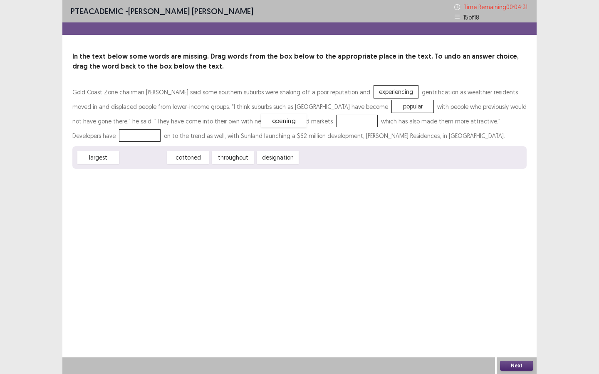
drag, startPoint x: 145, startPoint y: 160, endPoint x: 285, endPoint y: 122, distance: 145.1
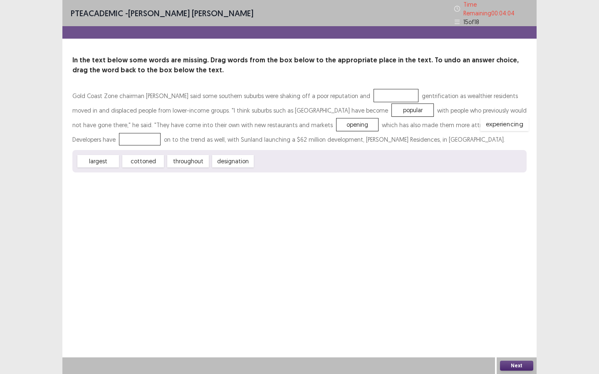
drag, startPoint x: 374, startPoint y: 95, endPoint x: 483, endPoint y: 124, distance: 112.3
drag, startPoint x: 235, startPoint y: 158, endPoint x: 389, endPoint y: 92, distance: 167.0
click at [491, 280] on div "Next" at bounding box center [517, 366] width 40 height 17
click at [491, 280] on button "Next" at bounding box center [516, 366] width 33 height 10
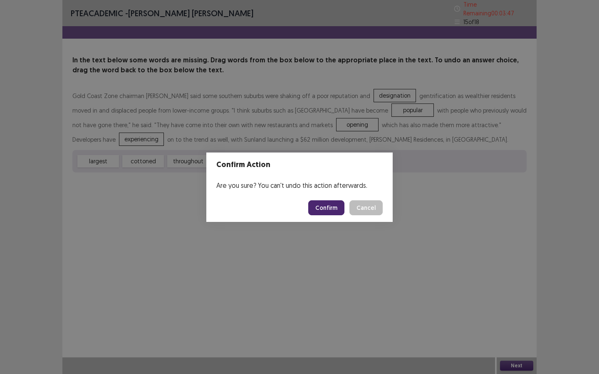
click at [318, 203] on button "Confirm" at bounding box center [326, 208] width 36 height 15
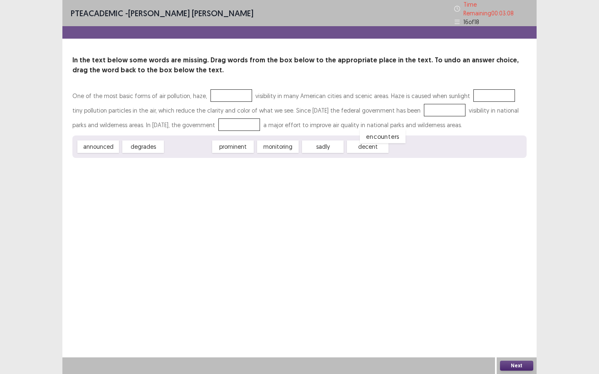
drag, startPoint x: 183, startPoint y: 147, endPoint x: 256, endPoint y: 157, distance: 73.5
click at [360, 144] on div "encounters" at bounding box center [383, 137] width 46 height 14
drag, startPoint x: 364, startPoint y: 143, endPoint x: 481, endPoint y: 92, distance: 128.0
drag, startPoint x: 275, startPoint y: 146, endPoint x: 406, endPoint y: 110, distance: 136.5
drag, startPoint x: 99, startPoint y: 150, endPoint x: 181, endPoint y: 129, distance: 85.1
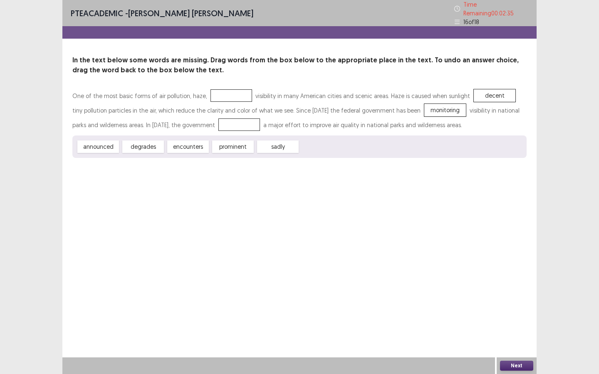
click at [181, 129] on div "One of the most basic forms of air pollution, haze, visibility in many American…" at bounding box center [299, 123] width 454 height 69
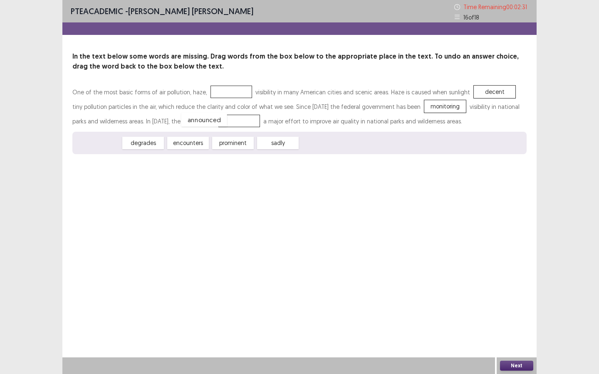
drag, startPoint x: 104, startPoint y: 146, endPoint x: 209, endPoint y: 123, distance: 108.1
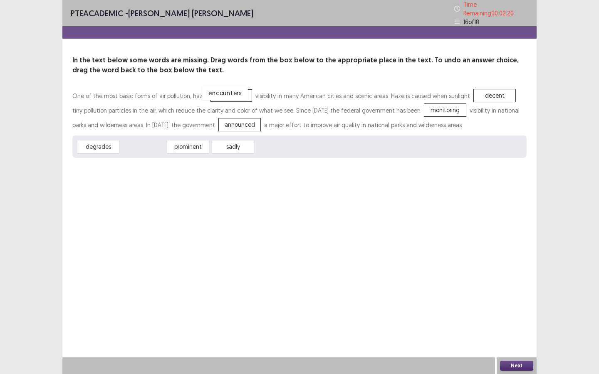
drag, startPoint x: 139, startPoint y: 146, endPoint x: 221, endPoint y: 93, distance: 98.0
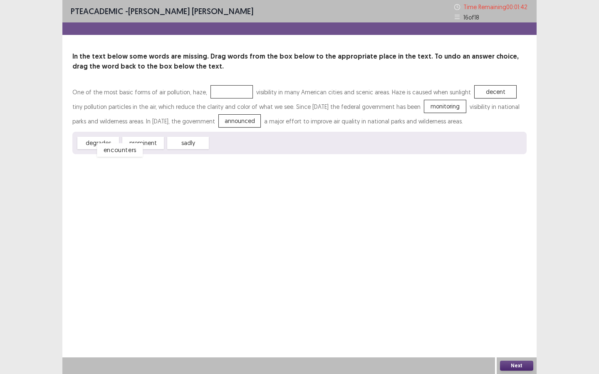
drag, startPoint x: 222, startPoint y: 92, endPoint x: 106, endPoint y: 150, distance: 129.7
drag, startPoint x: 91, startPoint y: 142, endPoint x: 220, endPoint y: 92, distance: 138.1
click at [491, 280] on button "Next" at bounding box center [516, 366] width 33 height 10
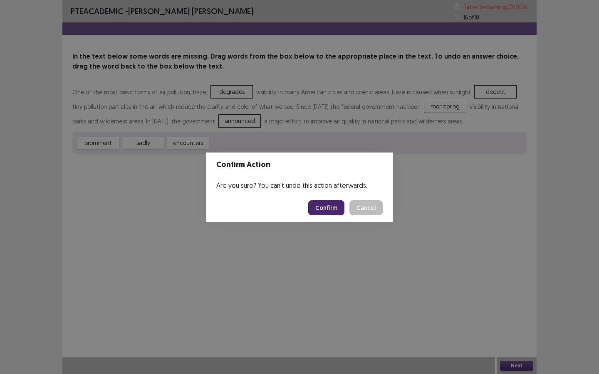
click at [330, 210] on button "Confirm" at bounding box center [326, 208] width 36 height 15
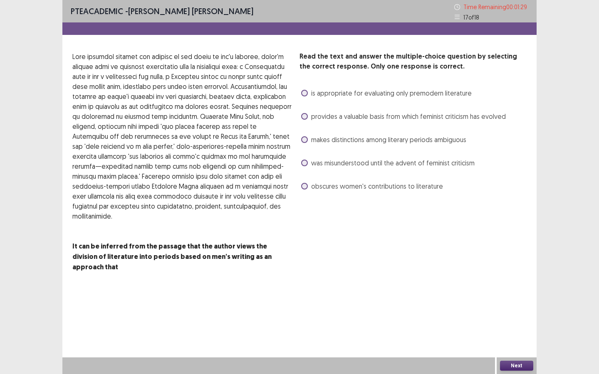
click at [307, 136] on label "makes distinctions among literary periods ambiguous" at bounding box center [383, 140] width 165 height 10
click at [491, 280] on button "Next" at bounding box center [516, 366] width 33 height 10
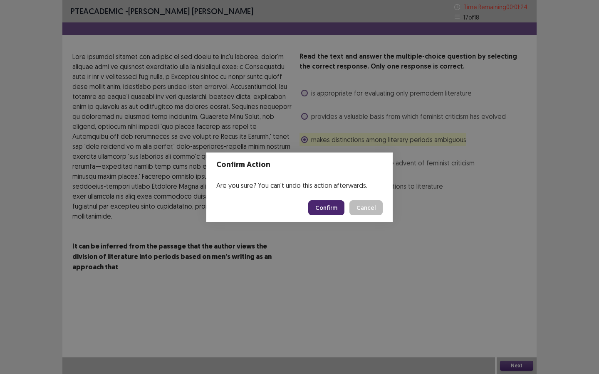
click at [322, 212] on button "Confirm" at bounding box center [326, 208] width 36 height 15
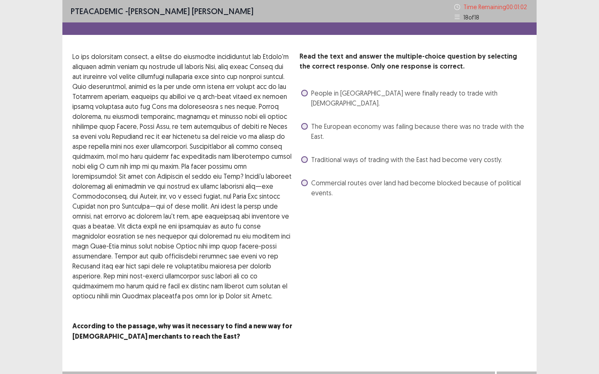
click at [303, 180] on span at bounding box center [304, 183] width 7 height 7
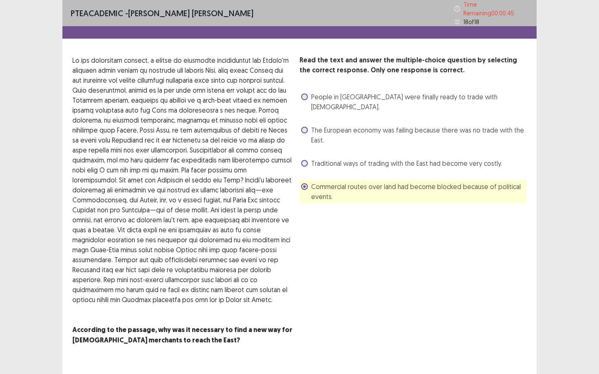
click at [305, 127] on span at bounding box center [304, 130] width 7 height 7
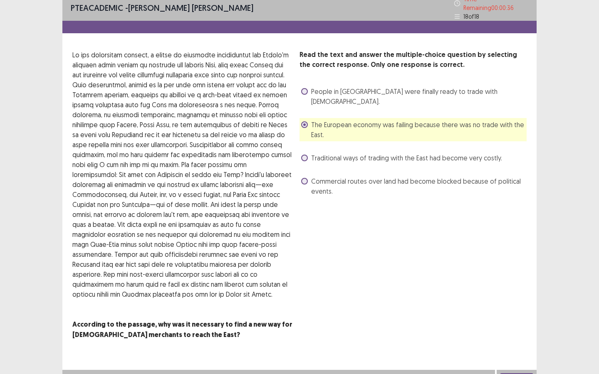
scroll to position [14, 0]
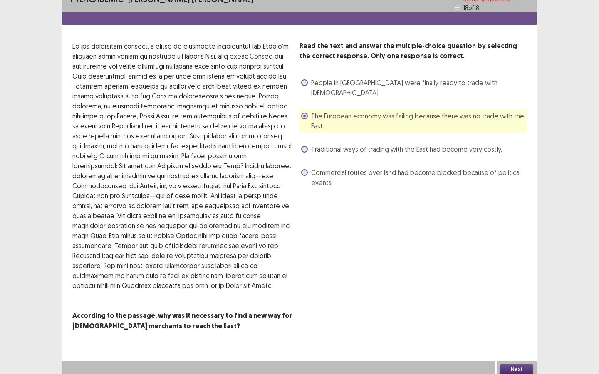
click at [491, 280] on button "Next" at bounding box center [516, 370] width 33 height 10
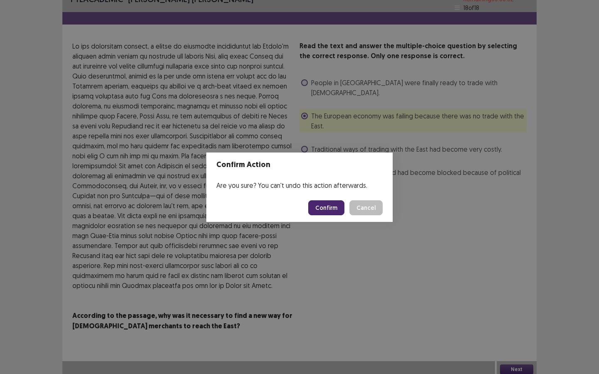
click at [328, 203] on button "Confirm" at bounding box center [326, 208] width 36 height 15
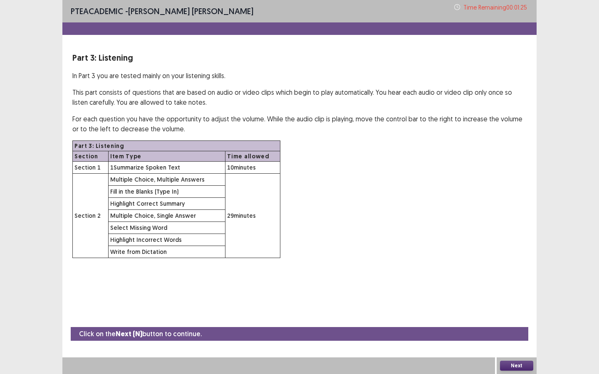
click at [491, 280] on button "Next" at bounding box center [516, 366] width 33 height 10
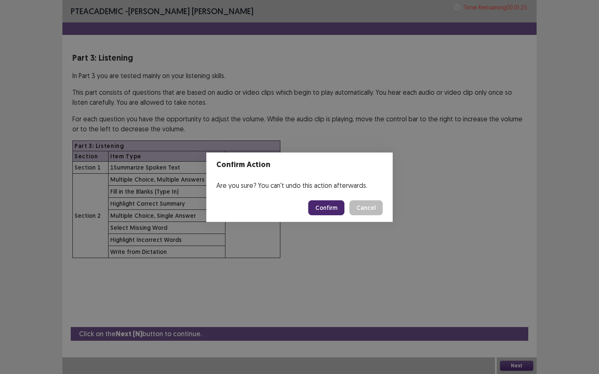
click at [344, 207] on button "Confirm" at bounding box center [326, 208] width 36 height 15
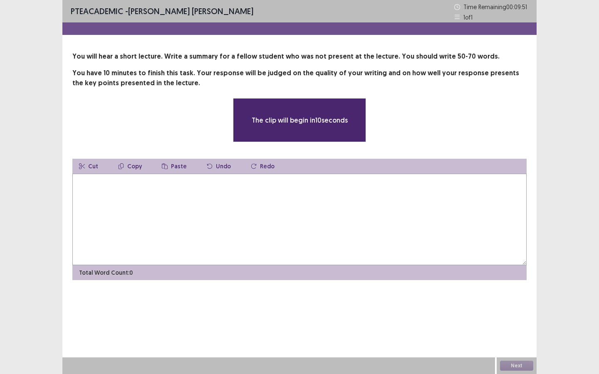
click at [310, 209] on textarea at bounding box center [299, 220] width 454 height 92
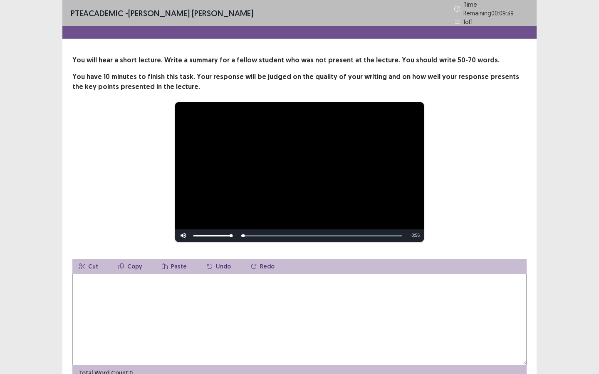
click at [280, 280] on textarea at bounding box center [299, 320] width 454 height 92
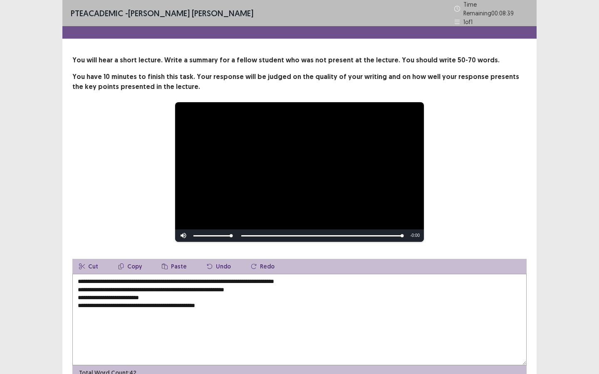
click at [196, 280] on textarea "**********" at bounding box center [299, 320] width 454 height 92
click at [78, 280] on textarea "**********" at bounding box center [299, 320] width 454 height 92
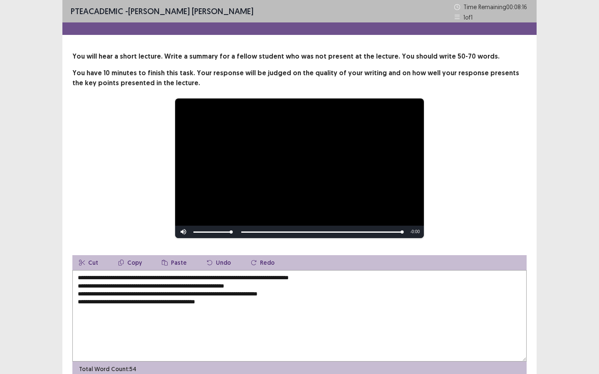
click at [132, 279] on textarea "**********" at bounding box center [299, 316] width 454 height 92
click at [135, 278] on textarea "**********" at bounding box center [299, 316] width 454 height 92
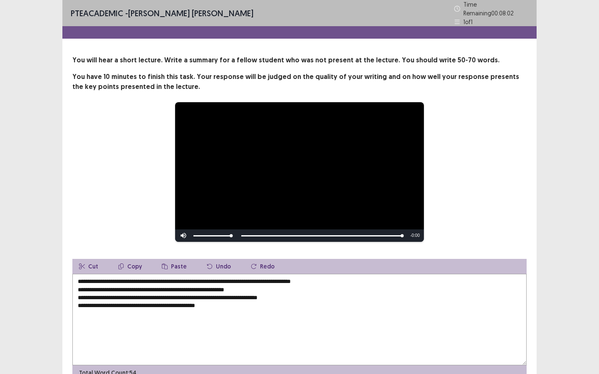
click at [252, 280] on textarea "**********" at bounding box center [299, 320] width 454 height 92
drag, startPoint x: 320, startPoint y: 279, endPoint x: 302, endPoint y: 278, distance: 18.3
click at [302, 278] on textarea "**********" at bounding box center [299, 320] width 454 height 92
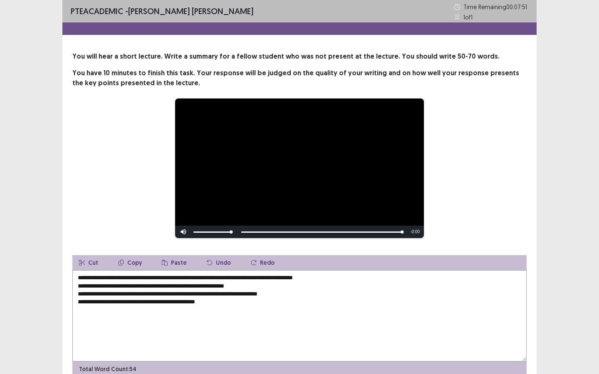
click at [349, 278] on textarea "**********" at bounding box center [299, 316] width 454 height 92
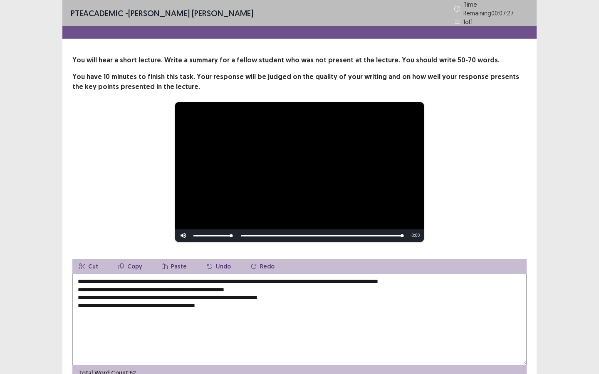
click at [78, 280] on textarea "**********" at bounding box center [299, 320] width 454 height 92
drag, startPoint x: 462, startPoint y: 279, endPoint x: 453, endPoint y: 279, distance: 9.6
click at [453, 279] on textarea "**********" at bounding box center [299, 320] width 454 height 92
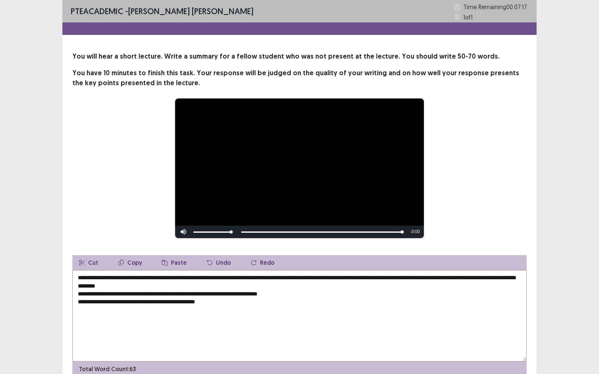
click at [480, 280] on textarea "**********" at bounding box center [299, 316] width 454 height 92
click at [490, 279] on textarea "**********" at bounding box center [299, 316] width 454 height 92
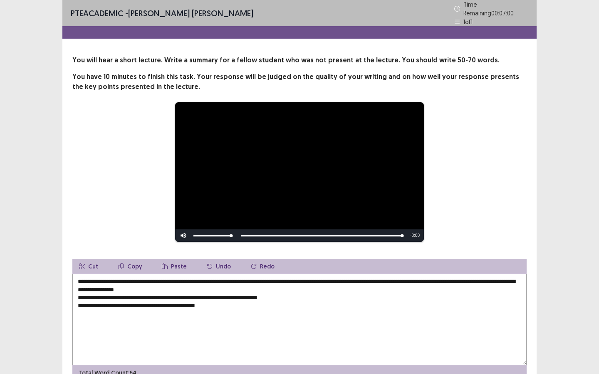
click at [176, 280] on textarea "**********" at bounding box center [299, 320] width 454 height 92
click at [193, 280] on textarea "**********" at bounding box center [299, 320] width 454 height 92
click at [207, 280] on textarea "**********" at bounding box center [299, 320] width 454 height 92
click at [220, 280] on textarea "**********" at bounding box center [299, 320] width 454 height 92
click at [79, 280] on textarea "**********" at bounding box center [299, 320] width 454 height 92
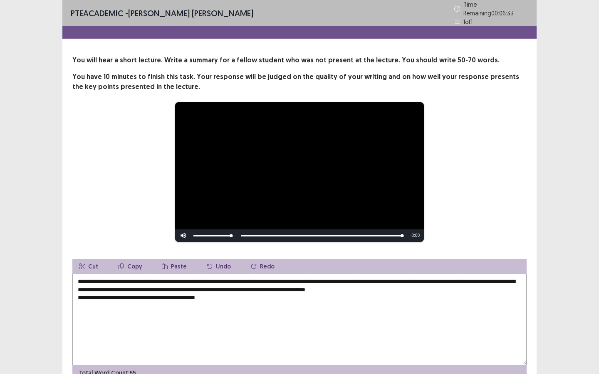
click at [248, 280] on textarea "**********" at bounding box center [299, 320] width 454 height 92
click at [276, 280] on textarea "**********" at bounding box center [299, 320] width 454 height 92
click at [282, 280] on textarea "**********" at bounding box center [299, 320] width 454 height 92
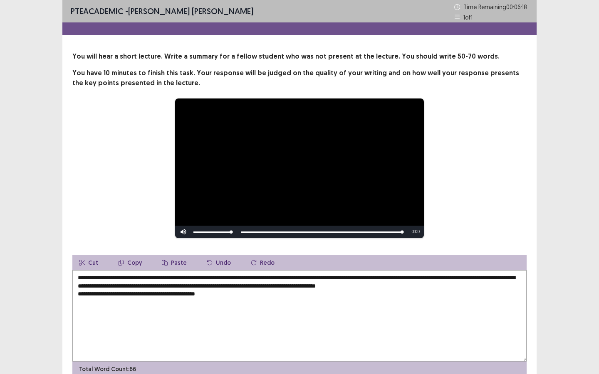
click at [306, 280] on textarea "**********" at bounding box center [299, 316] width 454 height 92
click at [332, 280] on textarea "**********" at bounding box center [299, 316] width 454 height 92
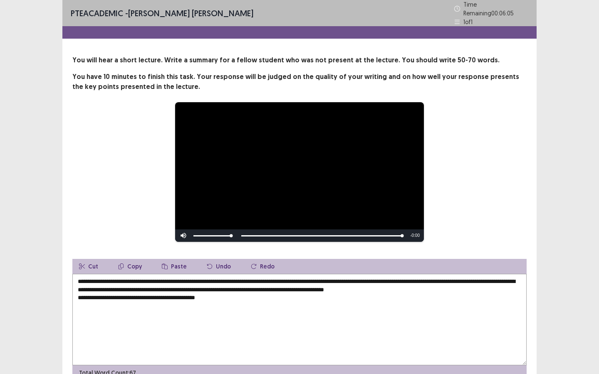
drag, startPoint x: 334, startPoint y: 287, endPoint x: 278, endPoint y: 290, distance: 55.4
click at [278, 280] on textarea "**********" at bounding box center [299, 320] width 454 height 92
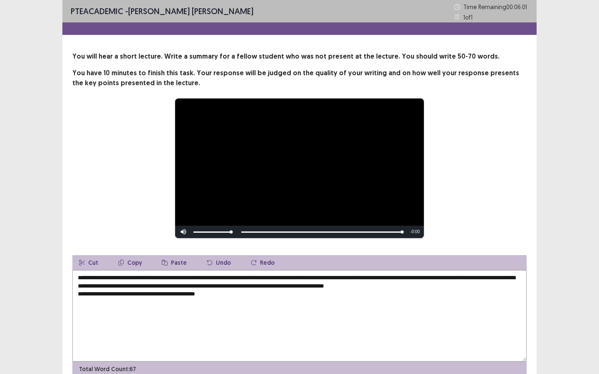
click at [309, 280] on textarea "**********" at bounding box center [299, 316] width 454 height 92
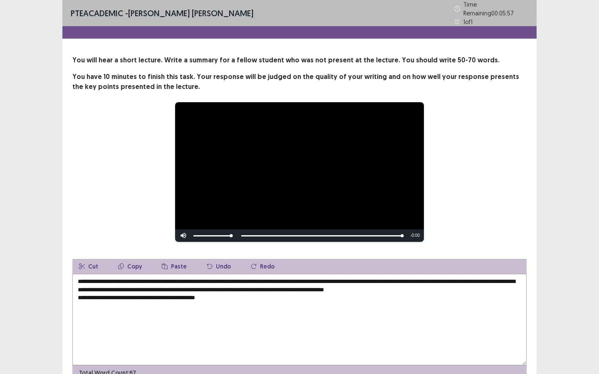
drag, startPoint x: 334, startPoint y: 285, endPoint x: 228, endPoint y: 289, distance: 106.6
click at [228, 280] on textarea "**********" at bounding box center [299, 320] width 454 height 92
click at [448, 280] on textarea "**********" at bounding box center [299, 320] width 454 height 92
click at [78, 280] on textarea "**********" at bounding box center [299, 320] width 454 height 92
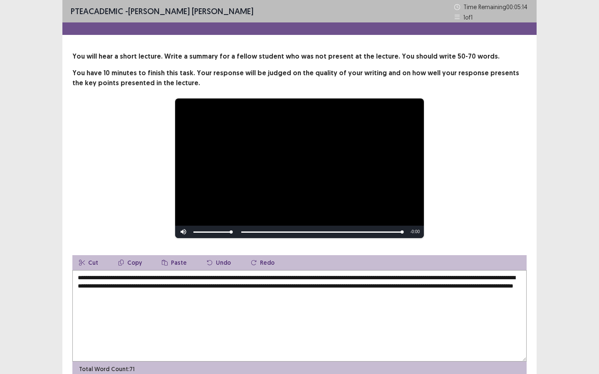
click at [140, 280] on textarea "**********" at bounding box center [299, 316] width 454 height 92
drag, startPoint x: 167, startPoint y: 294, endPoint x: 147, endPoint y: 294, distance: 20.4
click at [147, 280] on textarea "**********" at bounding box center [299, 316] width 454 height 92
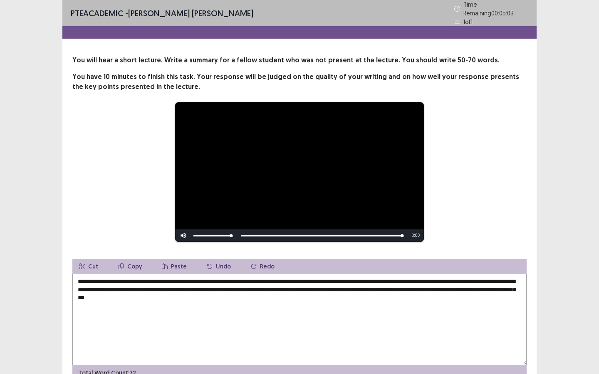
click at [190, 280] on textarea "**********" at bounding box center [299, 320] width 454 height 92
click at [188, 280] on textarea "**********" at bounding box center [299, 320] width 454 height 92
click at [226, 280] on textarea "**********" at bounding box center [299, 320] width 454 height 92
click at [222, 280] on textarea "**********" at bounding box center [299, 320] width 454 height 92
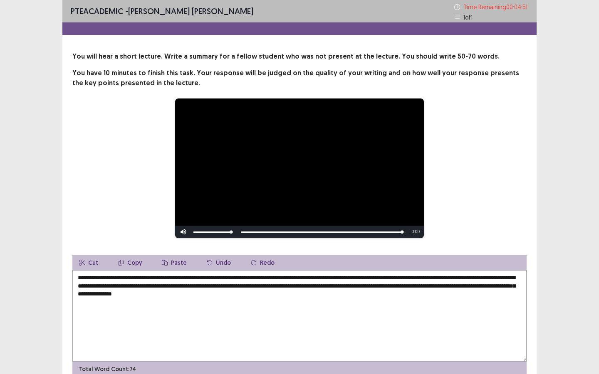
drag, startPoint x: 250, startPoint y: 295, endPoint x: 342, endPoint y: 305, distance: 92.8
click at [342, 280] on textarea "**********" at bounding box center [299, 316] width 454 height 92
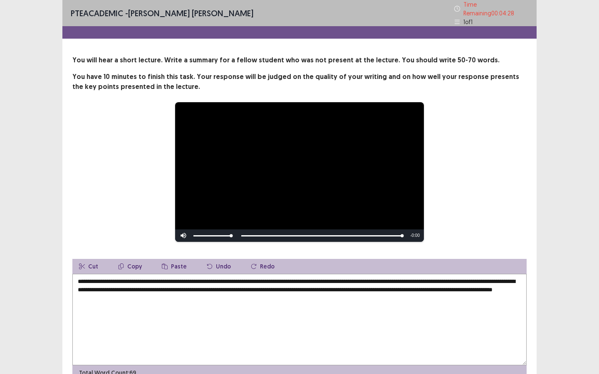
drag, startPoint x: 419, startPoint y: 278, endPoint x: 340, endPoint y: 278, distance: 79.0
click at [340, 278] on textarea "**********" at bounding box center [299, 320] width 454 height 92
click at [219, 280] on textarea "**********" at bounding box center [299, 320] width 454 height 92
drag, startPoint x: 136, startPoint y: 278, endPoint x: 115, endPoint y: 279, distance: 20.8
click at [114, 279] on textarea "**********" at bounding box center [299, 320] width 454 height 92
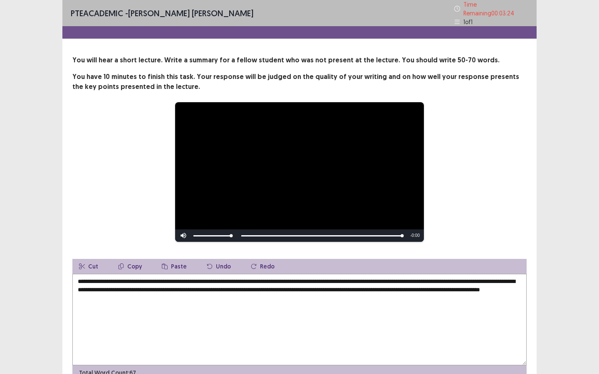
click at [139, 280] on textarea "**********" at bounding box center [299, 320] width 454 height 92
click at [351, 280] on textarea "**********" at bounding box center [299, 320] width 454 height 92
click at [385, 280] on textarea "**********" at bounding box center [299, 320] width 454 height 92
click at [386, 280] on textarea "**********" at bounding box center [299, 320] width 454 height 92
click at [245, 280] on textarea "**********" at bounding box center [299, 320] width 454 height 92
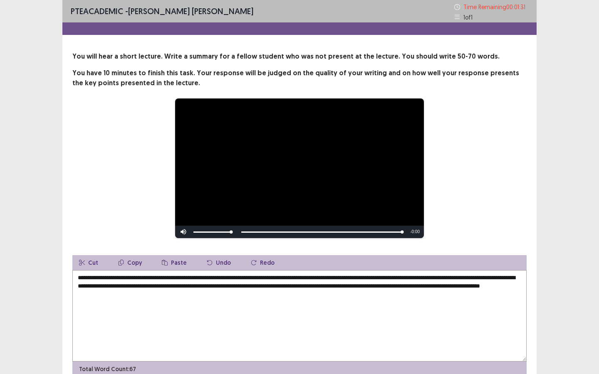
drag, startPoint x: 137, startPoint y: 277, endPoint x: 116, endPoint y: 277, distance: 20.8
click at [116, 277] on textarea "**********" at bounding box center [299, 316] width 454 height 92
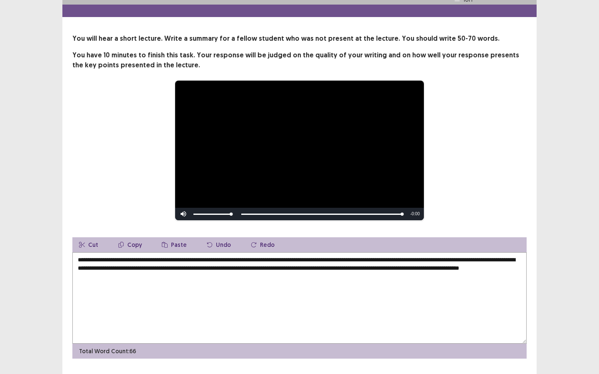
scroll to position [39, 0]
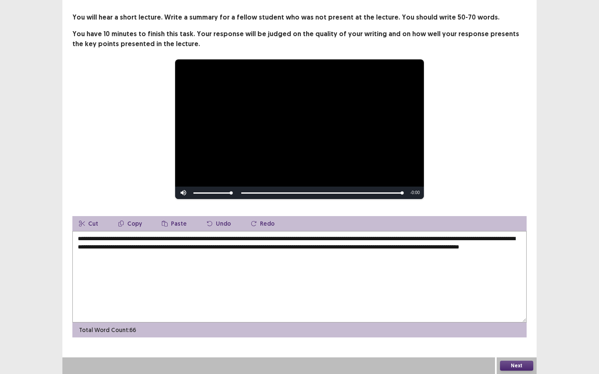
type textarea "**********"
click at [491, 280] on button "Next" at bounding box center [516, 366] width 33 height 10
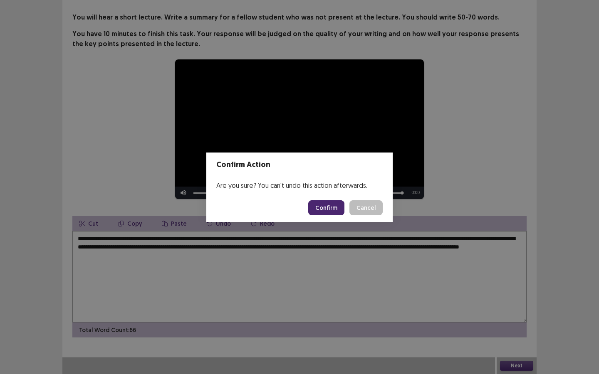
click at [333, 210] on button "Confirm" at bounding box center [326, 208] width 36 height 15
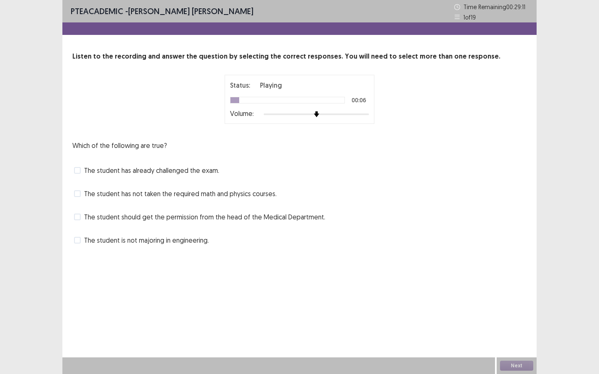
click at [112, 198] on span "The student has not taken the required math and physics courses." at bounding box center [180, 194] width 193 height 10
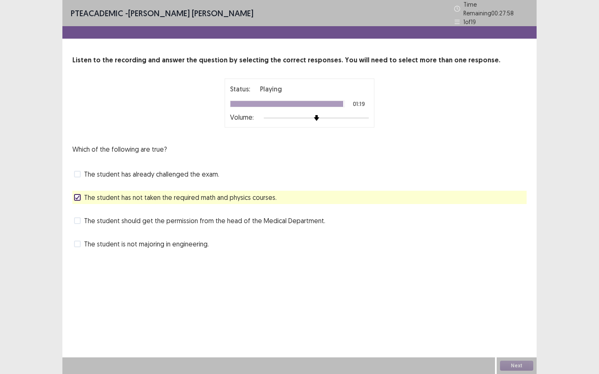
click at [152, 224] on div "Which of the following are true? The student has already challenged the exam. T…" at bounding box center [299, 197] width 454 height 106
click at [153, 221] on span "The student should get the permission from the head of the Medical Department." at bounding box center [204, 221] width 241 height 10
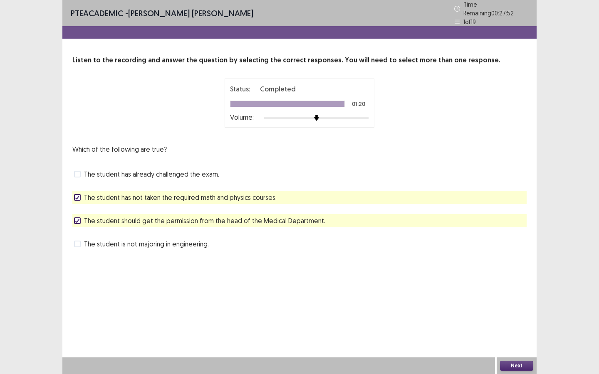
click at [491, 280] on button "Next" at bounding box center [516, 366] width 33 height 10
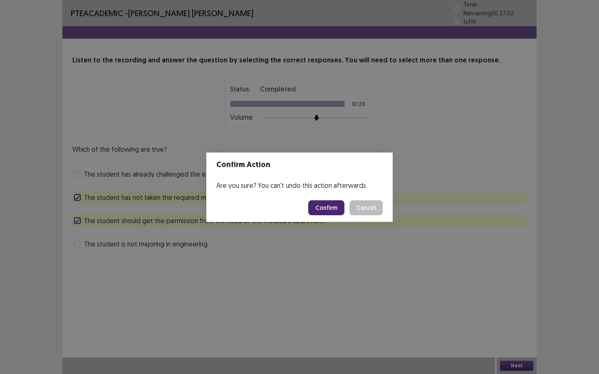
click at [327, 209] on button "Confirm" at bounding box center [326, 208] width 36 height 15
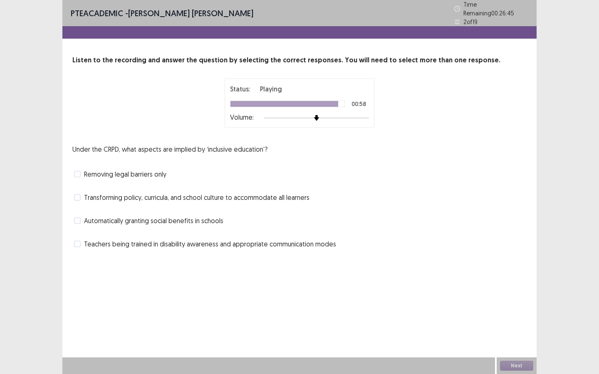
click at [98, 198] on span "Transforming policy, curricula, and school culture to accommodate all learners" at bounding box center [196, 198] width 225 height 10
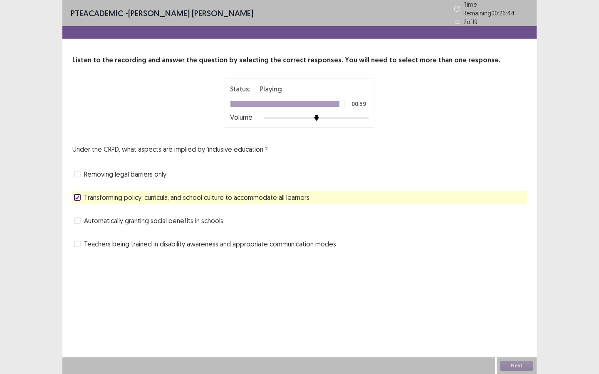
click at [106, 245] on span "Teachers being trained in disability awareness and appropriate communication mo…" at bounding box center [210, 244] width 252 height 10
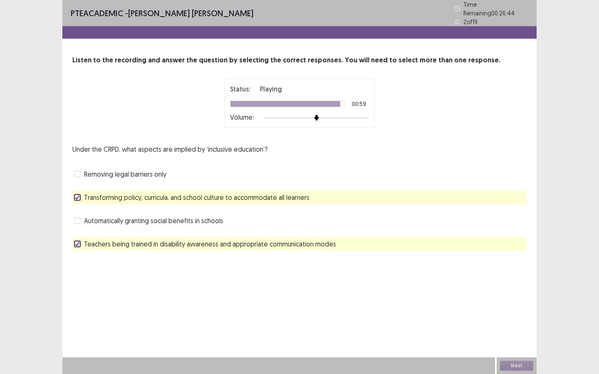
click at [106, 233] on div "Under the CRPD, what aspects are implied by ‘inclusive education’? Removing leg…" at bounding box center [299, 197] width 454 height 106
click at [491, 280] on button "Next" at bounding box center [516, 366] width 33 height 10
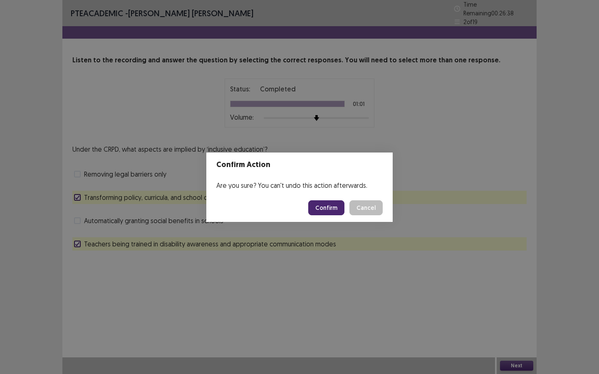
click at [318, 209] on button "Confirm" at bounding box center [326, 208] width 36 height 15
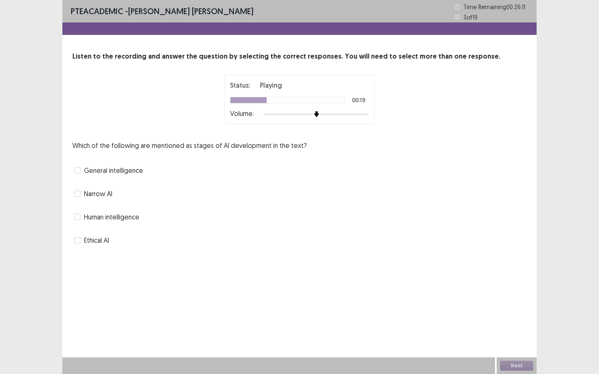
click at [100, 186] on div "Which of the following are mentioned as stages of AI development in the text? G…" at bounding box center [299, 194] width 454 height 106
click at [101, 194] on span "Narrow AI" at bounding box center [98, 194] width 28 height 10
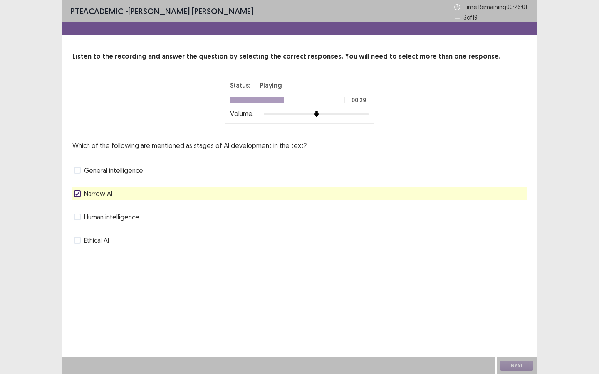
click at [108, 171] on span "General intelligence" at bounding box center [113, 171] width 59 height 10
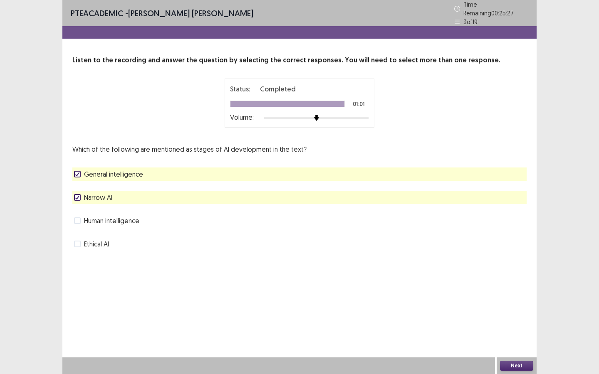
click at [491, 280] on button "Next" at bounding box center [516, 366] width 33 height 10
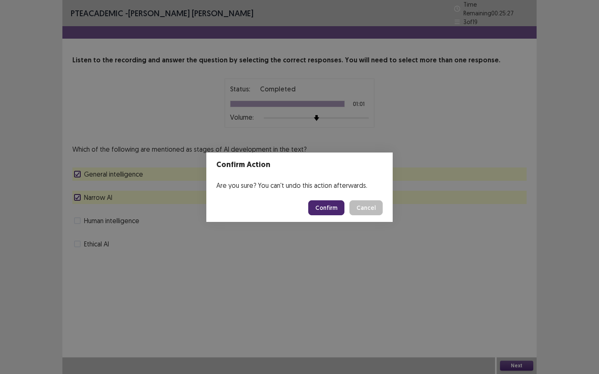
click at [318, 211] on button "Confirm" at bounding box center [326, 208] width 36 height 15
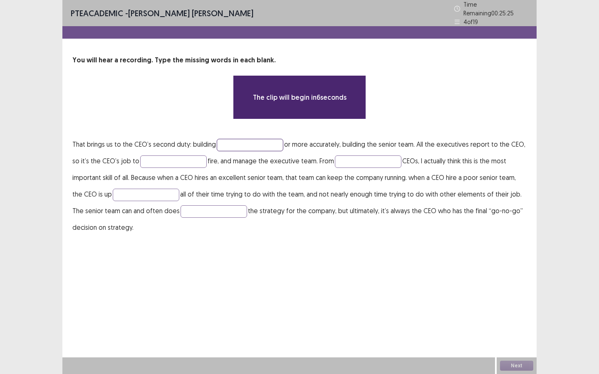
click at [229, 146] on input "text" at bounding box center [250, 145] width 67 height 12
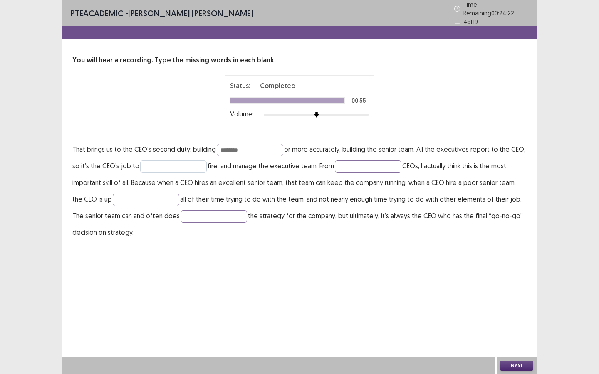
type input "********"
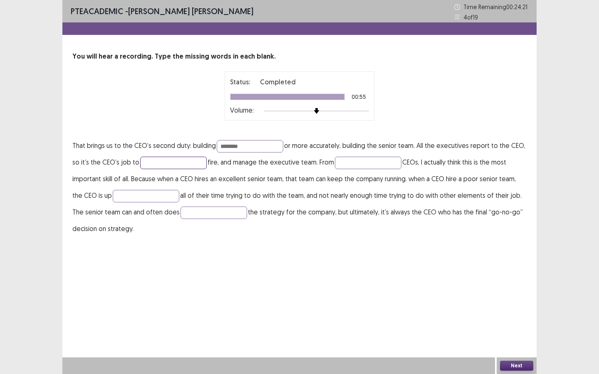
click at [187, 161] on input "text" at bounding box center [173, 163] width 67 height 12
type input "****"
click at [348, 166] on input "text" at bounding box center [368, 163] width 67 height 12
type input "********"
click at [156, 195] on input "text" at bounding box center [146, 196] width 67 height 12
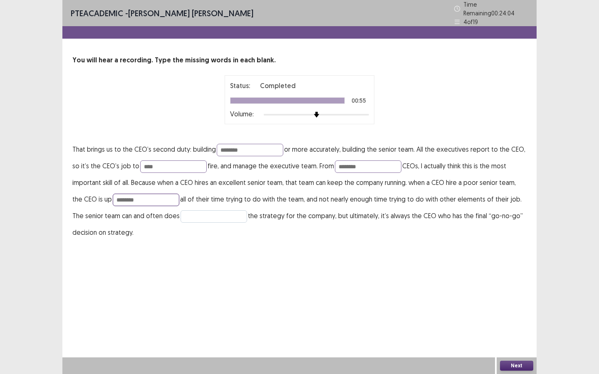
type input "********"
click at [189, 210] on input "text" at bounding box center [214, 216] width 67 height 12
type input "********"
click at [491, 280] on button "Next" at bounding box center [516, 366] width 33 height 10
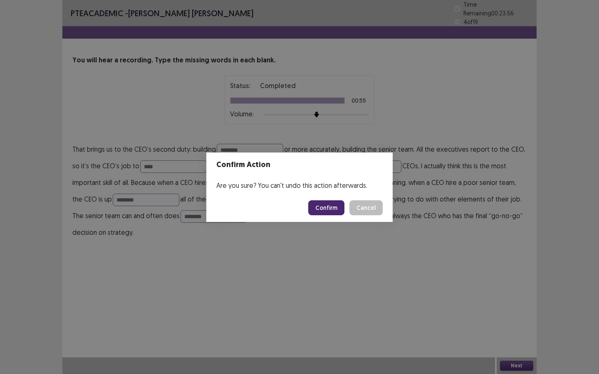
click at [329, 207] on button "Confirm" at bounding box center [326, 208] width 36 height 15
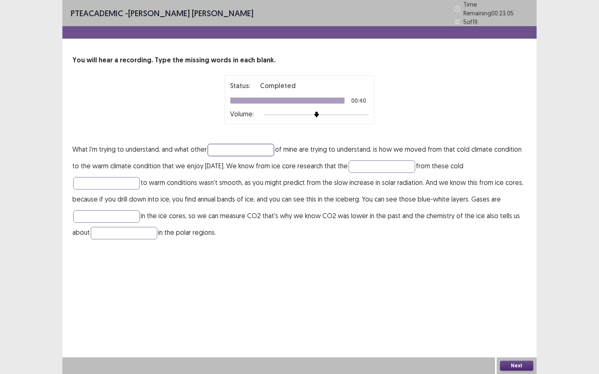
click at [238, 148] on input "text" at bounding box center [241, 150] width 67 height 12
click at [222, 147] on input "********" at bounding box center [241, 150] width 67 height 12
type input "********"
click at [354, 162] on input "text" at bounding box center [382, 167] width 67 height 12
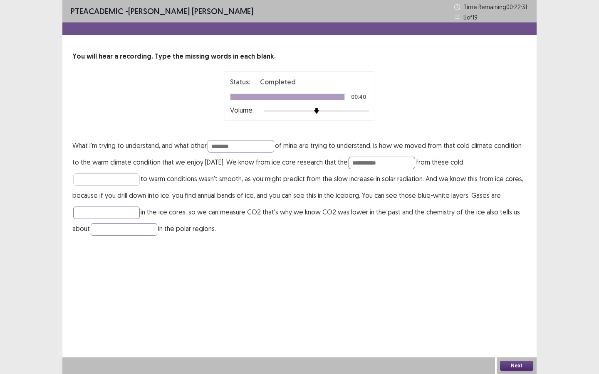
type input "**********"
click at [125, 183] on input "text" at bounding box center [106, 179] width 67 height 12
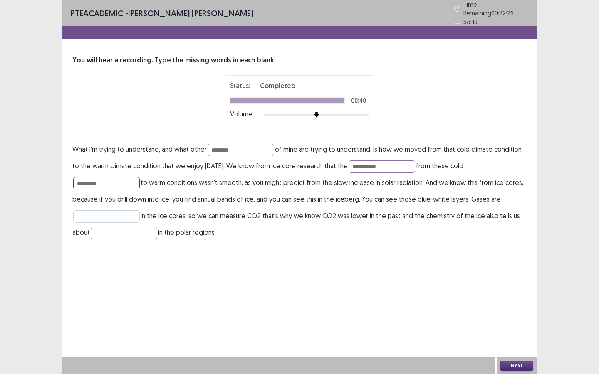
type input "*********"
click at [89, 210] on input "text" at bounding box center [106, 216] width 67 height 12
type input "*******"
click at [115, 230] on input "text" at bounding box center [124, 233] width 67 height 12
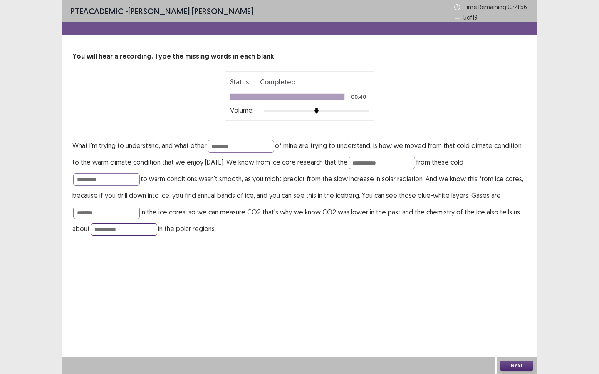
type input "**********"
click at [225, 148] on input "********" at bounding box center [241, 146] width 67 height 12
type input "**********"
click at [514, 364] on button "Next" at bounding box center [516, 366] width 33 height 10
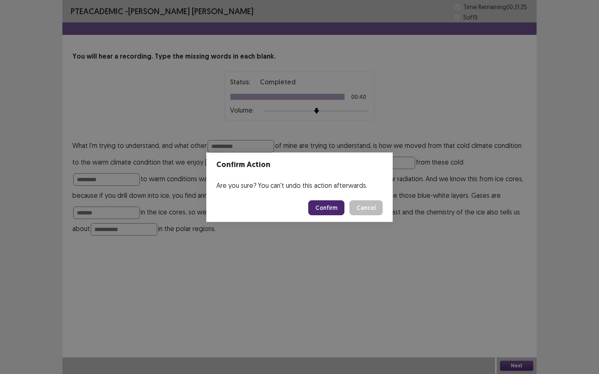
click at [323, 202] on button "Confirm" at bounding box center [326, 208] width 36 height 15
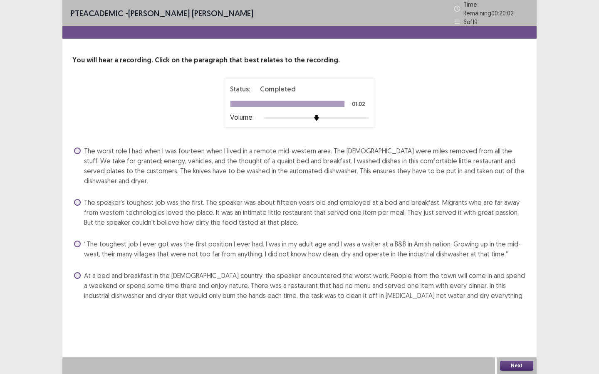
click at [227, 284] on span "At a bed and breakfast in the [DEMOGRAPHIC_DATA] country, the speaker encounter…" at bounding box center [305, 286] width 443 height 30
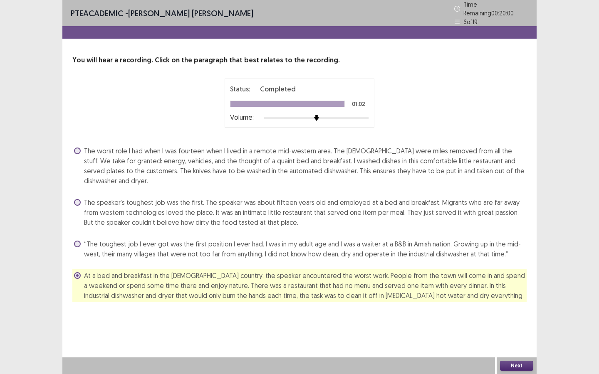
click at [489, 370] on div at bounding box center [278, 366] width 433 height 17
click at [505, 366] on button "Next" at bounding box center [516, 366] width 33 height 10
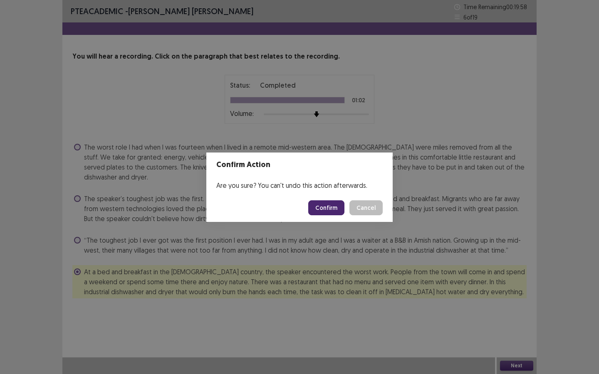
click at [324, 210] on button "Confirm" at bounding box center [326, 208] width 36 height 15
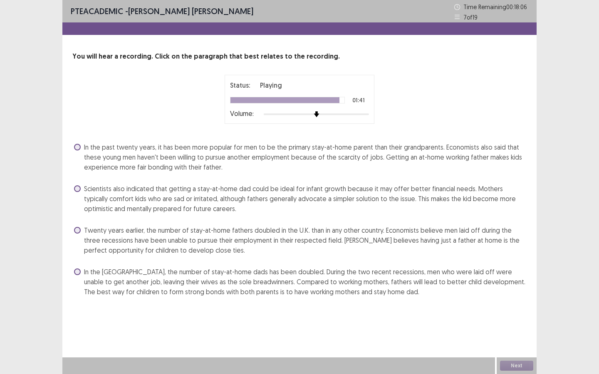
click at [77, 271] on span at bounding box center [77, 272] width 7 height 7
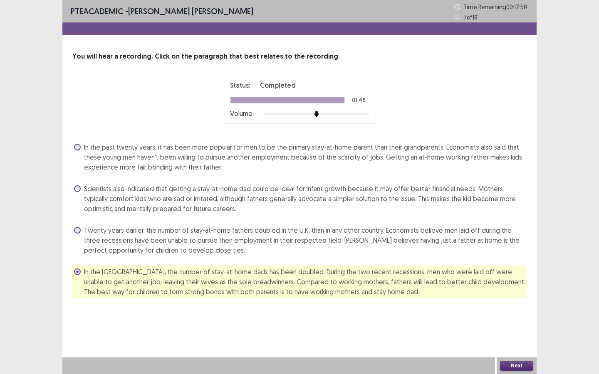
click at [513, 367] on button "Next" at bounding box center [516, 366] width 33 height 10
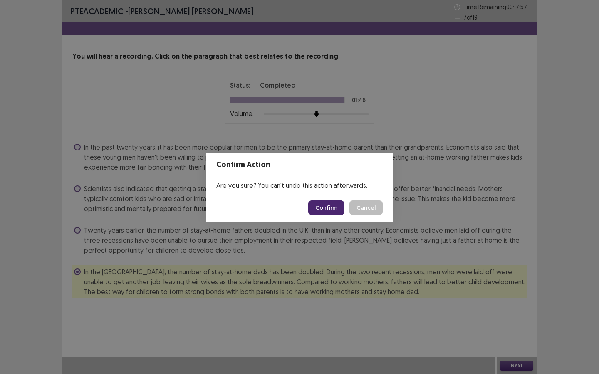
click at [327, 203] on button "Confirm" at bounding box center [326, 208] width 36 height 15
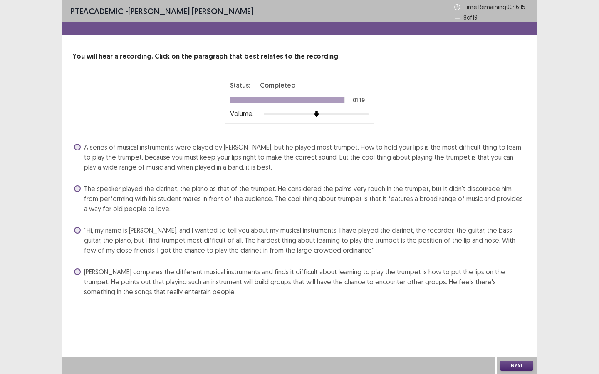
click at [122, 282] on span "Peter compares the different musical instruments and finds it difficult about l…" at bounding box center [305, 282] width 443 height 30
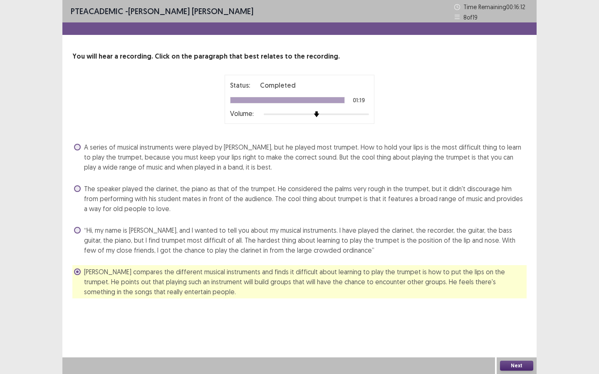
click at [141, 247] on span "“Hi, my name is Peter, and I wanted to tell you about my musical instruments. I…" at bounding box center [305, 240] width 443 height 30
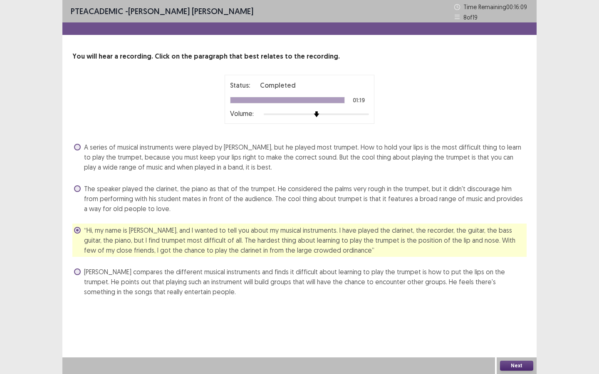
click at [148, 171] on span "A series of musical instruments were played by Peter, but he played most trumpe…" at bounding box center [305, 157] width 443 height 30
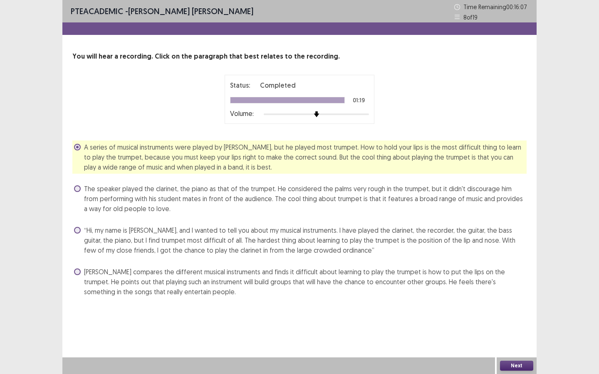
click at [509, 368] on button "Next" at bounding box center [516, 366] width 33 height 10
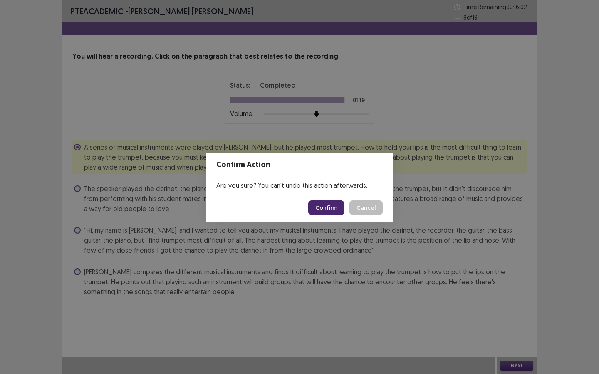
click at [364, 206] on button "Cancel" at bounding box center [365, 208] width 33 height 15
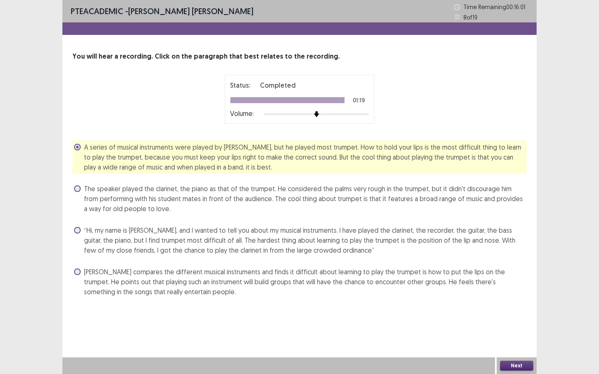
click at [162, 243] on span "“Hi, my name is Peter, and I wanted to tell you about my musical instruments. I…" at bounding box center [305, 240] width 443 height 30
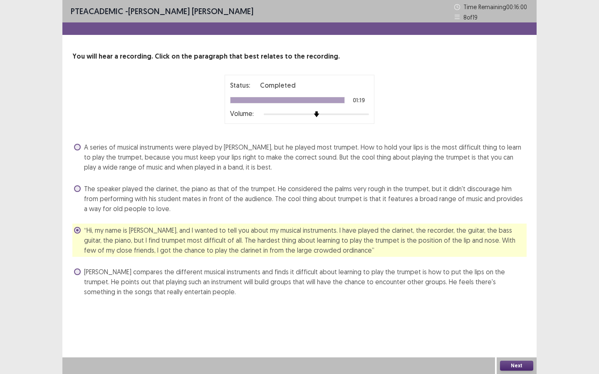
click at [515, 364] on button "Next" at bounding box center [516, 366] width 33 height 10
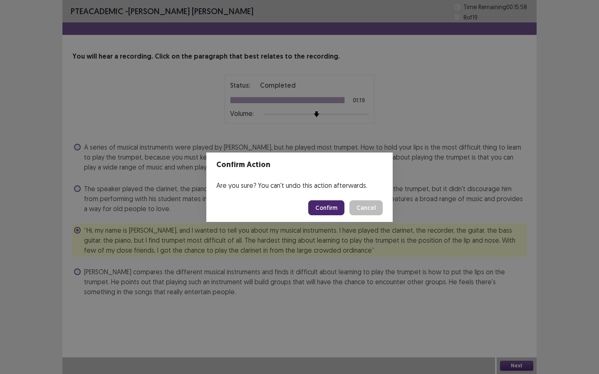
click at [327, 210] on button "Confirm" at bounding box center [326, 208] width 36 height 15
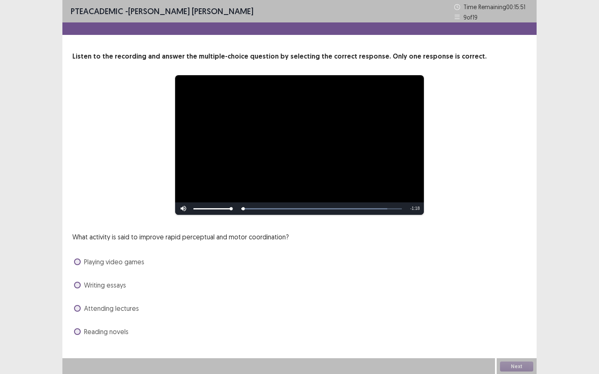
click at [93, 260] on span "Playing video games" at bounding box center [114, 262] width 60 height 10
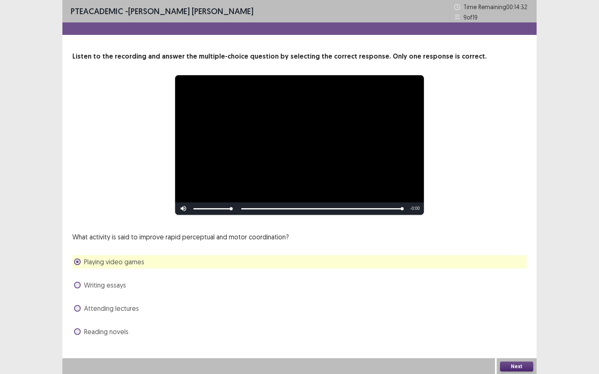
click at [514, 369] on button "Next" at bounding box center [516, 367] width 33 height 10
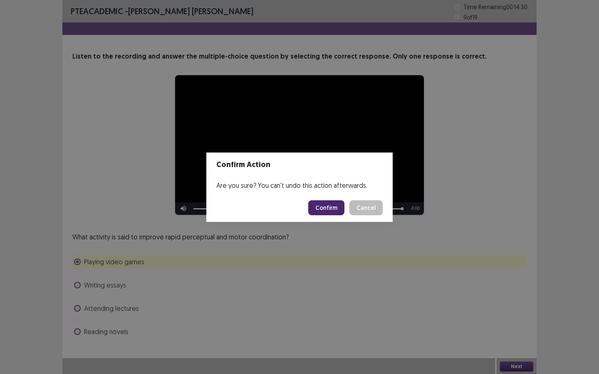
click at [317, 211] on button "Confirm" at bounding box center [326, 208] width 36 height 15
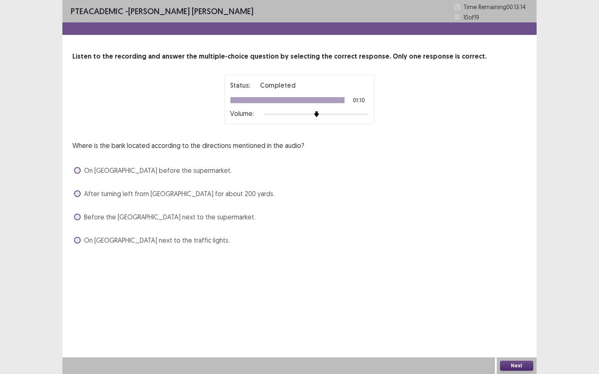
click at [116, 197] on span "After turning left from 8th Avenue for about 200 yards." at bounding box center [179, 194] width 191 height 10
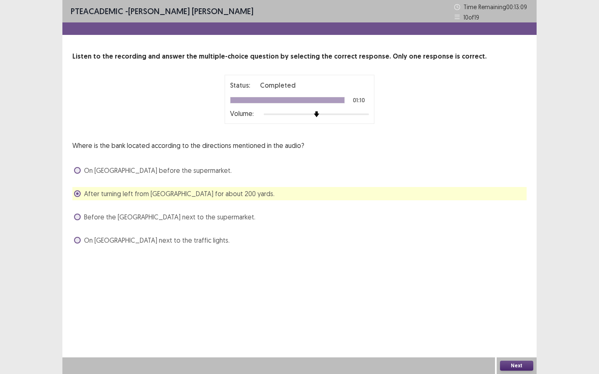
click at [525, 364] on button "Next" at bounding box center [516, 366] width 33 height 10
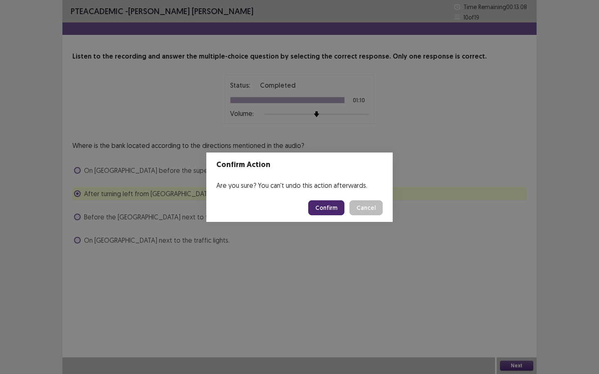
click at [348, 204] on div "Confirm Cancel" at bounding box center [345, 208] width 74 height 15
click at [335, 209] on button "Confirm" at bounding box center [326, 208] width 36 height 15
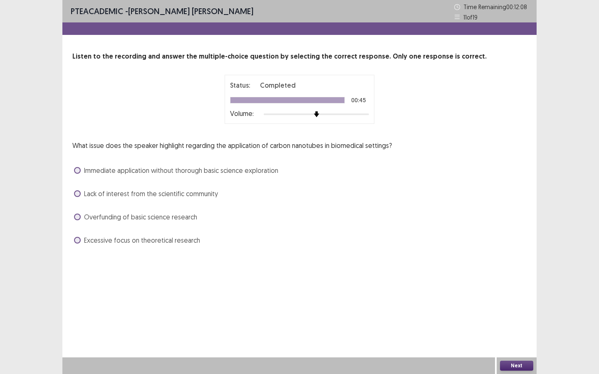
click at [121, 193] on span "Lack of interest from the scientific community" at bounding box center [151, 194] width 134 height 10
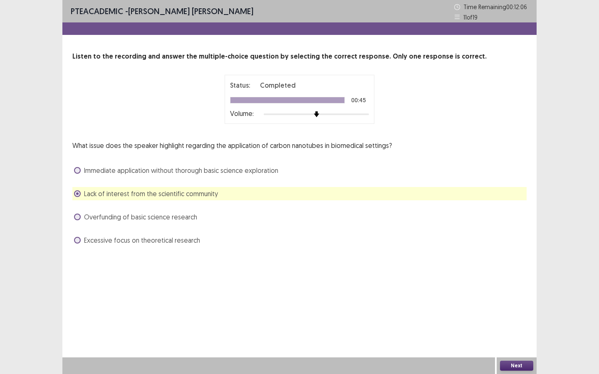
click at [513, 362] on button "Next" at bounding box center [516, 366] width 33 height 10
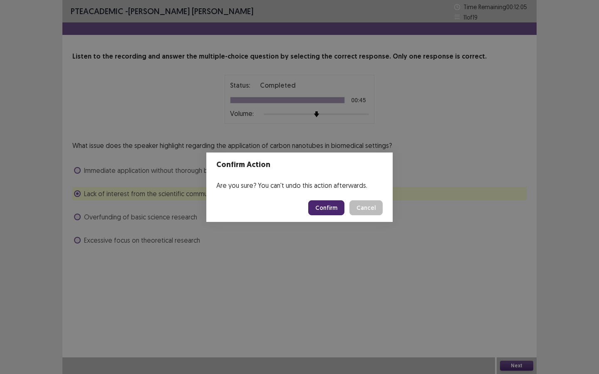
click at [339, 208] on button "Confirm" at bounding box center [326, 208] width 36 height 15
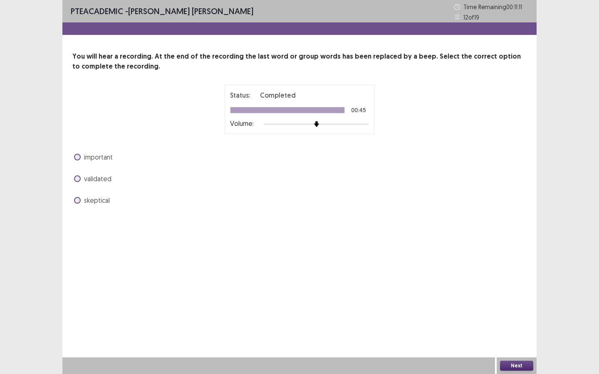
click at [106, 149] on div "You will hear a recording. At the end of the recording the last word or group w…" at bounding box center [299, 130] width 474 height 156
click at [108, 157] on span "important" at bounding box center [98, 157] width 29 height 10
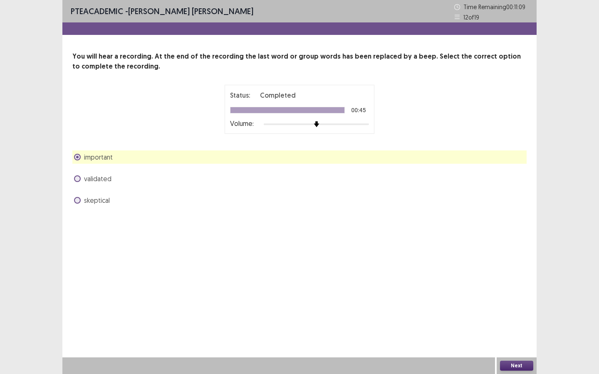
click at [515, 364] on button "Next" at bounding box center [516, 366] width 33 height 10
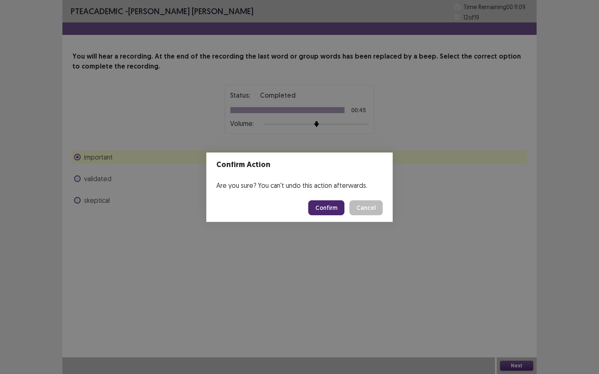
click at [335, 207] on button "Confirm" at bounding box center [326, 208] width 36 height 15
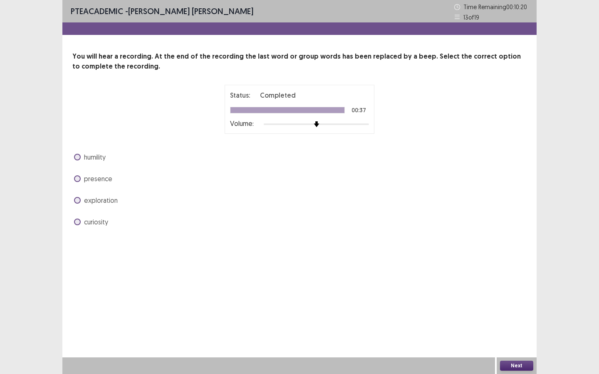
click at [96, 156] on span "humility" at bounding box center [95, 157] width 22 height 10
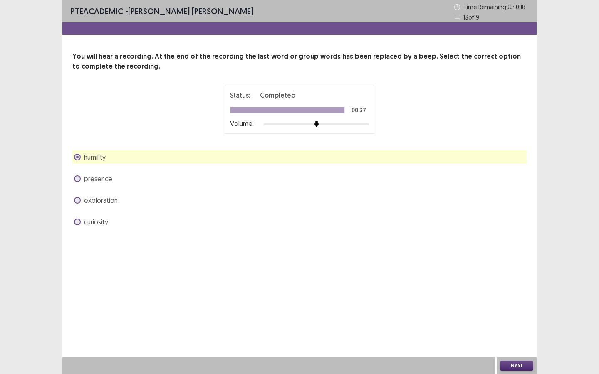
click at [506, 365] on button "Next" at bounding box center [516, 366] width 33 height 10
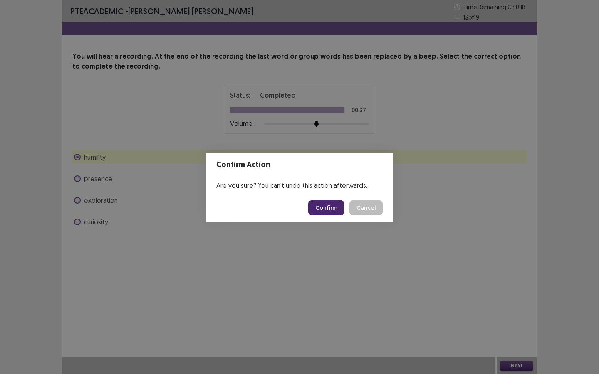
click at [339, 208] on button "Confirm" at bounding box center [326, 208] width 36 height 15
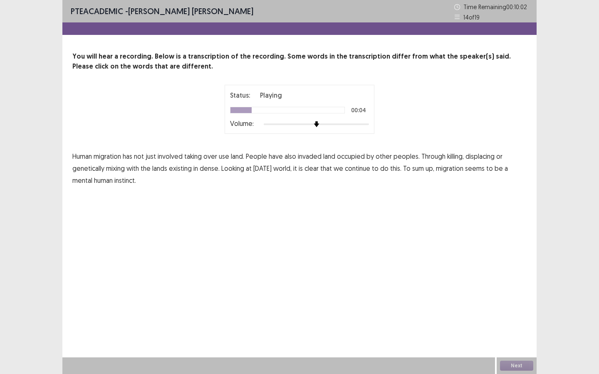
click at [223, 158] on span "use" at bounding box center [224, 156] width 10 height 10
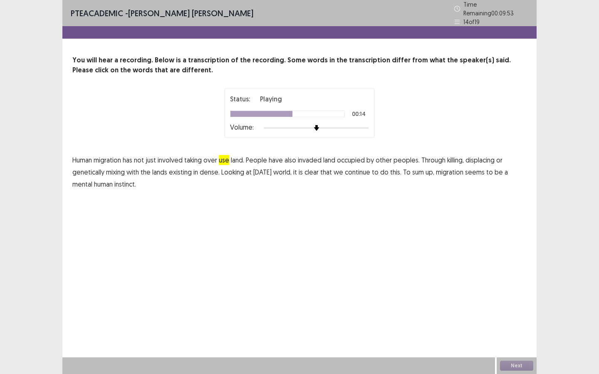
click at [204, 171] on span "dense." at bounding box center [210, 172] width 20 height 10
click at [84, 182] on span "mental" at bounding box center [82, 184] width 20 height 10
click at [519, 369] on button "Next" at bounding box center [516, 366] width 33 height 10
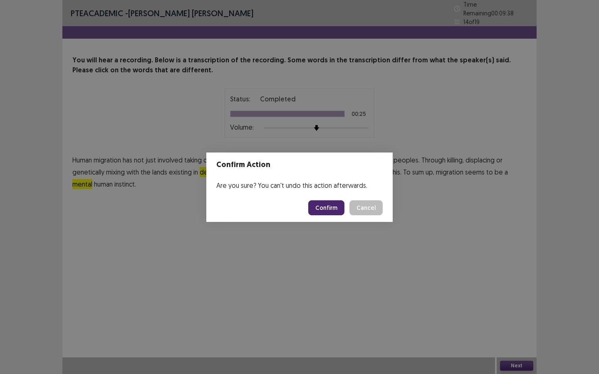
click at [318, 211] on button "Confirm" at bounding box center [326, 208] width 36 height 15
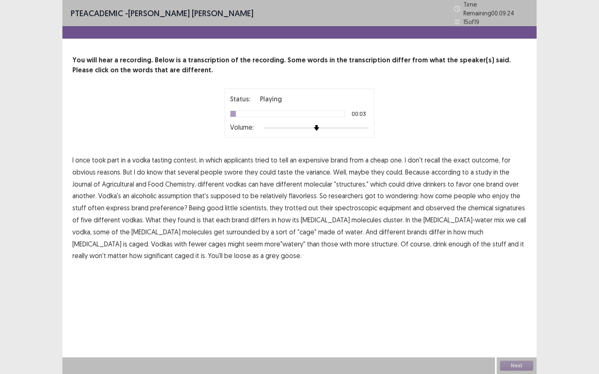
click at [232, 158] on span "applicants" at bounding box center [239, 160] width 30 height 10
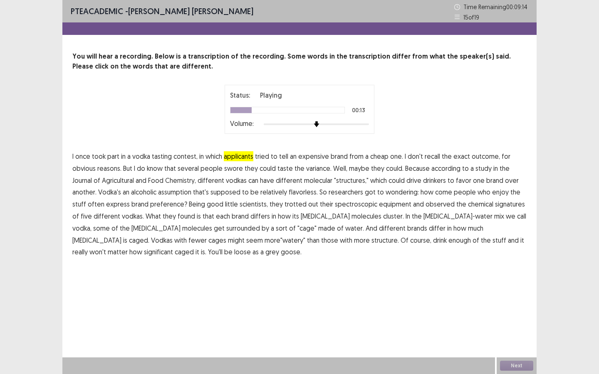
click at [313, 171] on span "variance." at bounding box center [318, 168] width 25 height 10
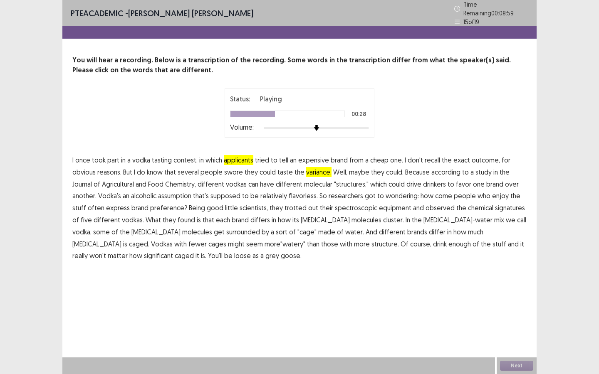
click at [172, 194] on span "assumption" at bounding box center [174, 196] width 33 height 10
click at [426, 207] on span "observed" at bounding box center [440, 208] width 29 height 10
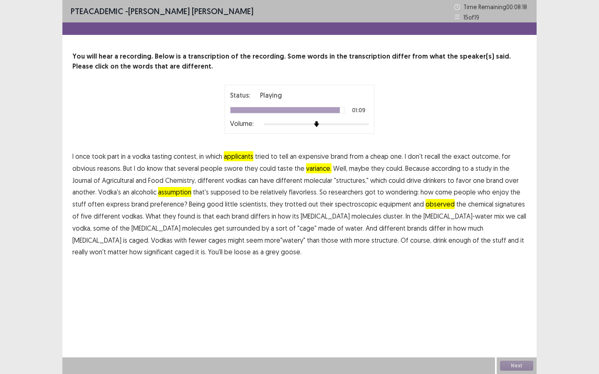
click at [173, 247] on span "significant" at bounding box center [158, 252] width 29 height 10
click at [529, 367] on button "Next" at bounding box center [516, 366] width 33 height 10
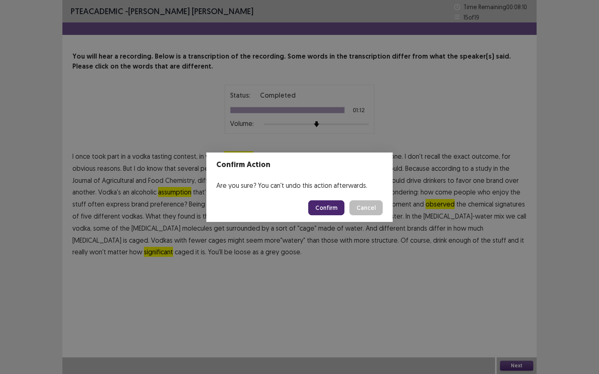
click at [324, 210] on button "Confirm" at bounding box center [326, 208] width 36 height 15
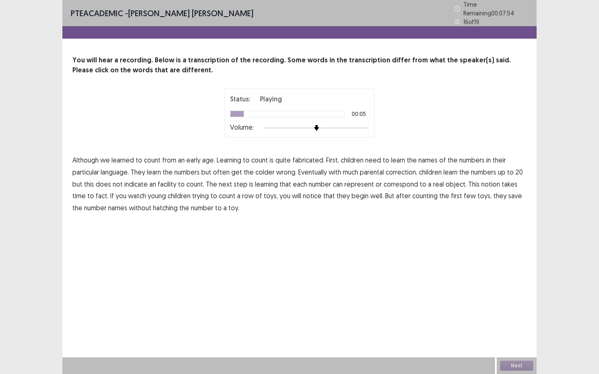
click at [297, 158] on span "fabricated." at bounding box center [308, 160] width 32 height 10
click at [263, 170] on span "colder" at bounding box center [264, 172] width 19 height 10
click at [163, 183] on span "facility" at bounding box center [167, 184] width 19 height 10
click at [360, 181] on span "represent" at bounding box center [359, 184] width 30 height 10
click at [96, 193] on span "fact." at bounding box center [102, 196] width 13 height 10
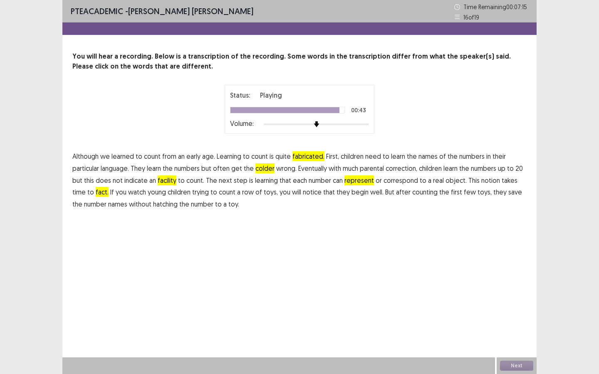
click at [161, 205] on span "hatching" at bounding box center [165, 204] width 25 height 10
click at [523, 364] on button "Next" at bounding box center [516, 366] width 33 height 10
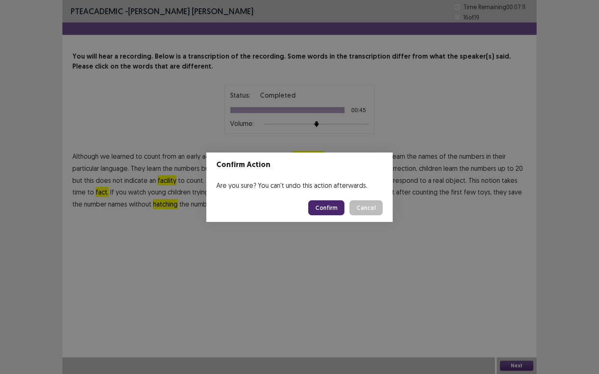
click at [340, 213] on button "Confirm" at bounding box center [326, 208] width 36 height 15
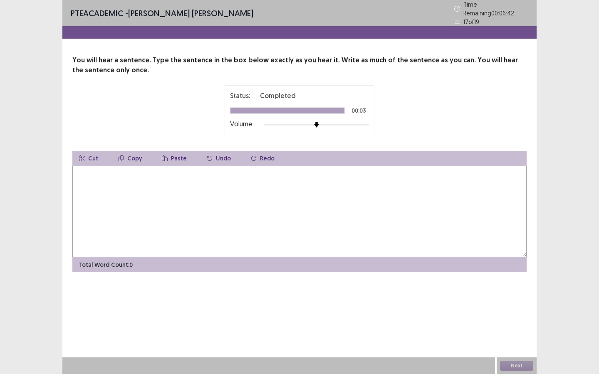
click at [428, 183] on textarea at bounding box center [299, 212] width 454 height 92
click at [162, 171] on textarea "**********" at bounding box center [299, 212] width 454 height 92
type textarea "**********"
click at [519, 363] on button "Next" at bounding box center [516, 366] width 33 height 10
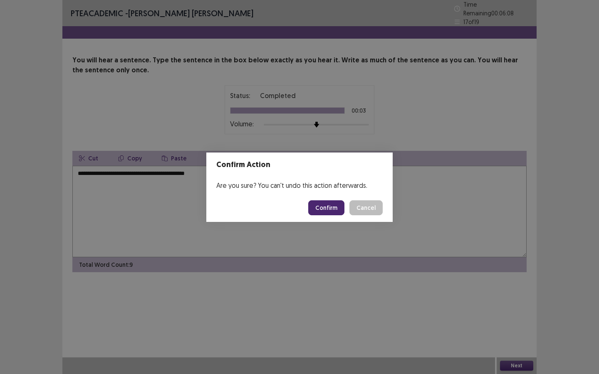
click at [334, 210] on button "Confirm" at bounding box center [326, 208] width 36 height 15
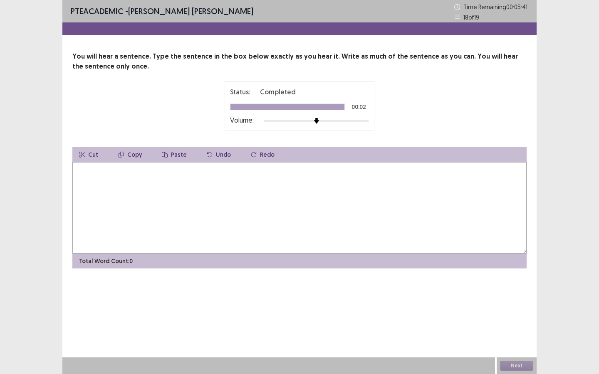
click at [320, 181] on textarea at bounding box center [299, 208] width 454 height 92
type textarea "**********"
click at [508, 367] on button "Next" at bounding box center [516, 366] width 33 height 10
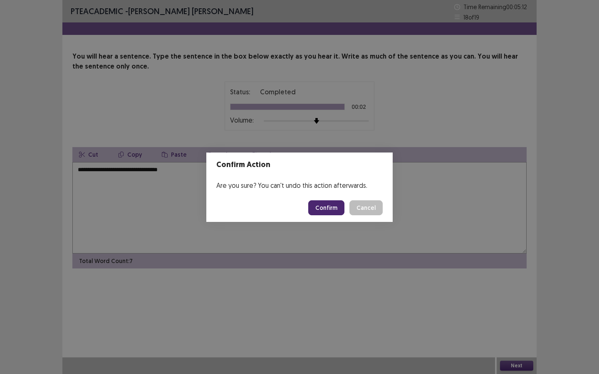
click at [332, 207] on button "Confirm" at bounding box center [326, 208] width 36 height 15
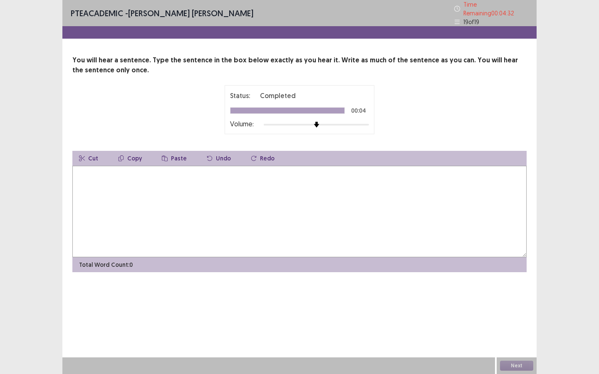
click at [255, 219] on textarea at bounding box center [299, 212] width 454 height 92
click at [94, 171] on textarea "**********" at bounding box center [299, 212] width 454 height 92
drag, startPoint x: 100, startPoint y: 170, endPoint x: 66, endPoint y: 171, distance: 33.7
click at [66, 171] on div "**********" at bounding box center [299, 163] width 474 height 217
click at [96, 172] on textarea "**********" at bounding box center [299, 212] width 454 height 92
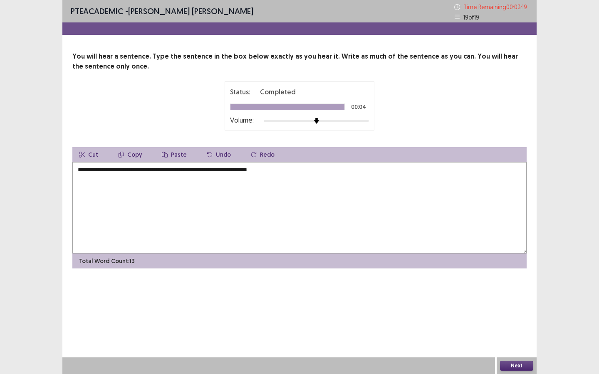
click at [264, 169] on textarea "**********" at bounding box center [299, 208] width 454 height 92
drag, startPoint x: 297, startPoint y: 171, endPoint x: 272, endPoint y: 168, distance: 24.7
click at [272, 170] on textarea "**********" at bounding box center [299, 208] width 454 height 92
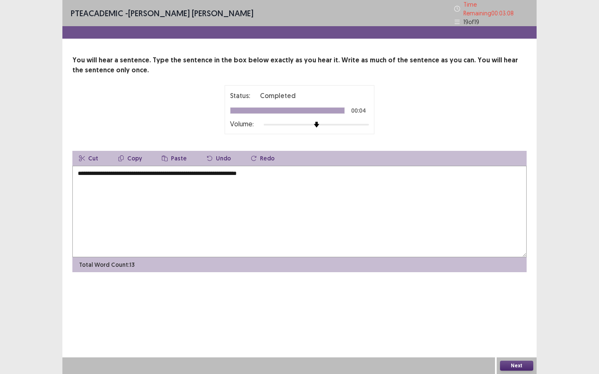
click at [260, 171] on textarea "**********" at bounding box center [299, 212] width 454 height 92
click at [263, 172] on textarea "**********" at bounding box center [299, 212] width 454 height 92
type textarea "**********"
click at [513, 363] on button "Next" at bounding box center [516, 366] width 33 height 10
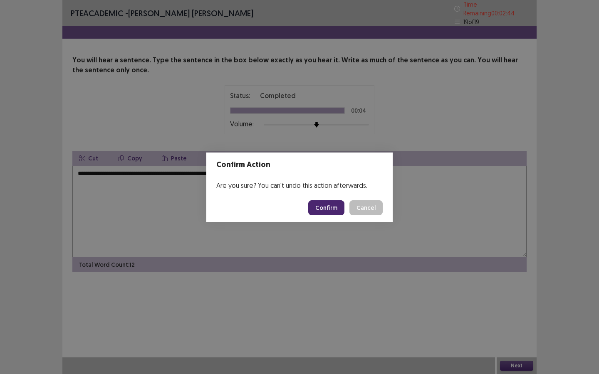
click at [328, 211] on button "Confirm" at bounding box center [326, 208] width 36 height 15
